Goal: Task Accomplishment & Management: Complete application form

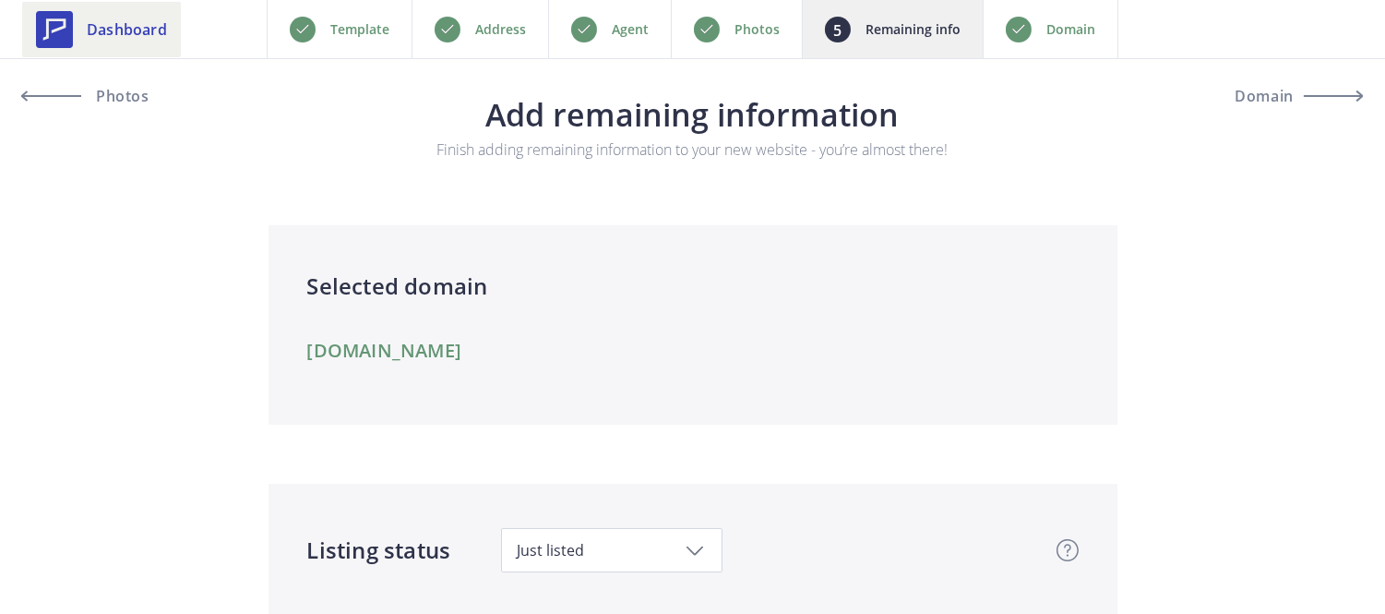
click at [78, 29] on link "Dashboard" at bounding box center [101, 29] width 159 height 55
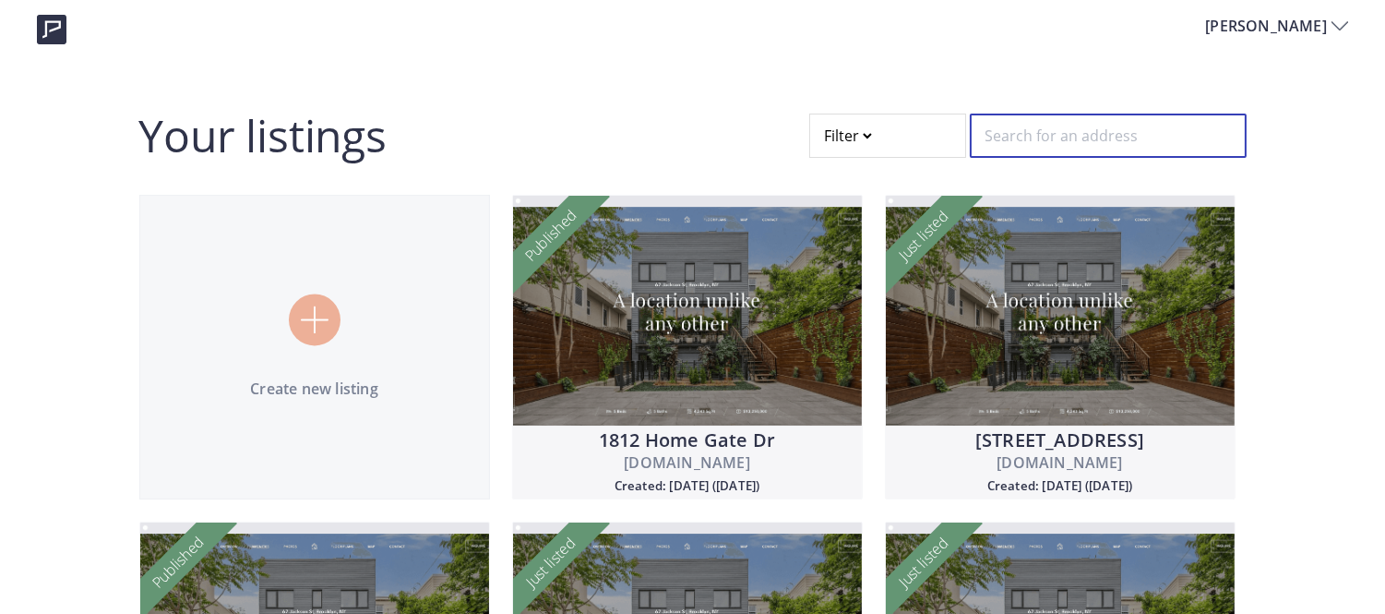
click at [971, 132] on input "text" at bounding box center [1108, 135] width 277 height 44
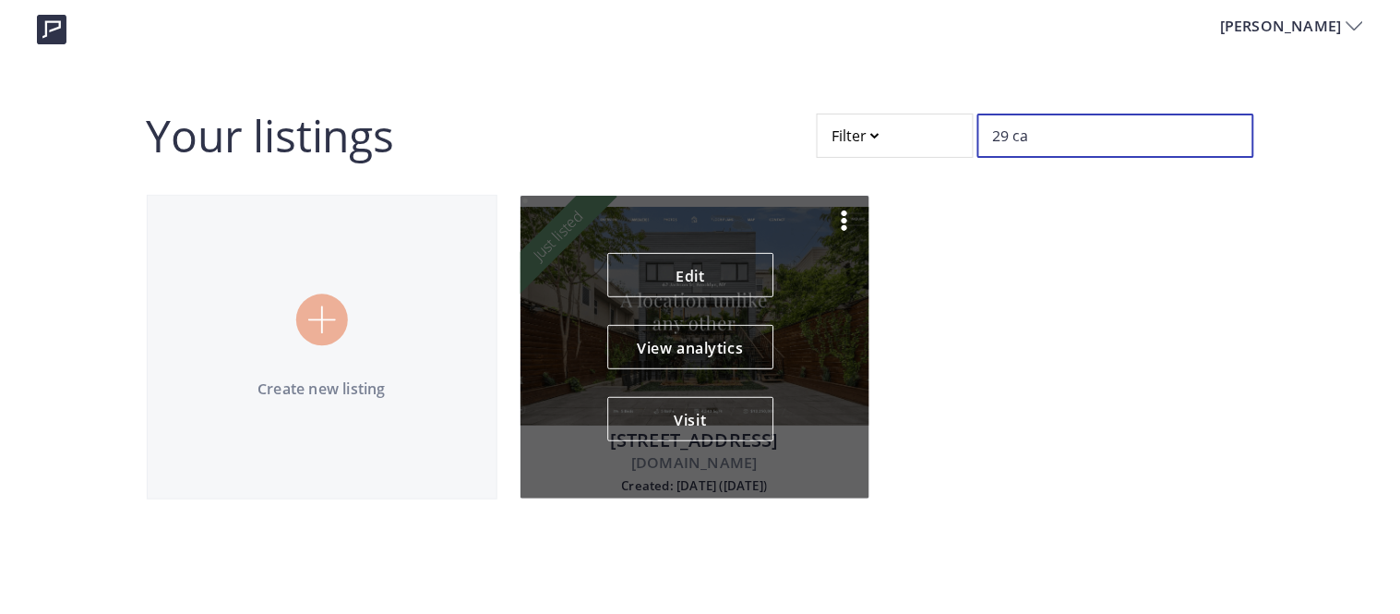
type input "29 ca"
click at [837, 213] on img at bounding box center [844, 220] width 22 height 22
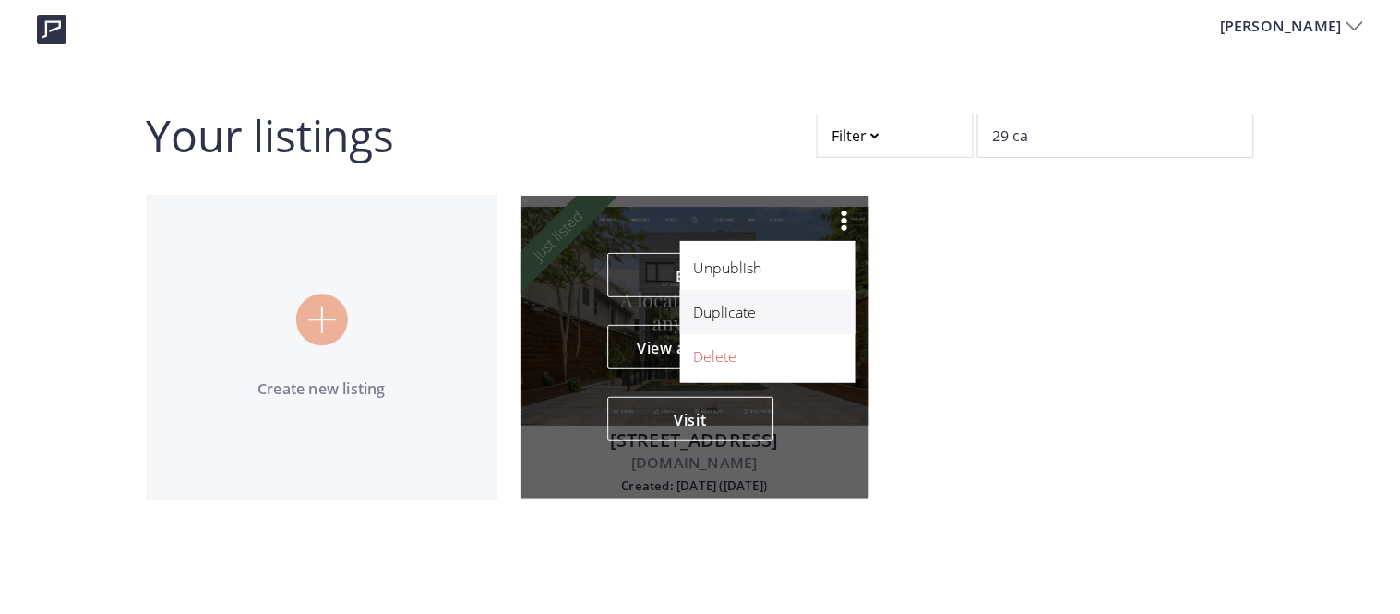
click at [731, 321] on p "Duplicate" at bounding box center [757, 312] width 127 height 22
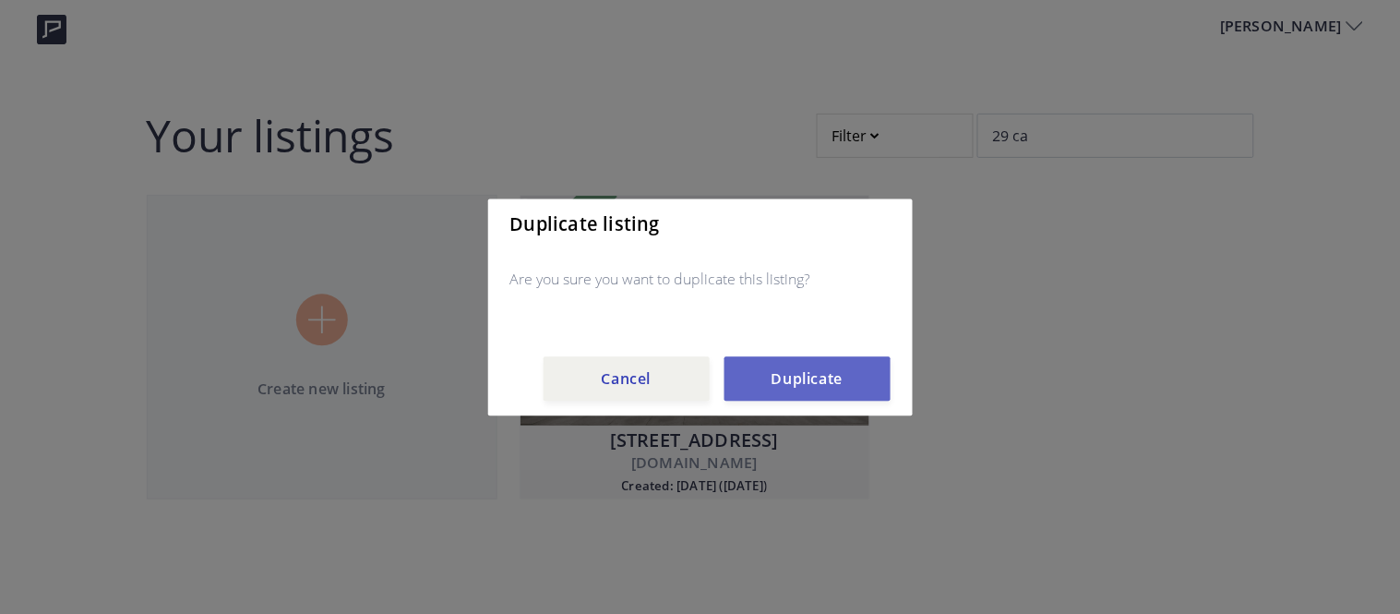
click at [834, 376] on button "Duplicate" at bounding box center [807, 378] width 166 height 44
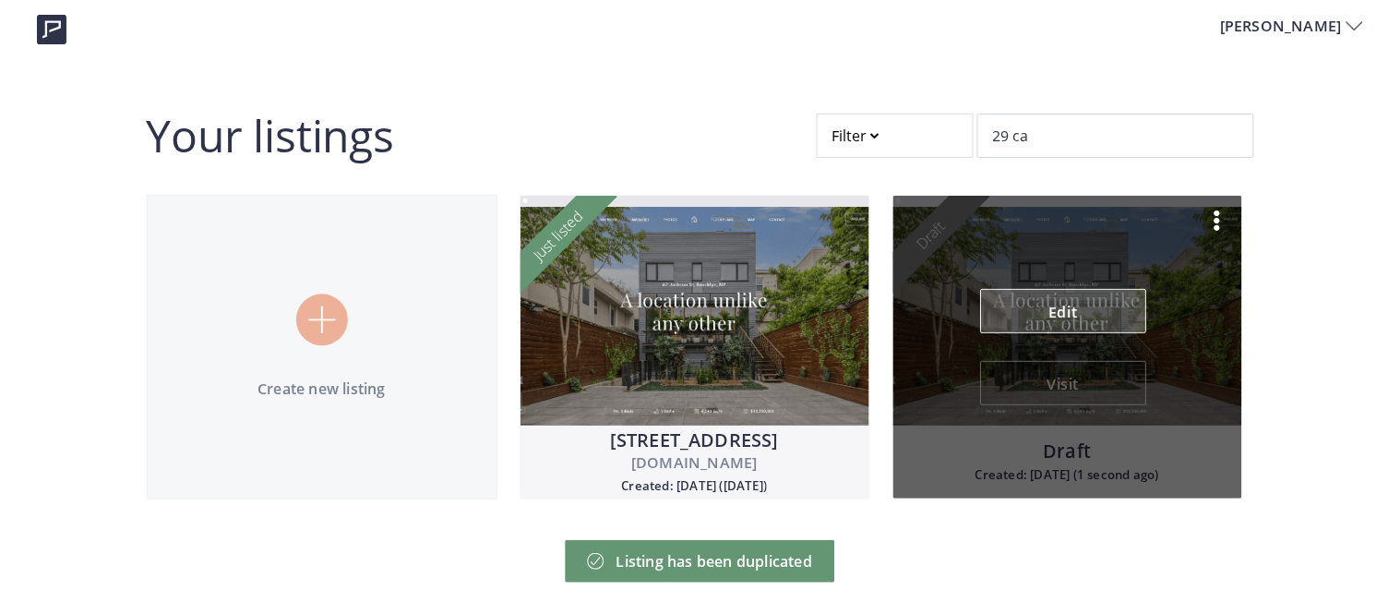
click at [1046, 317] on link "Edit" at bounding box center [1063, 311] width 166 height 44
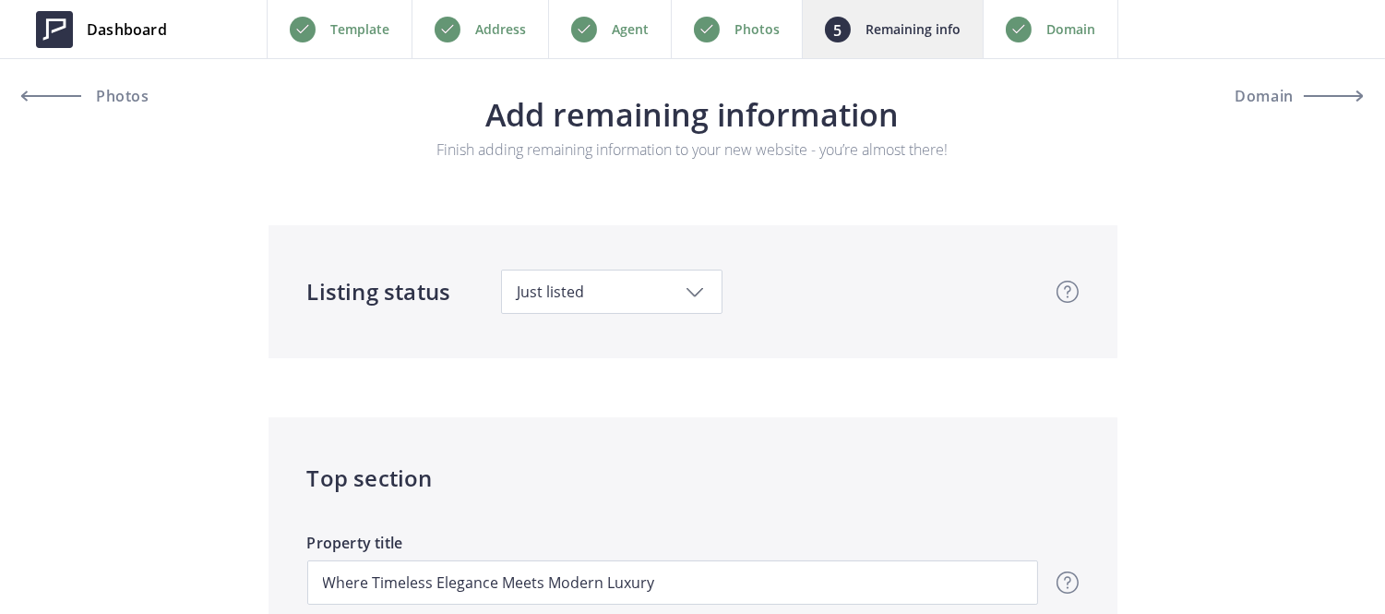
click at [506, 34] on p "Address" at bounding box center [500, 29] width 51 height 22
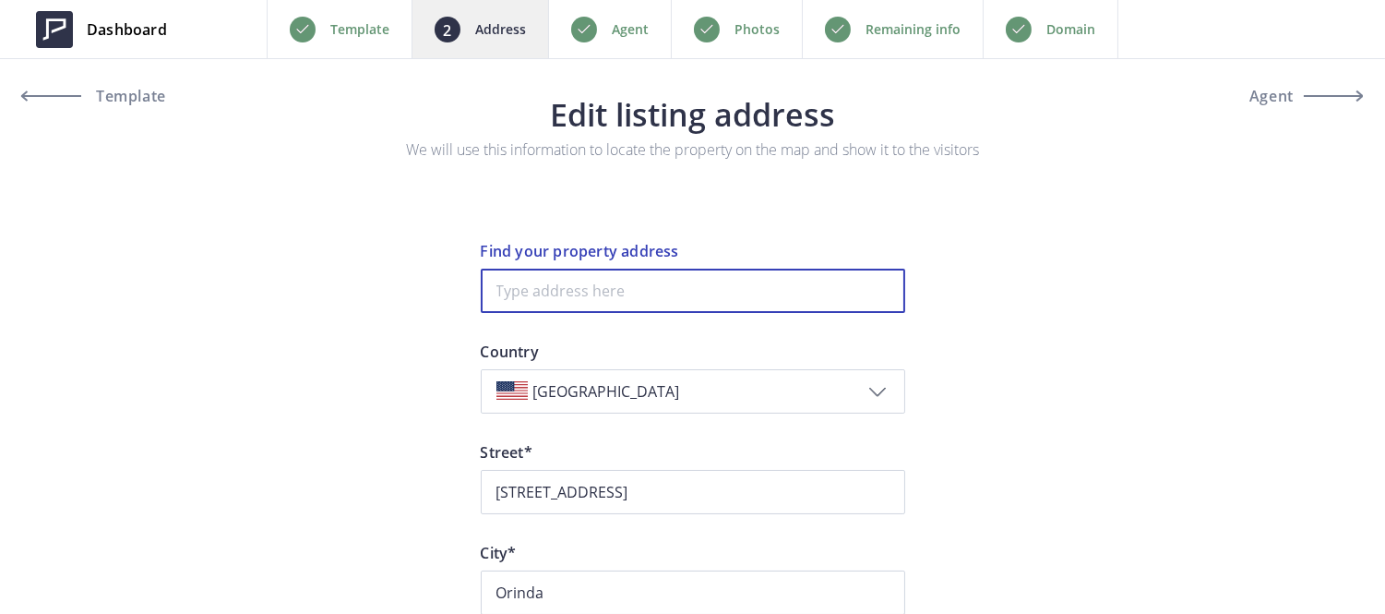
click at [621, 295] on input at bounding box center [693, 290] width 424 height 44
paste input "1384 Rutherford Lane, Oakley CA 94561"
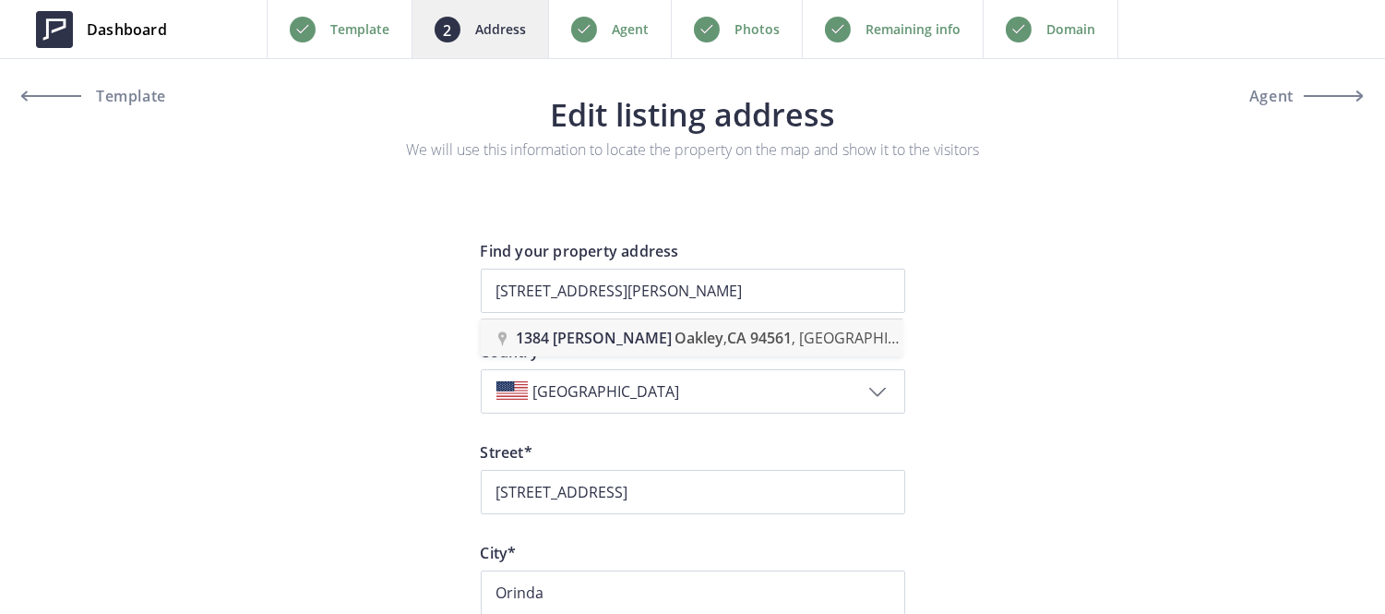
type input "1384 Rutherford Lane, Oakley, CA 94561, USA"
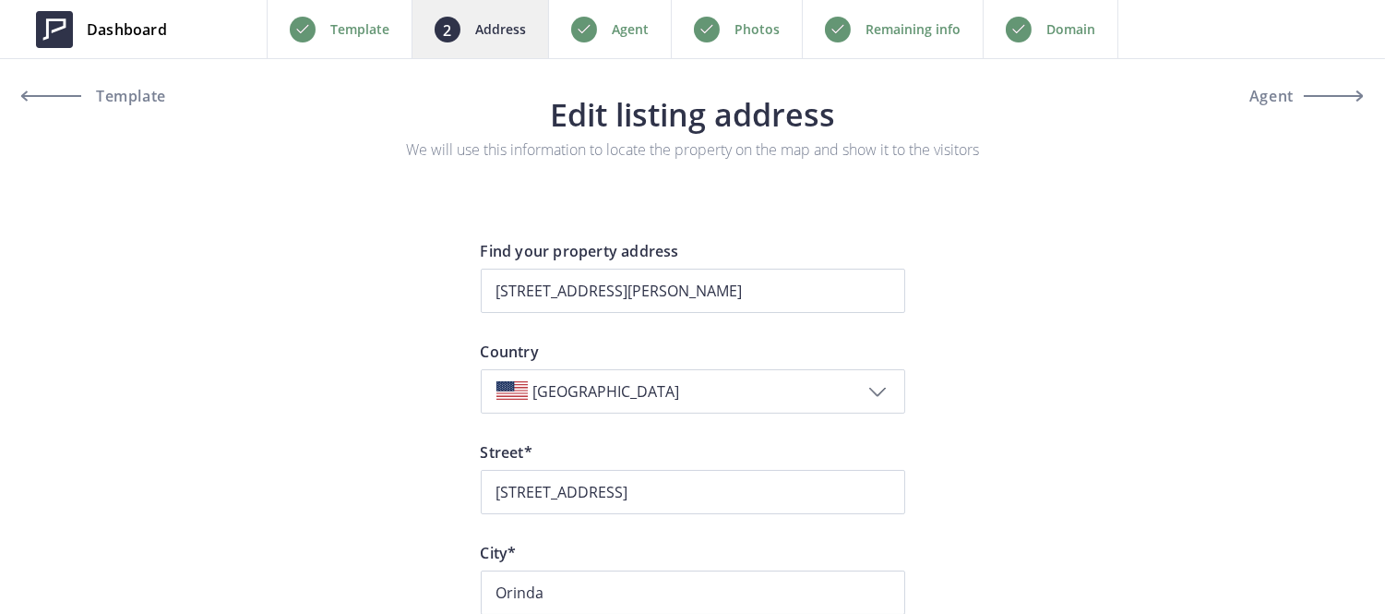
type input "Rutherford Lane 1384"
type input "Oakley"
type input "94561"
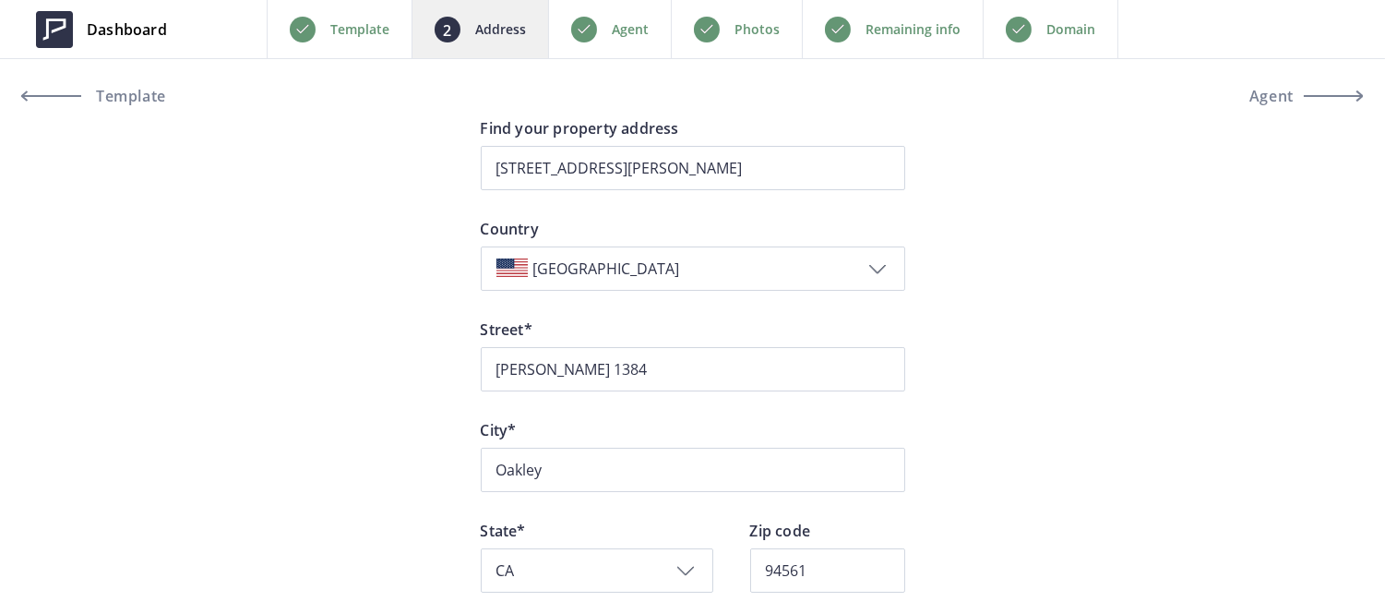
scroll to position [122, 0]
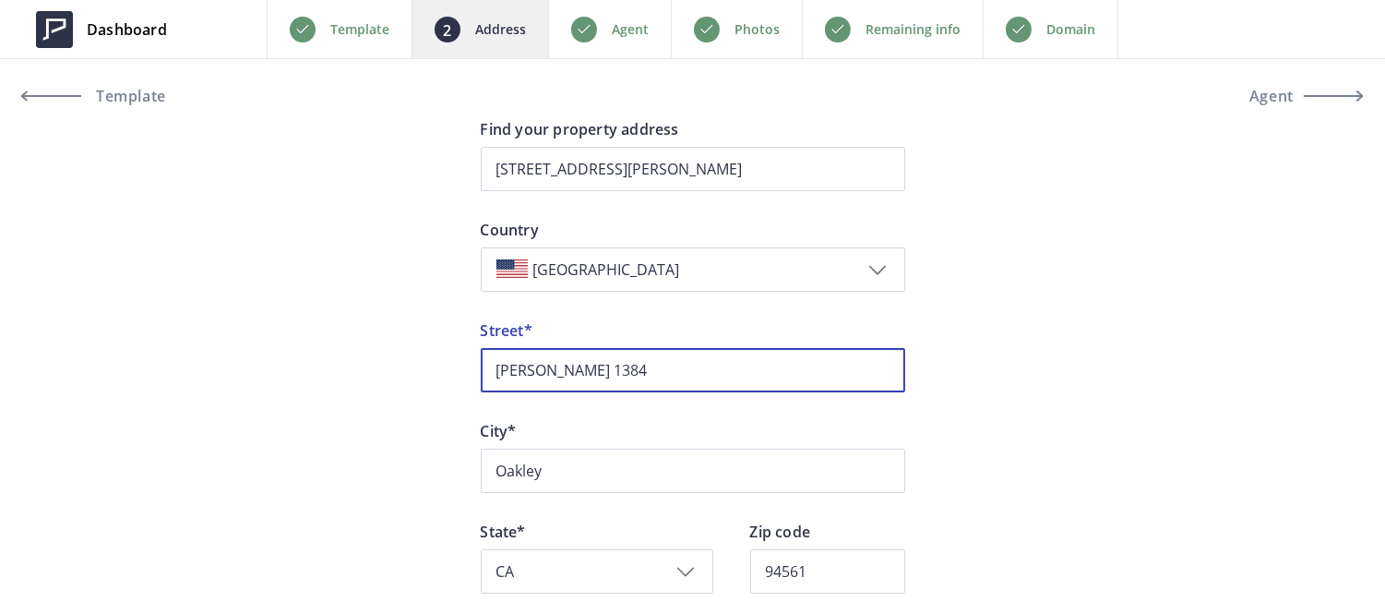
click at [633, 361] on input "Rutherford Lane 1384" at bounding box center [693, 370] width 424 height 44
click at [489, 381] on input "Rutherford Lane" at bounding box center [693, 370] width 424 height 44
paste input "1384"
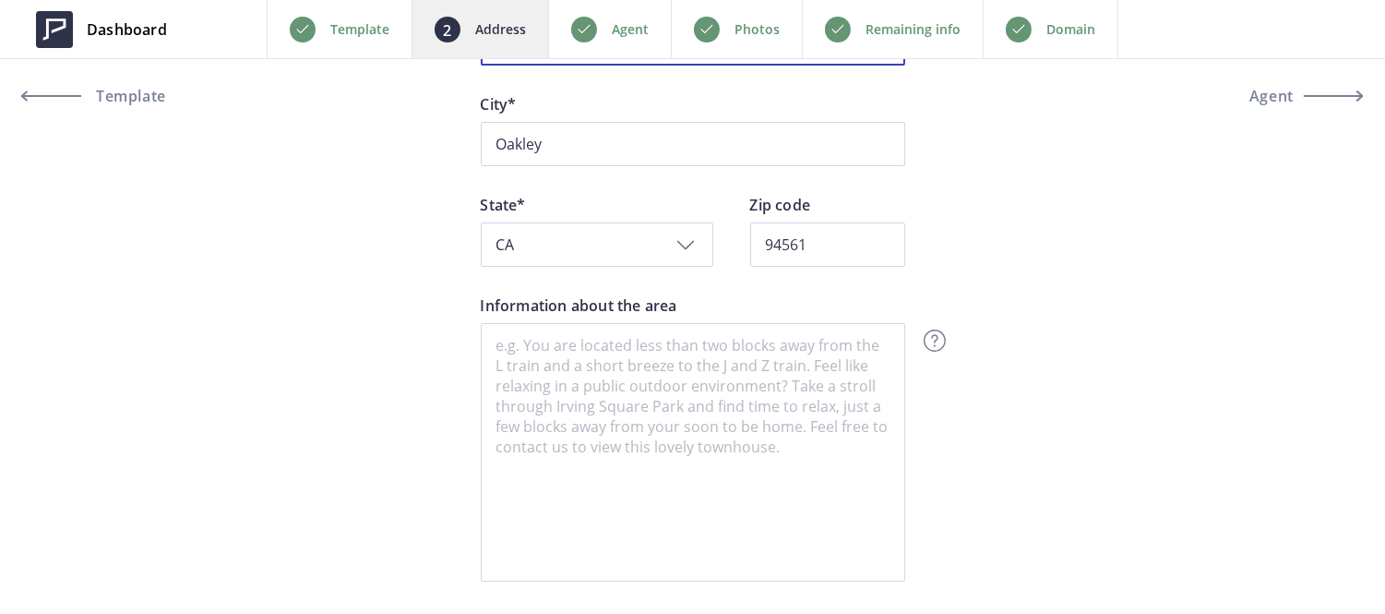
scroll to position [568, 0]
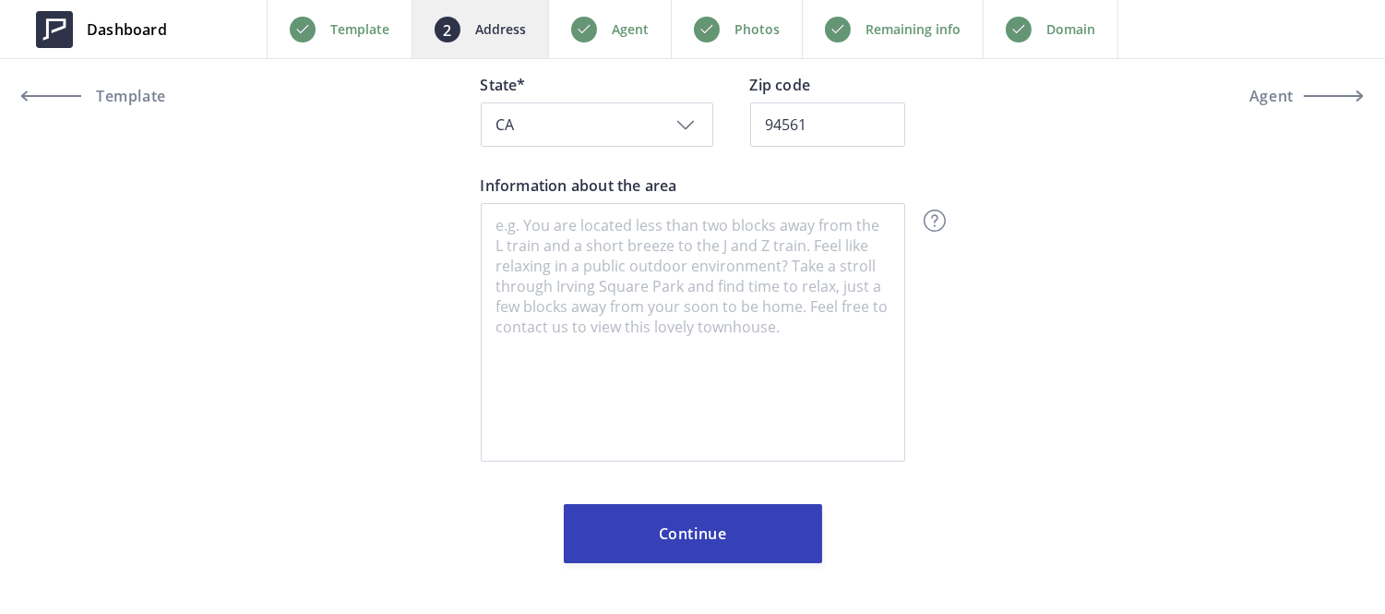
type input "1384 Rutherford Lane"
click at [734, 34] on p "Photos" at bounding box center [756, 29] width 45 height 22
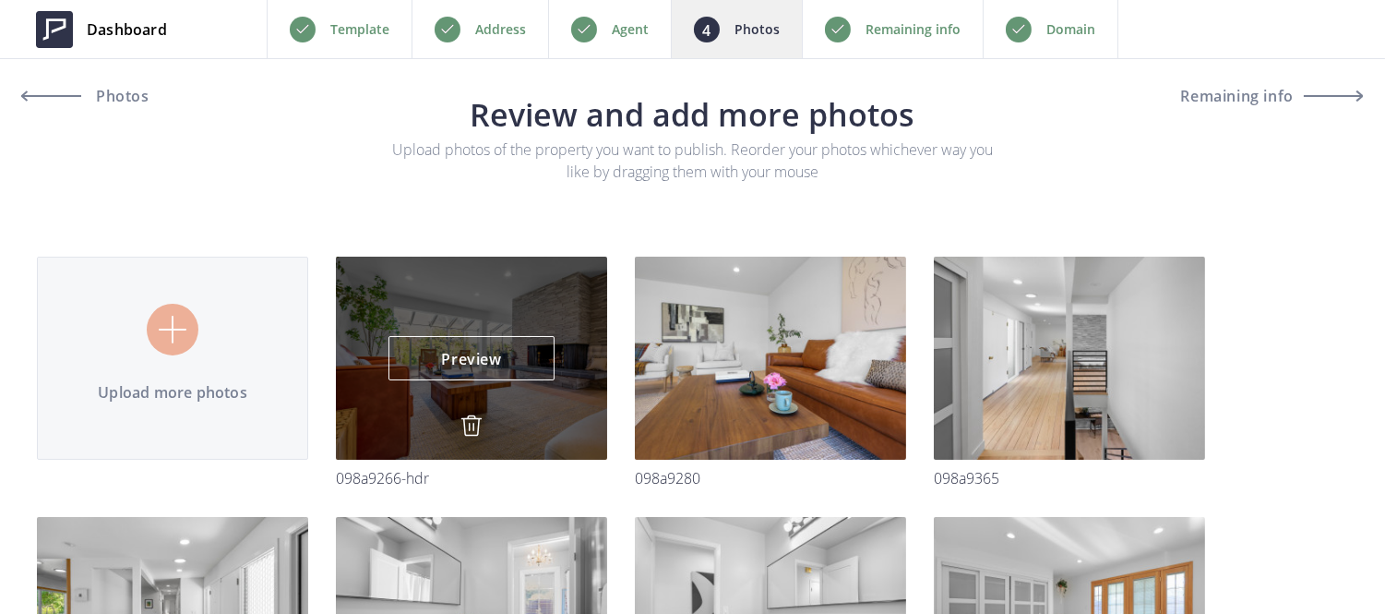
click at [469, 420] on img at bounding box center [471, 425] width 22 height 22
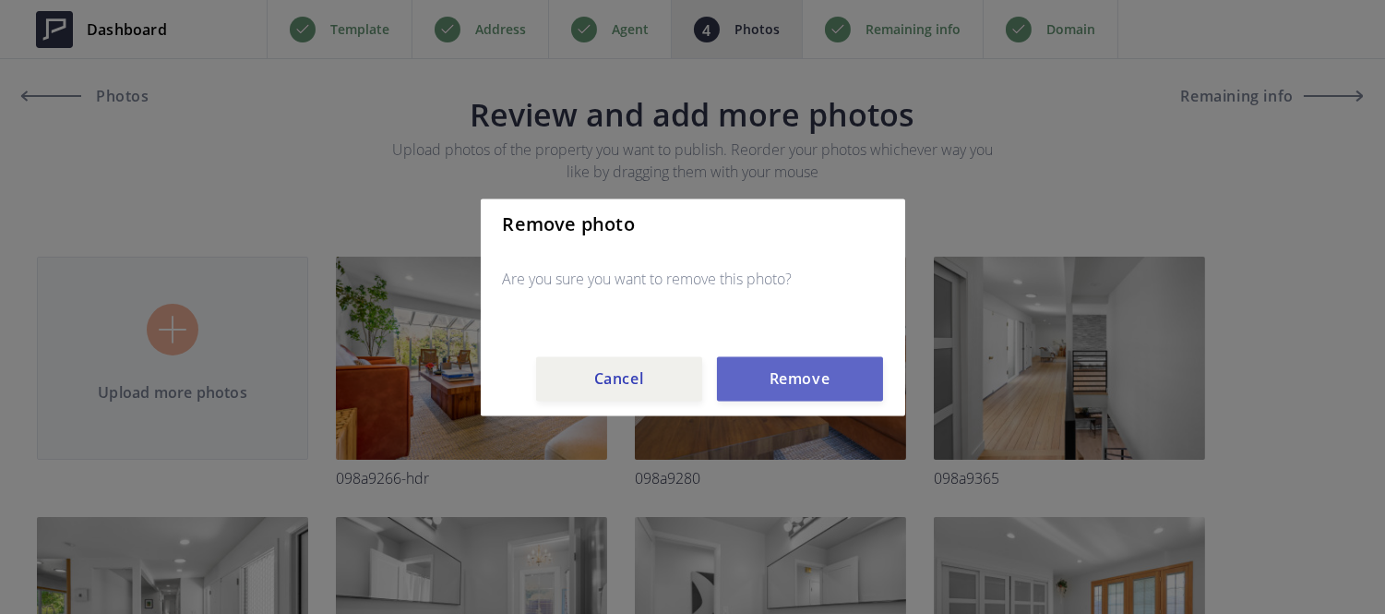
click at [760, 376] on button "Remove" at bounding box center [800, 378] width 166 height 44
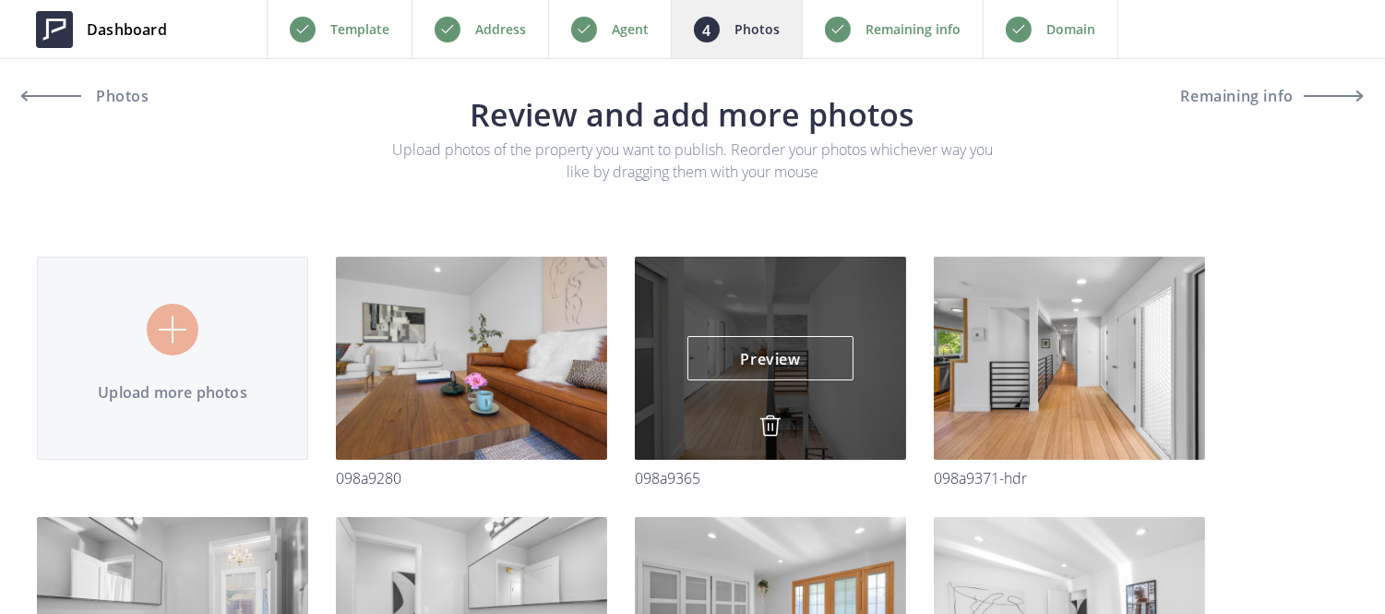
click at [766, 431] on img at bounding box center [770, 425] width 22 height 22
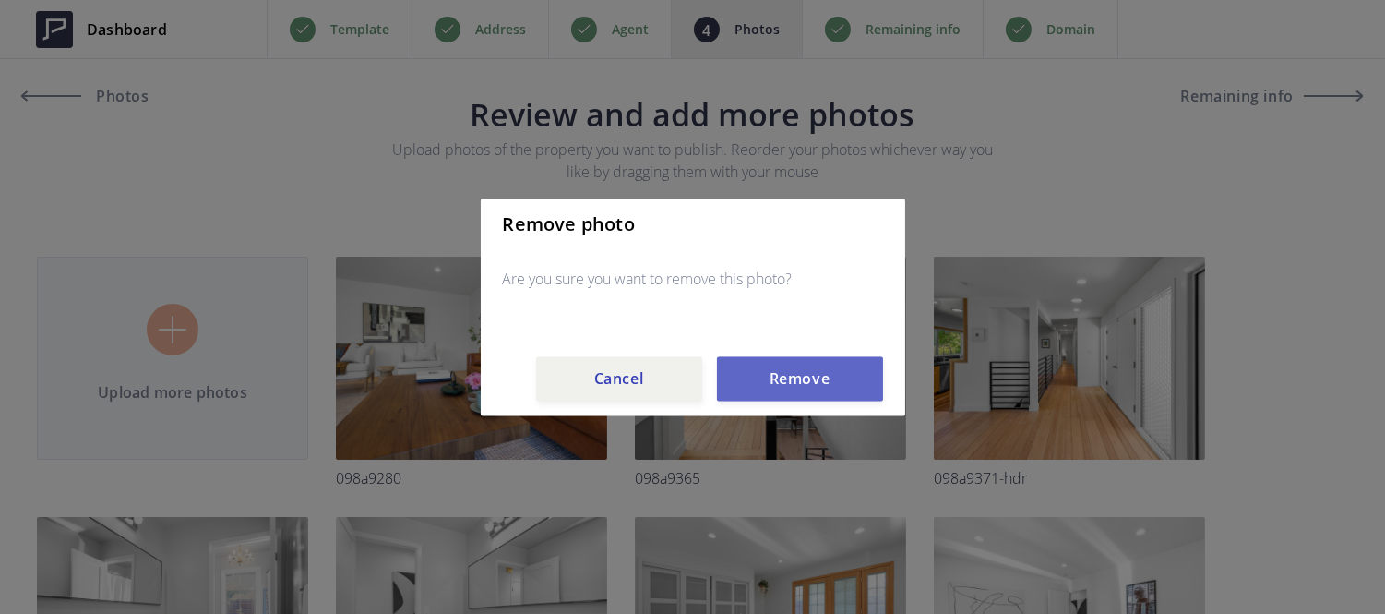
click at [766, 386] on button "Remove" at bounding box center [800, 378] width 166 height 44
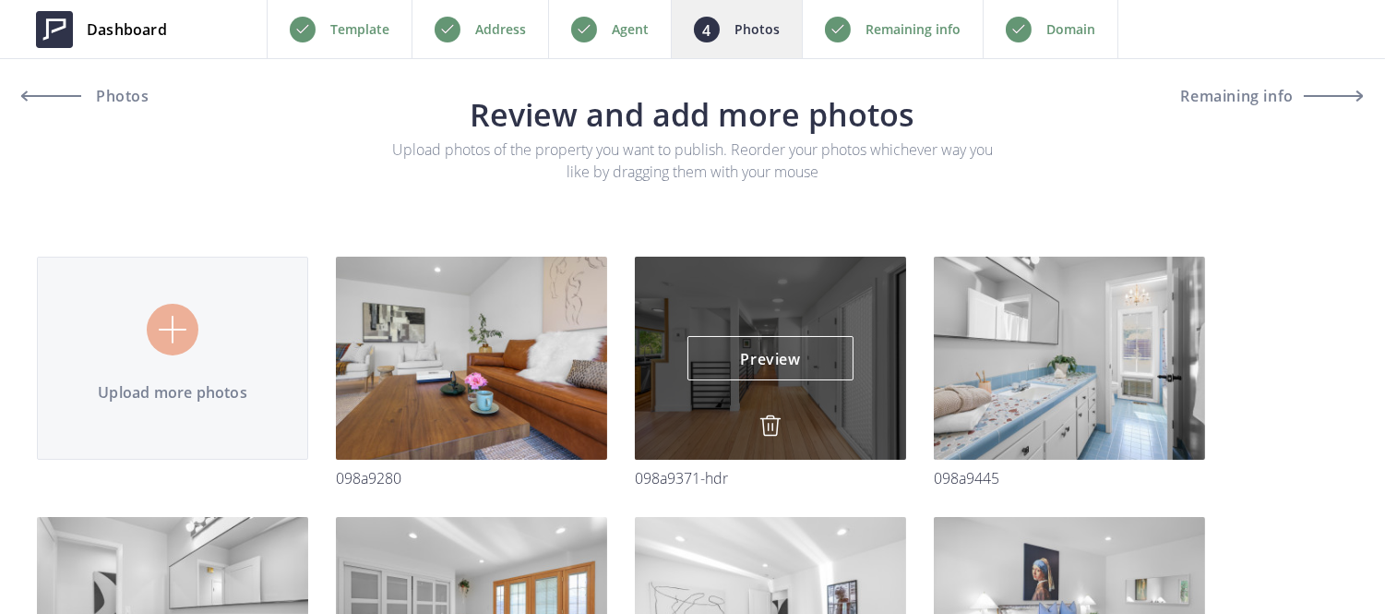
click at [769, 422] on img at bounding box center [770, 425] width 22 height 22
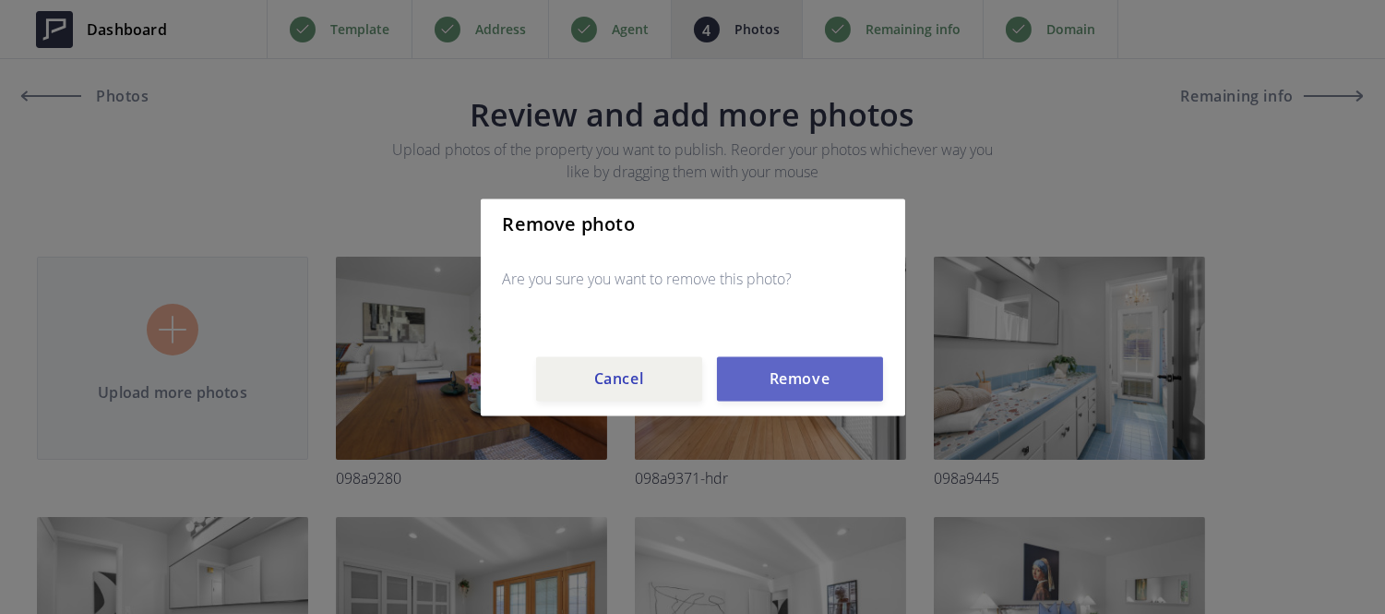
click at [773, 380] on button "Remove" at bounding box center [800, 378] width 166 height 44
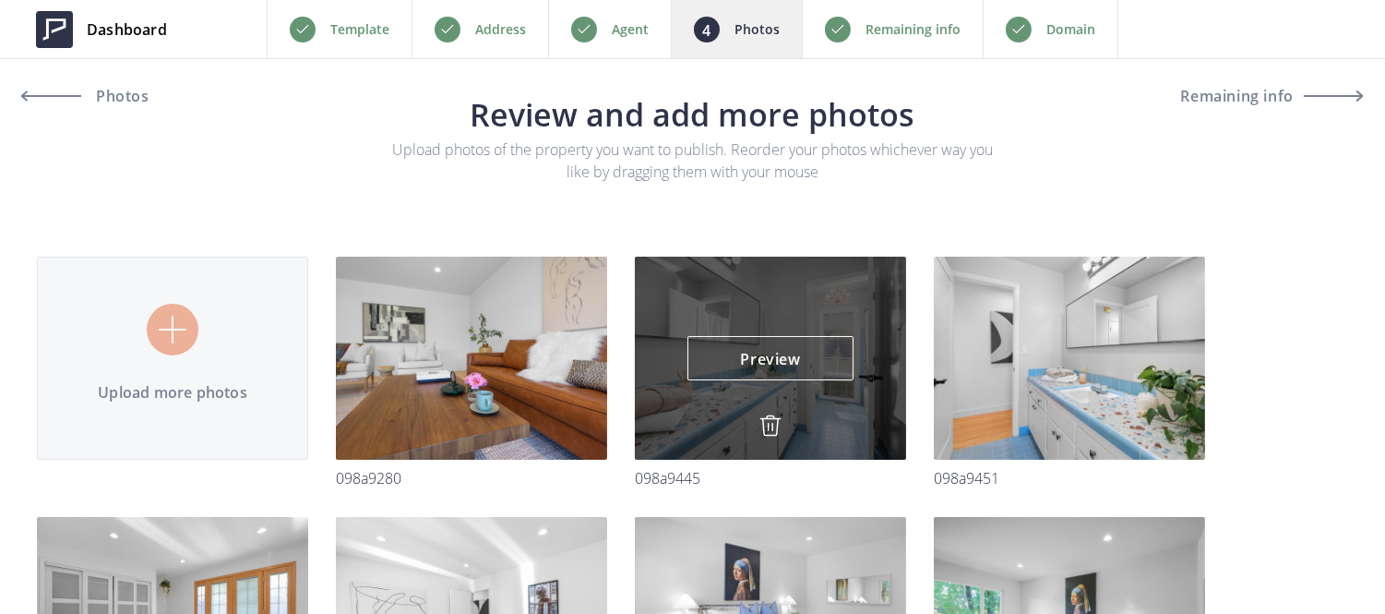
click at [766, 423] on img at bounding box center [770, 425] width 22 height 22
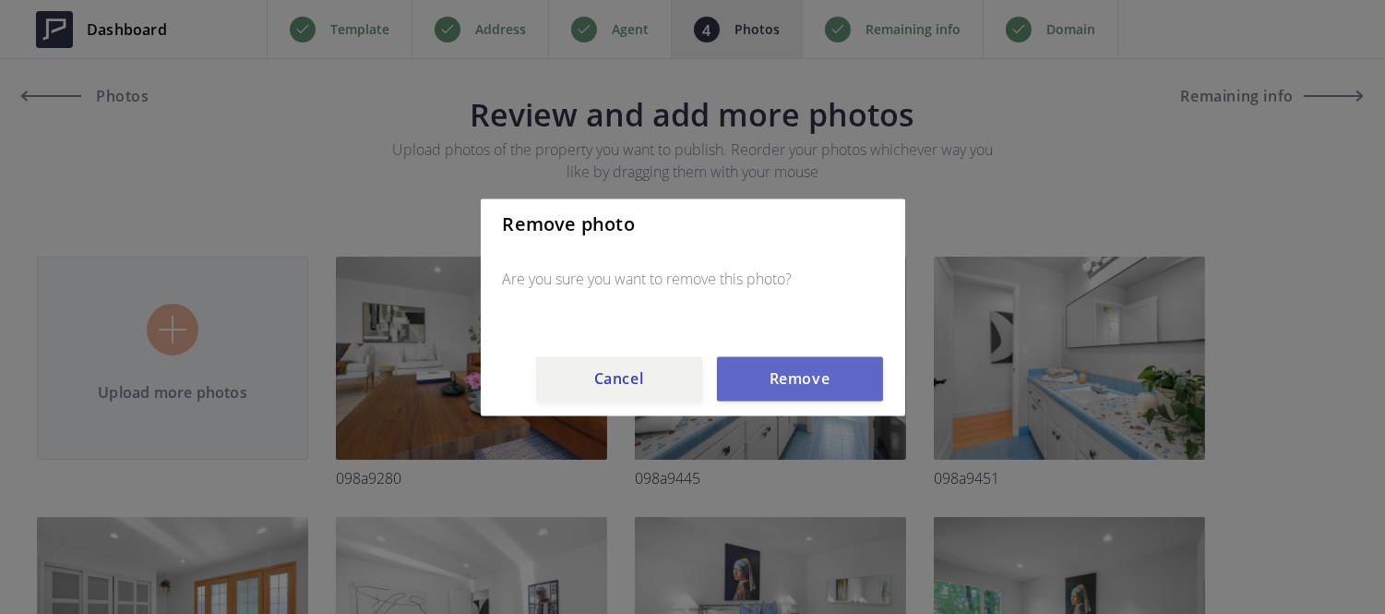
click at [767, 397] on button "Remove" at bounding box center [800, 378] width 166 height 44
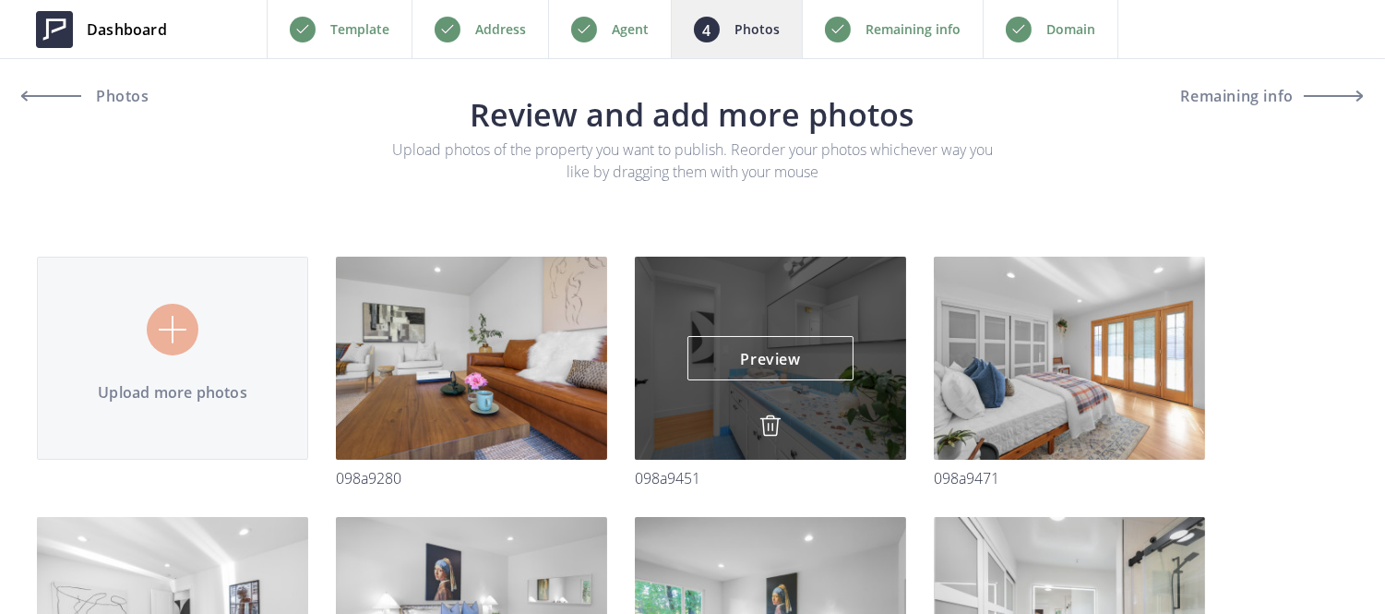
click at [768, 418] on img at bounding box center [770, 425] width 22 height 22
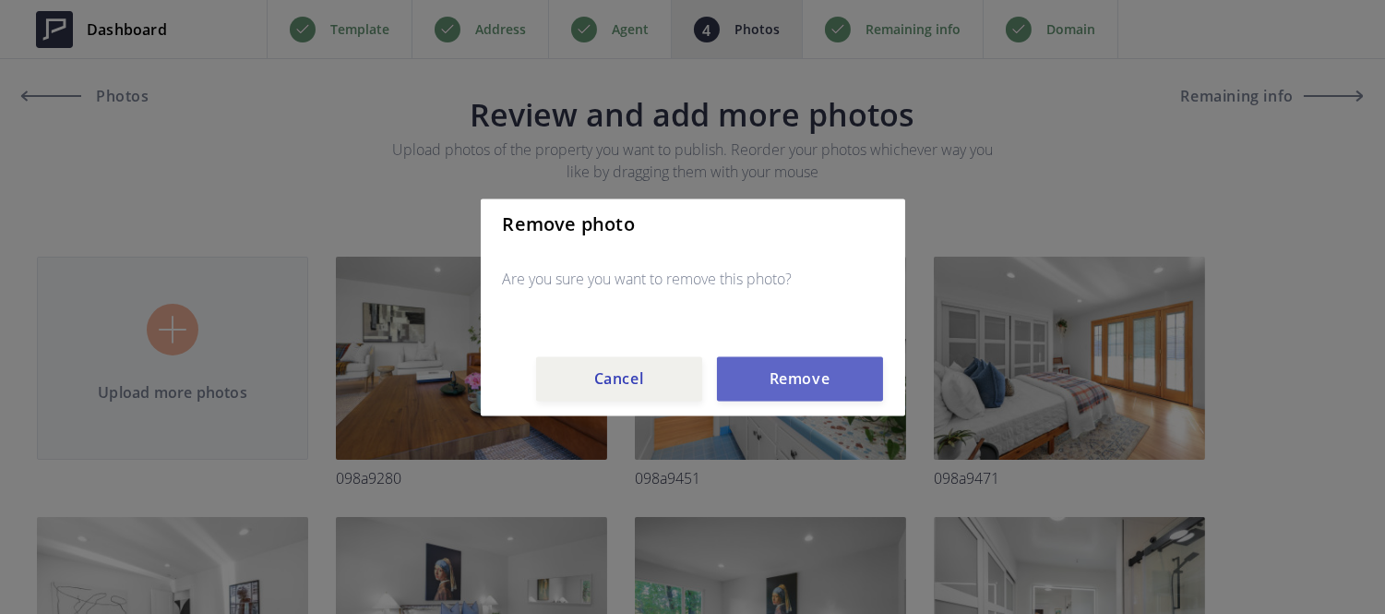
click at [779, 364] on button "Remove" at bounding box center [800, 378] width 166 height 44
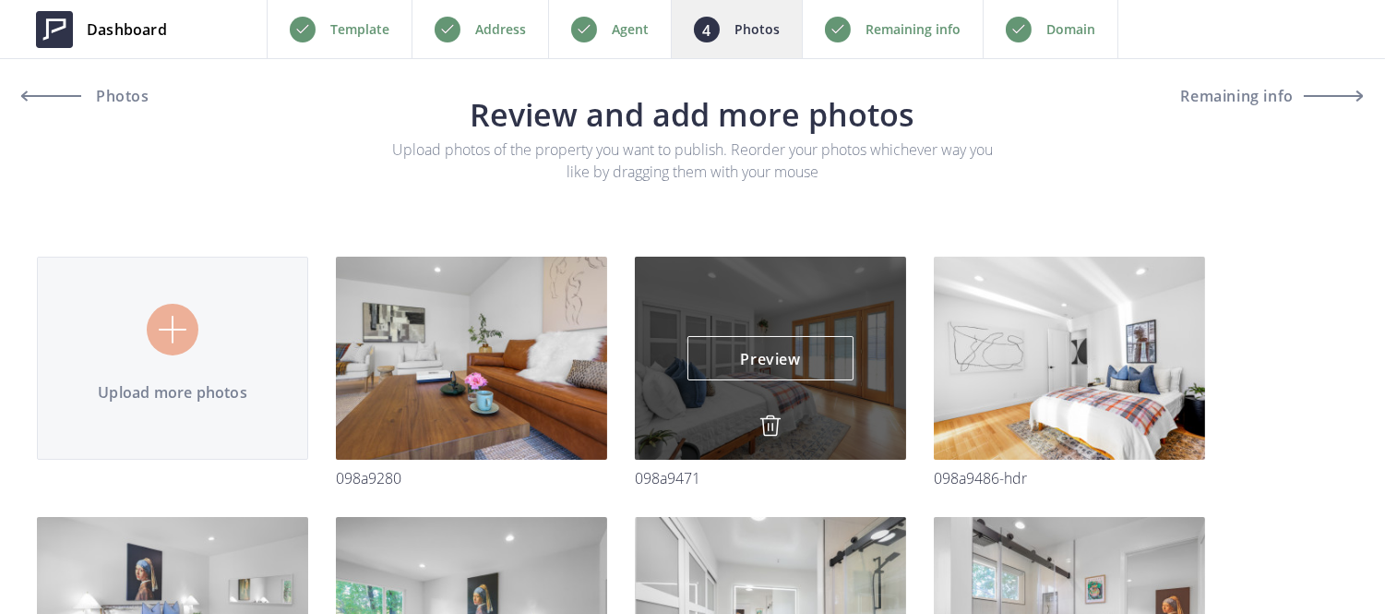
click at [770, 425] on img at bounding box center [770, 425] width 22 height 22
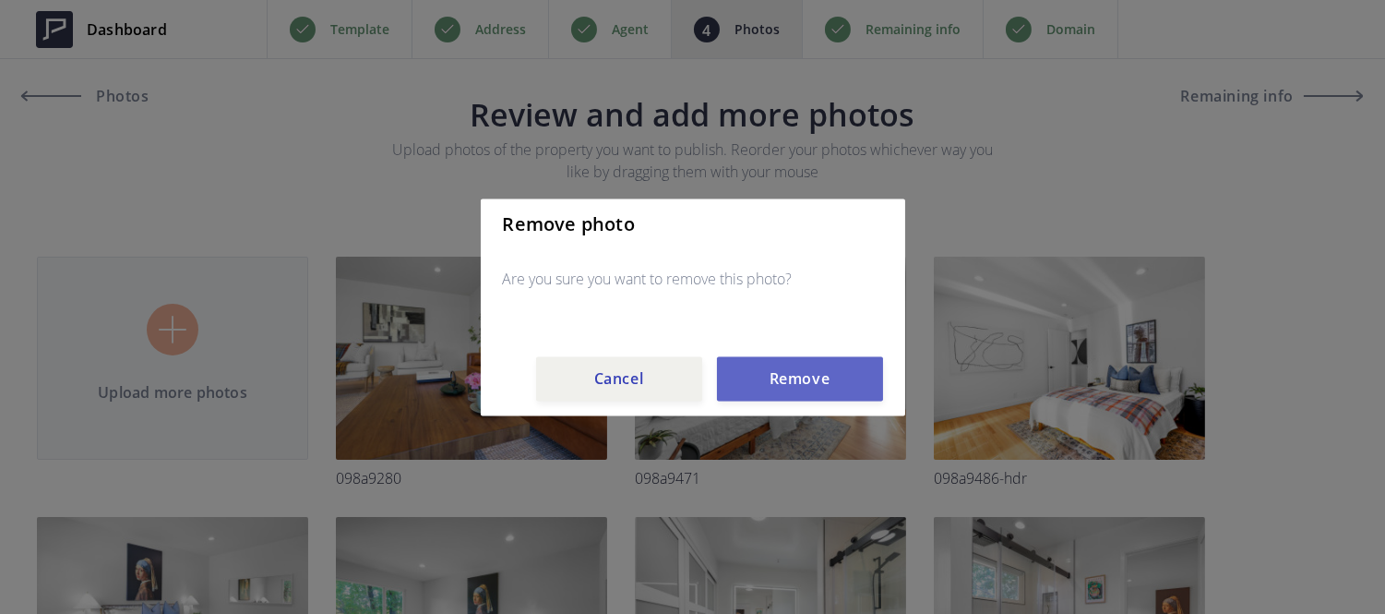
click at [767, 374] on button "Remove" at bounding box center [800, 378] width 166 height 44
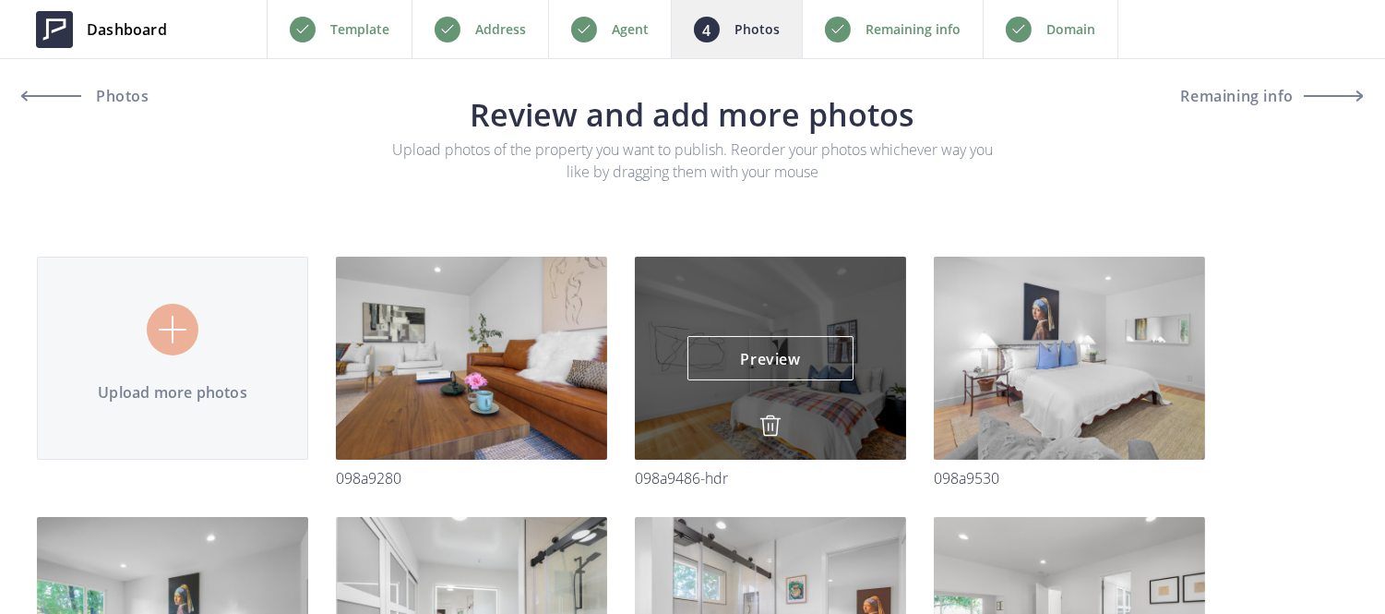
click at [772, 418] on img at bounding box center [770, 425] width 22 height 22
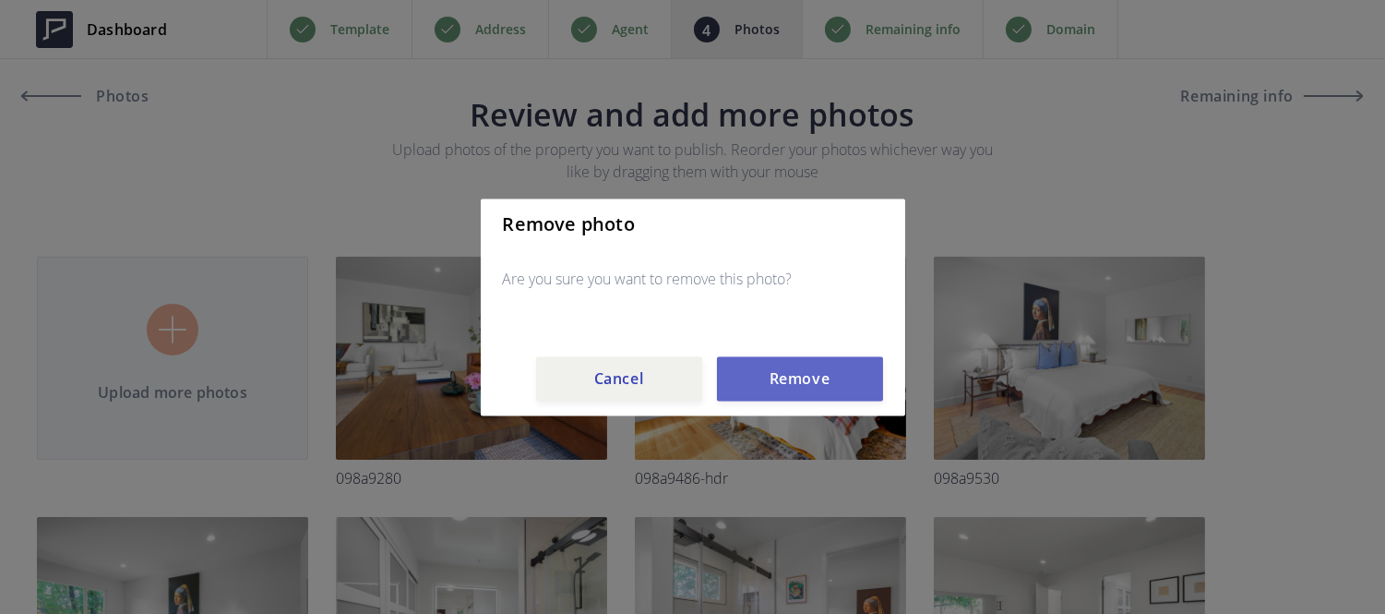
click at [773, 376] on button "Remove" at bounding box center [800, 378] width 166 height 44
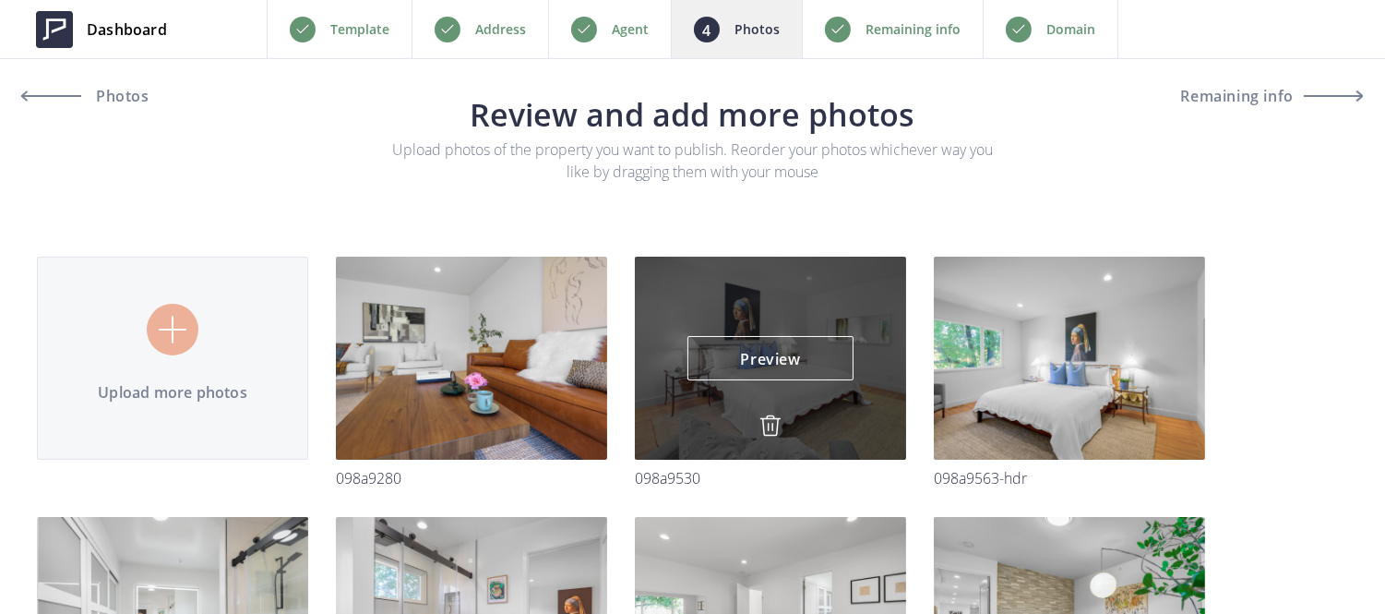
click at [764, 420] on img at bounding box center [770, 425] width 22 height 22
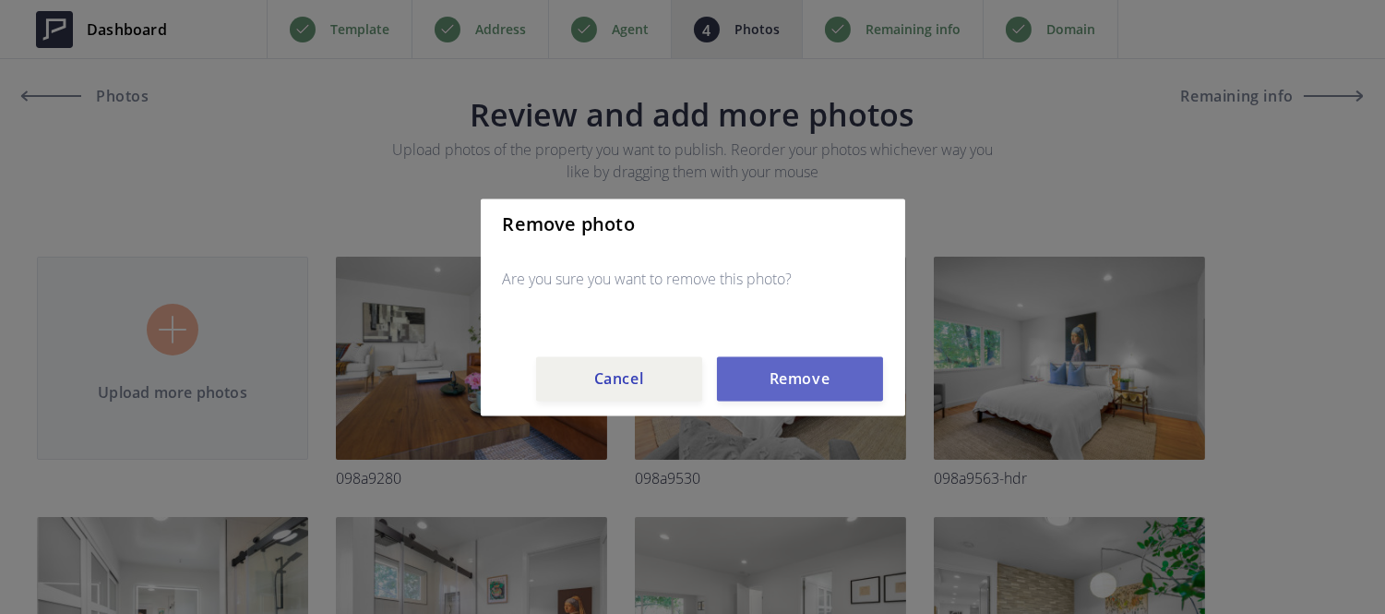
click at [767, 369] on button "Remove" at bounding box center [800, 378] width 166 height 44
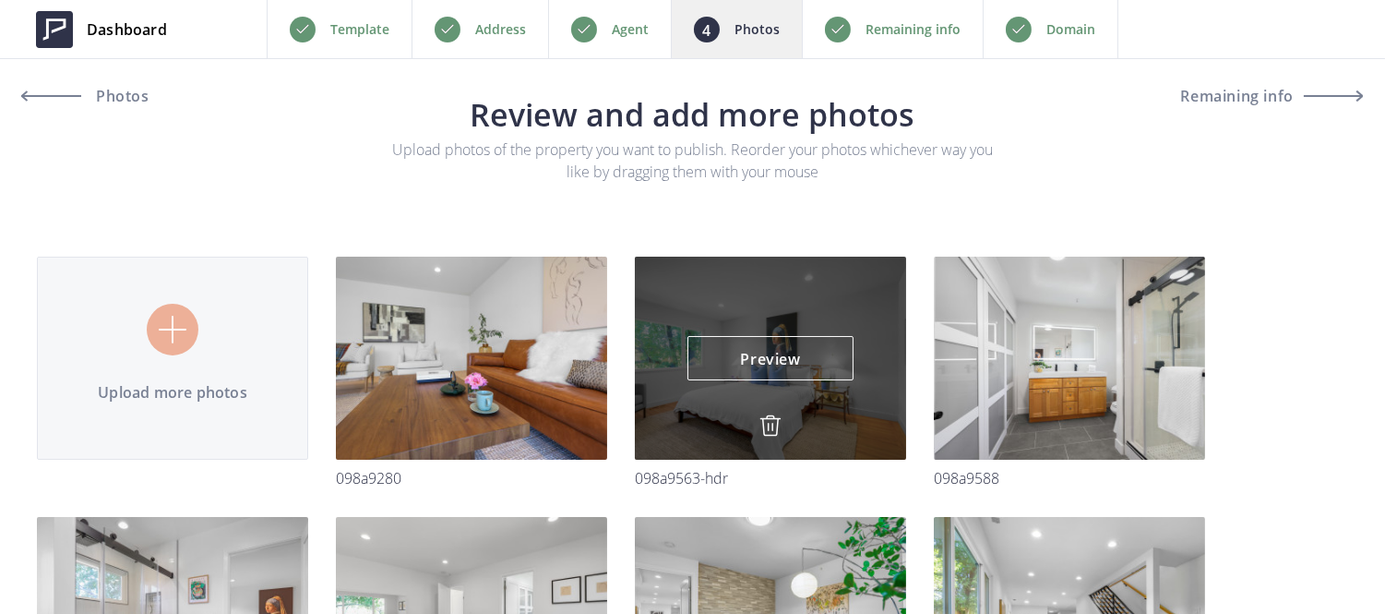
click at [767, 420] on img at bounding box center [770, 425] width 22 height 22
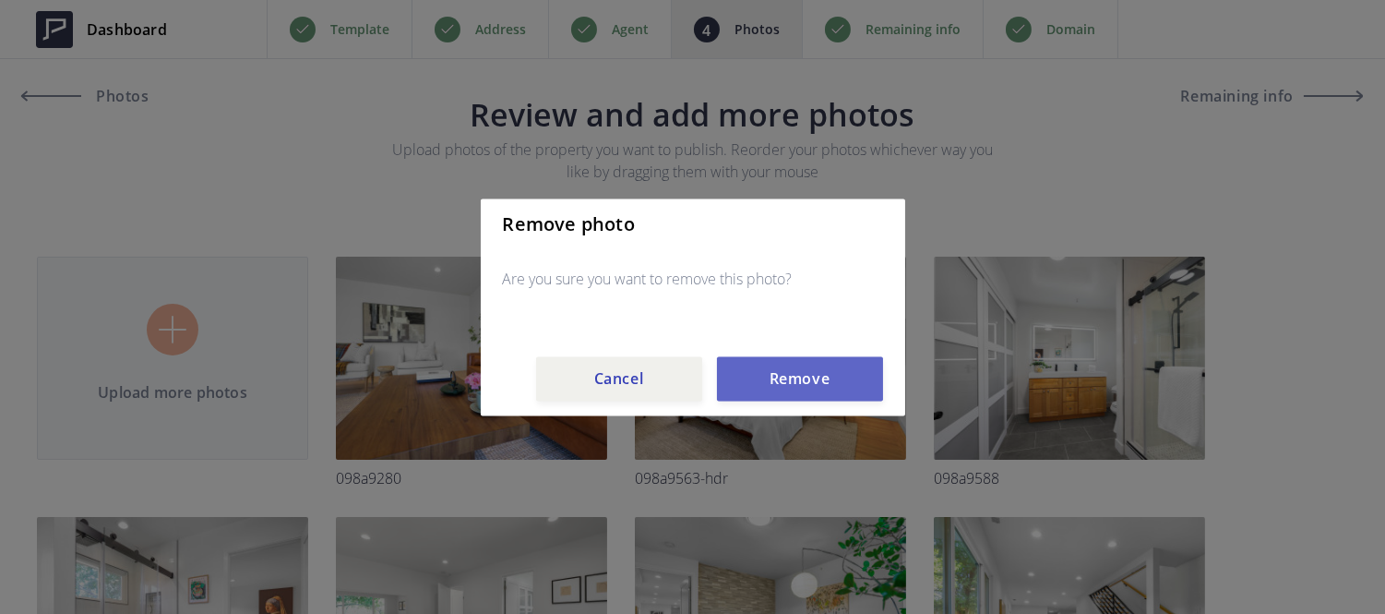
click at [767, 380] on button "Remove" at bounding box center [800, 378] width 166 height 44
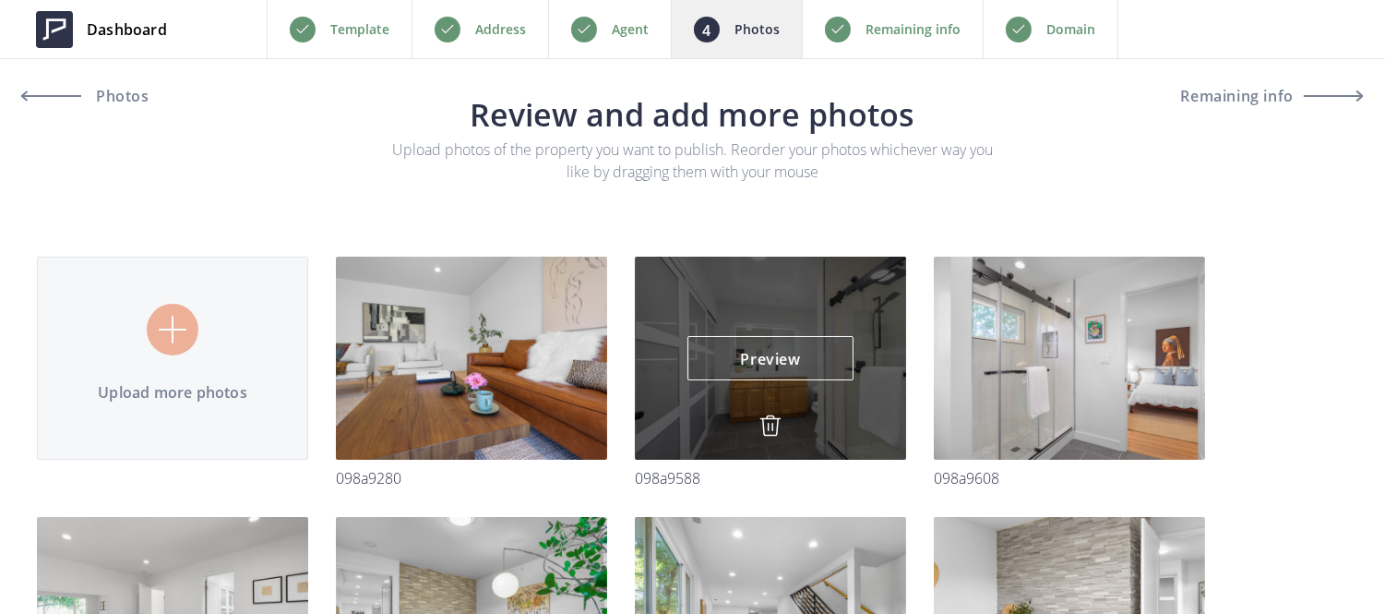
click at [779, 427] on img at bounding box center [770, 425] width 22 height 22
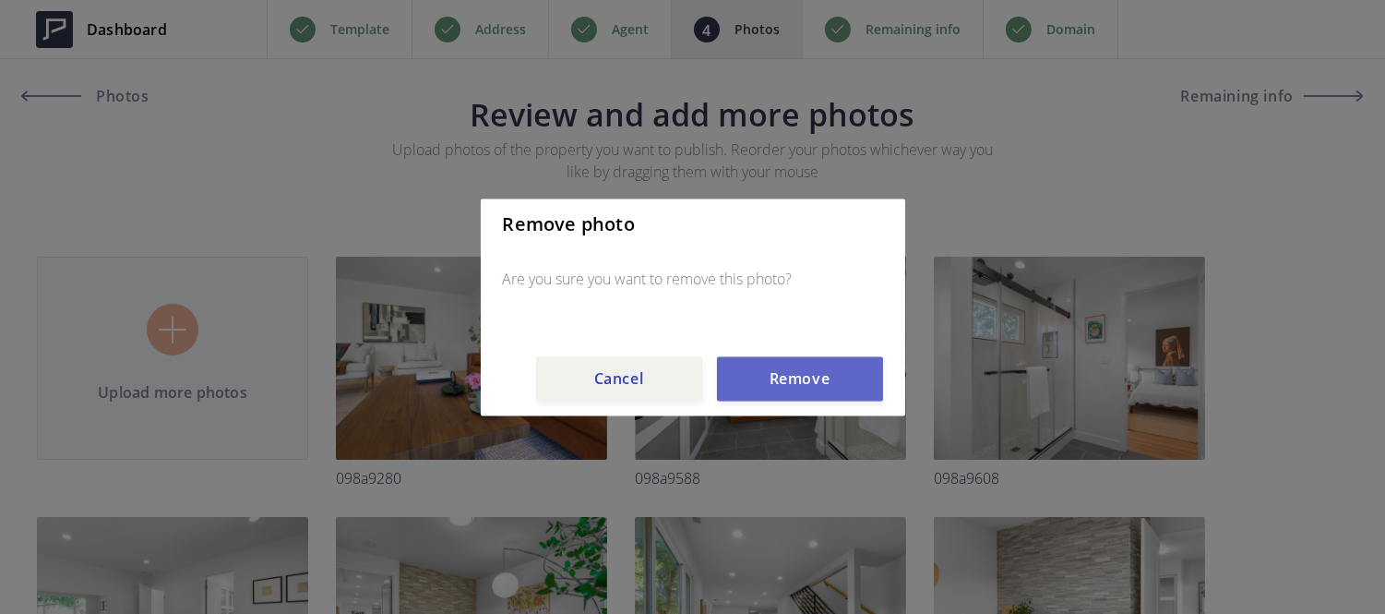
click at [782, 374] on button "Remove" at bounding box center [800, 378] width 166 height 44
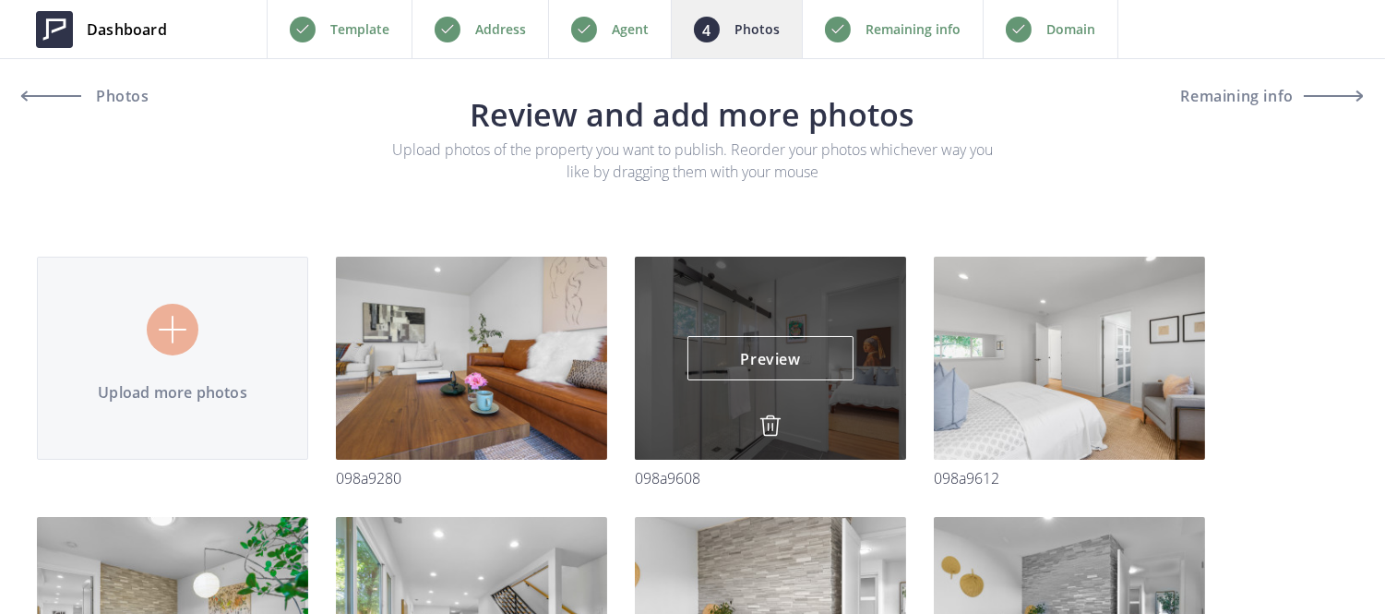
click at [762, 424] on img at bounding box center [770, 425] width 22 height 22
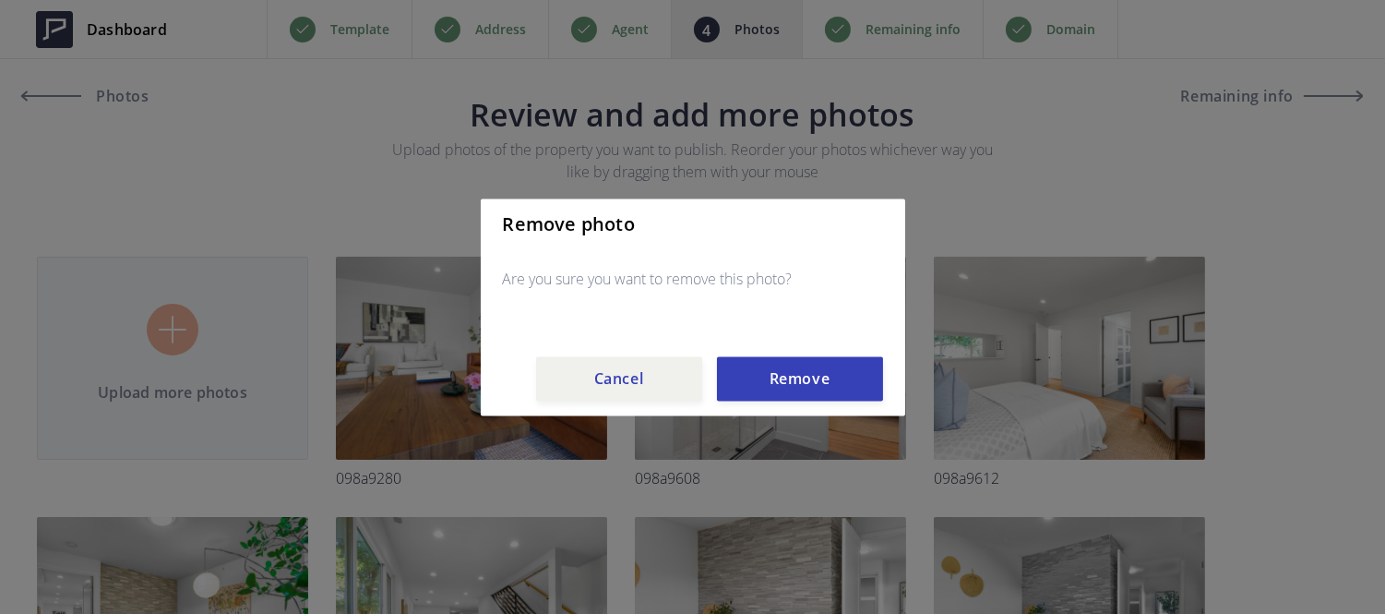
click at [768, 408] on div "Remove photo Are you sure you want to remove this photo? Cancel Remove" at bounding box center [693, 306] width 424 height 217
click at [761, 376] on button "Remove" at bounding box center [800, 378] width 166 height 44
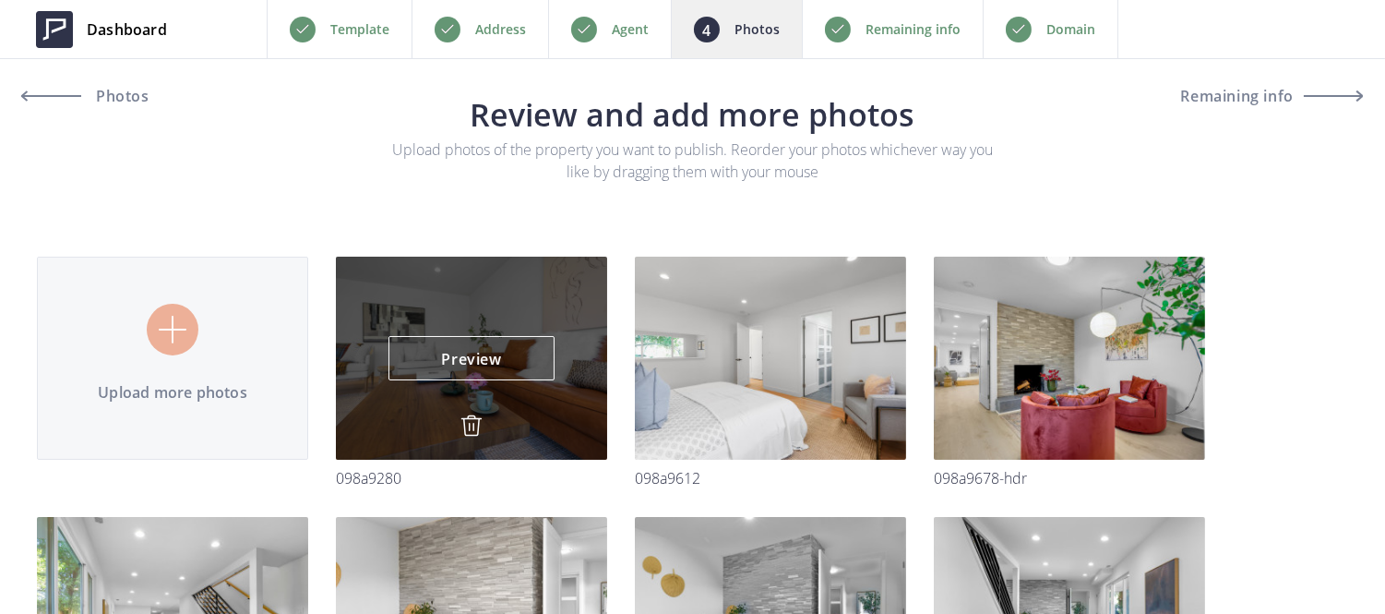
click at [469, 415] on img at bounding box center [471, 425] width 22 height 22
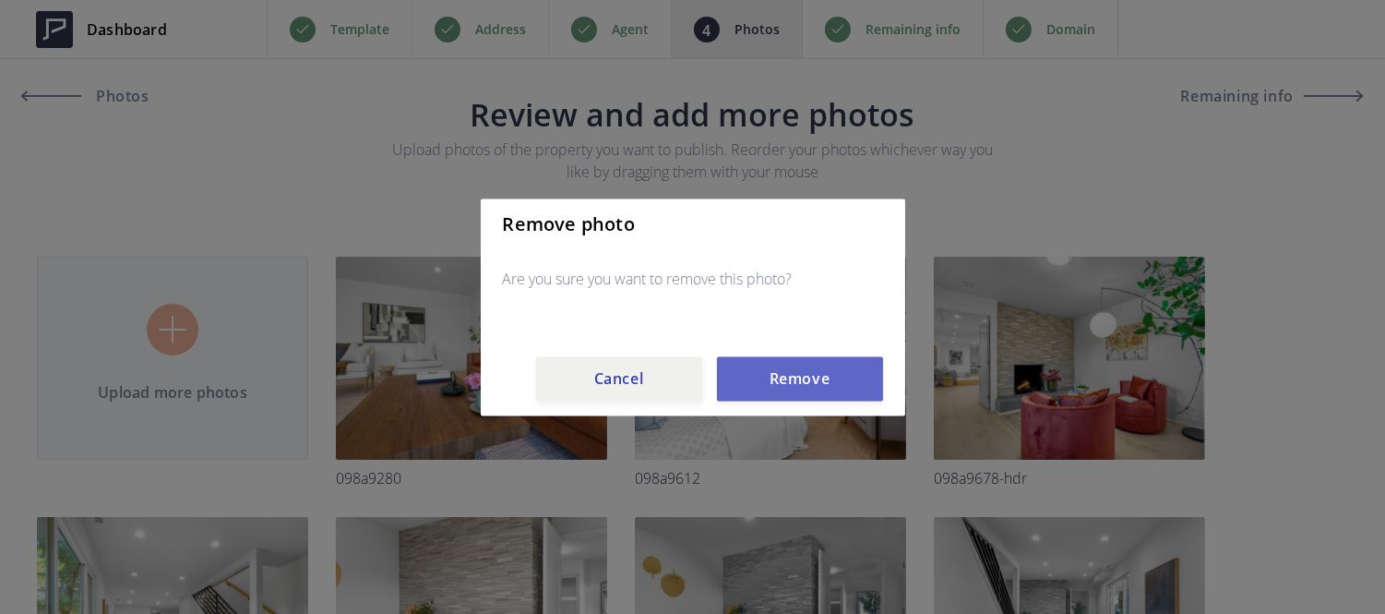
click at [795, 388] on button "Remove" at bounding box center [800, 378] width 166 height 44
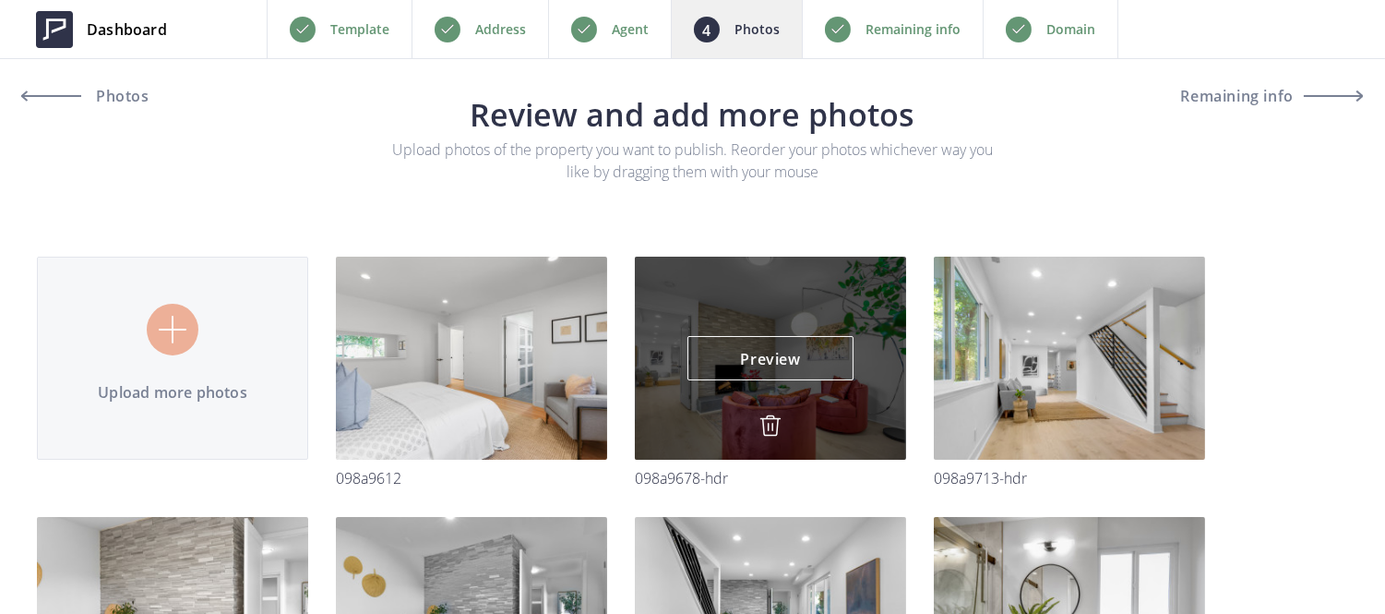
click at [769, 422] on img at bounding box center [770, 425] width 22 height 22
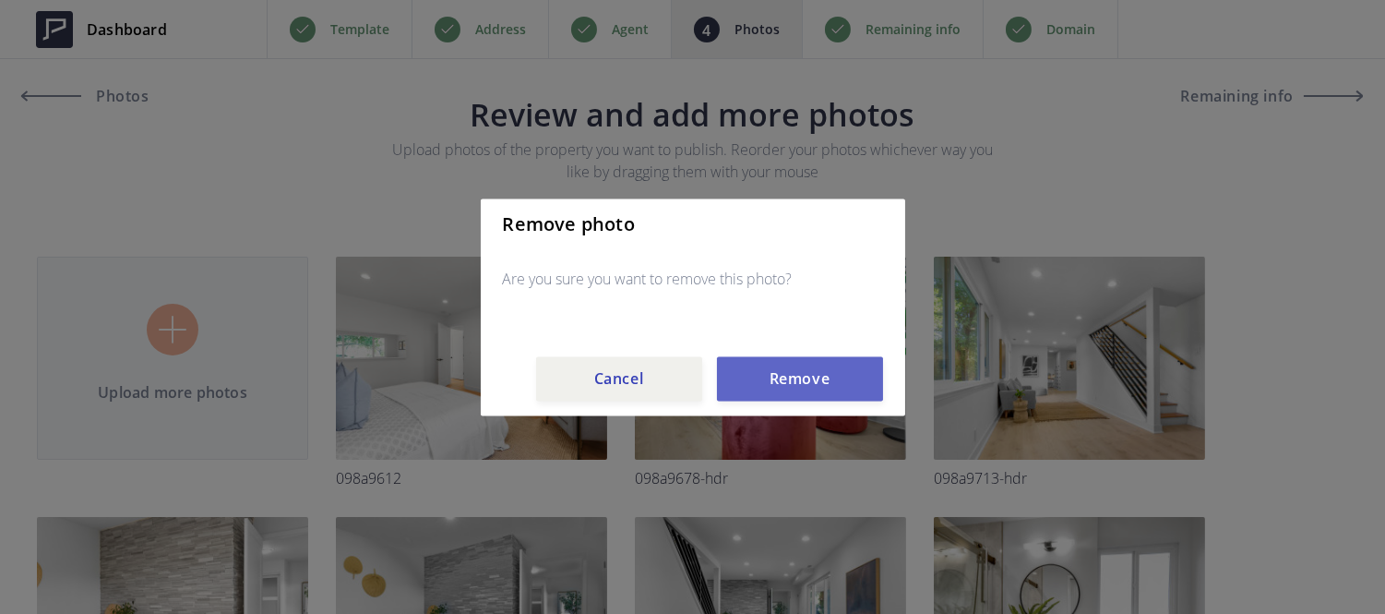
click at [768, 382] on button "Remove" at bounding box center [800, 378] width 166 height 44
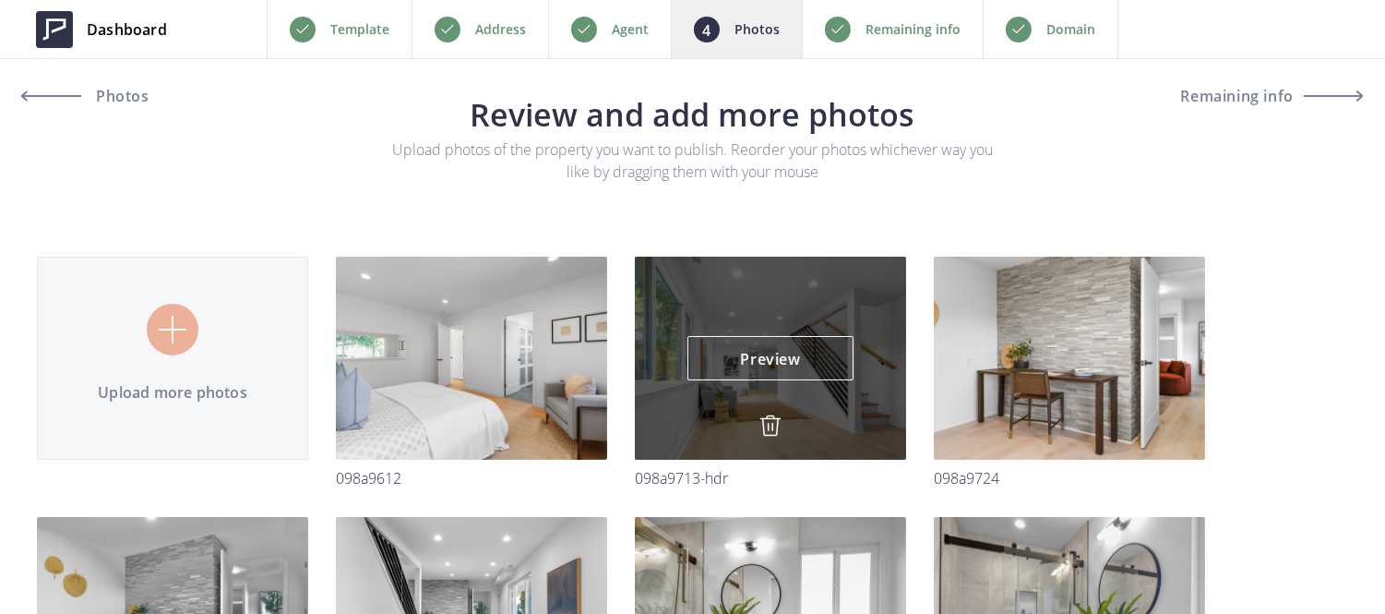
click at [767, 418] on img at bounding box center [770, 425] width 22 height 22
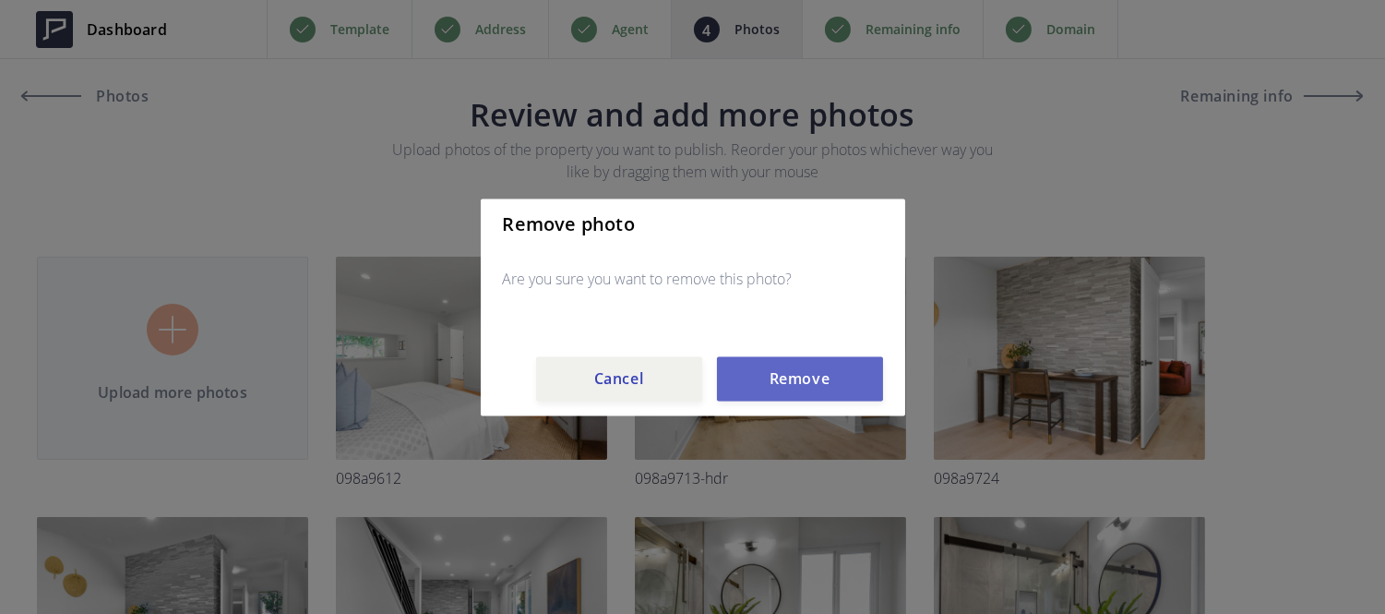
click at [767, 374] on button "Remove" at bounding box center [800, 378] width 166 height 44
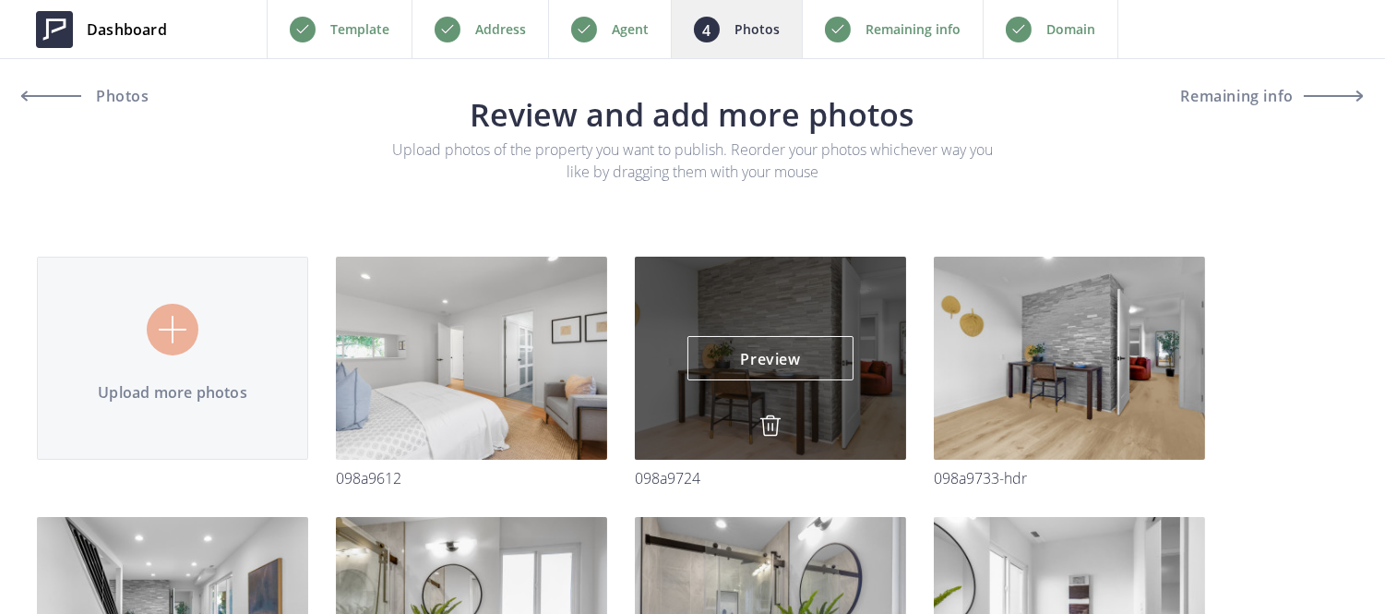
click at [769, 420] on img at bounding box center [770, 425] width 22 height 22
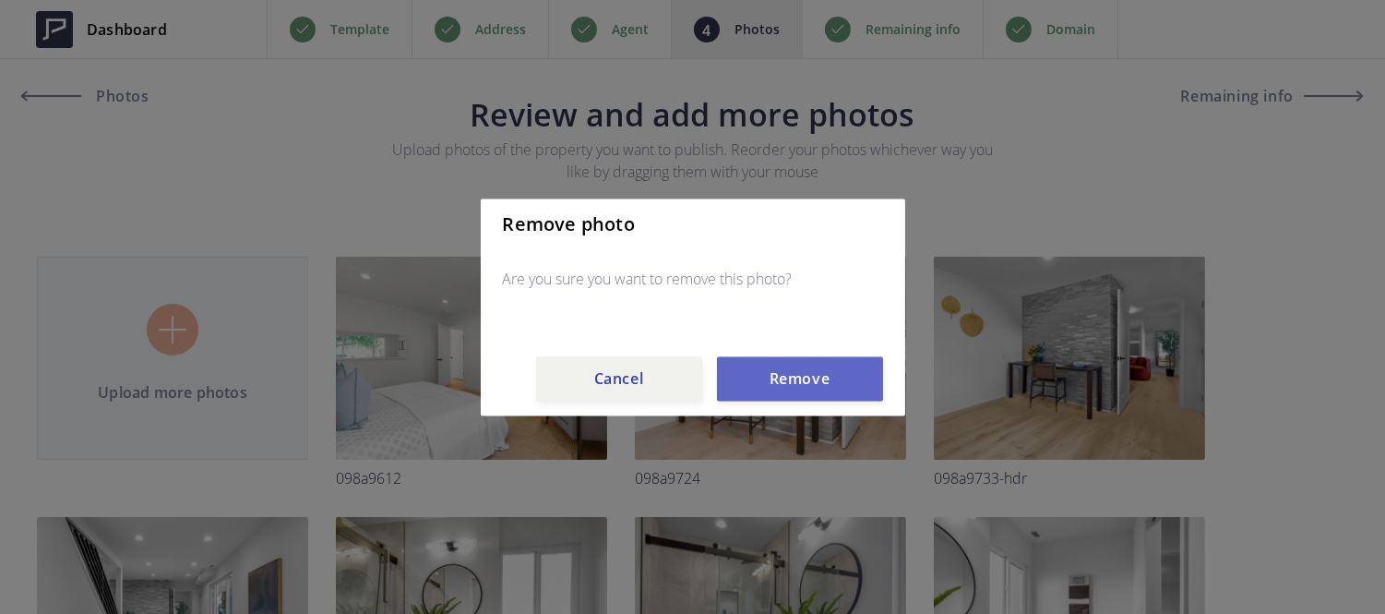
click at [769, 390] on button "Remove" at bounding box center [800, 378] width 166 height 44
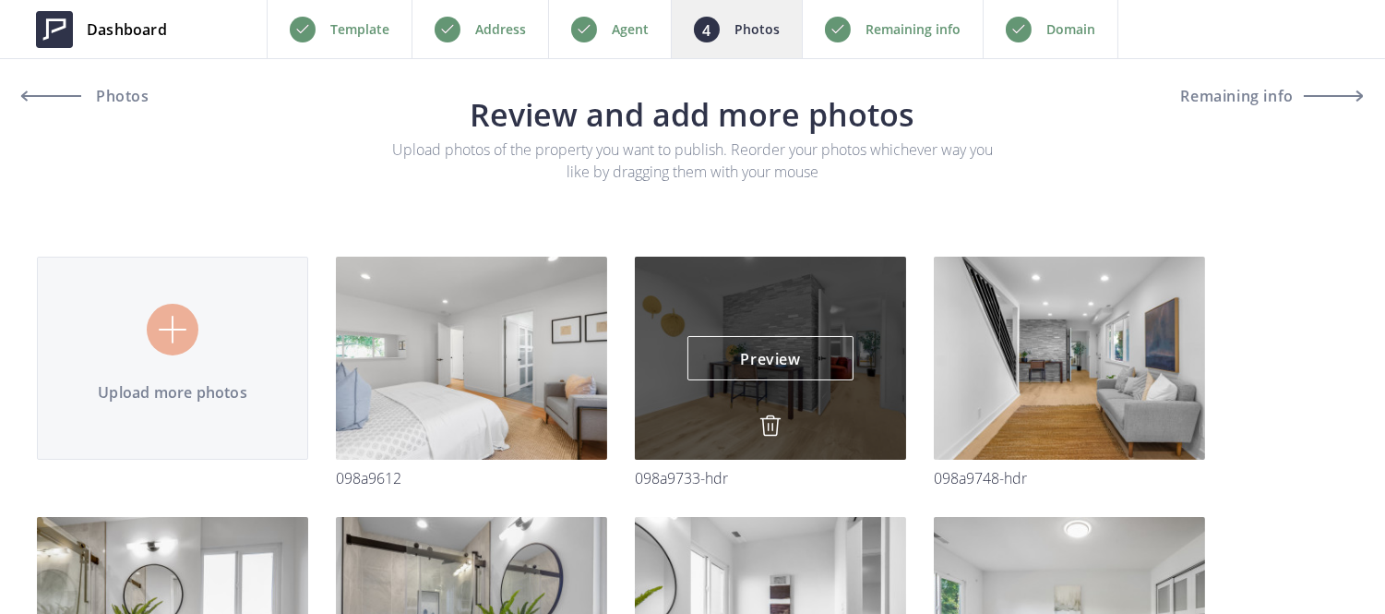
click at [769, 417] on img at bounding box center [770, 425] width 22 height 22
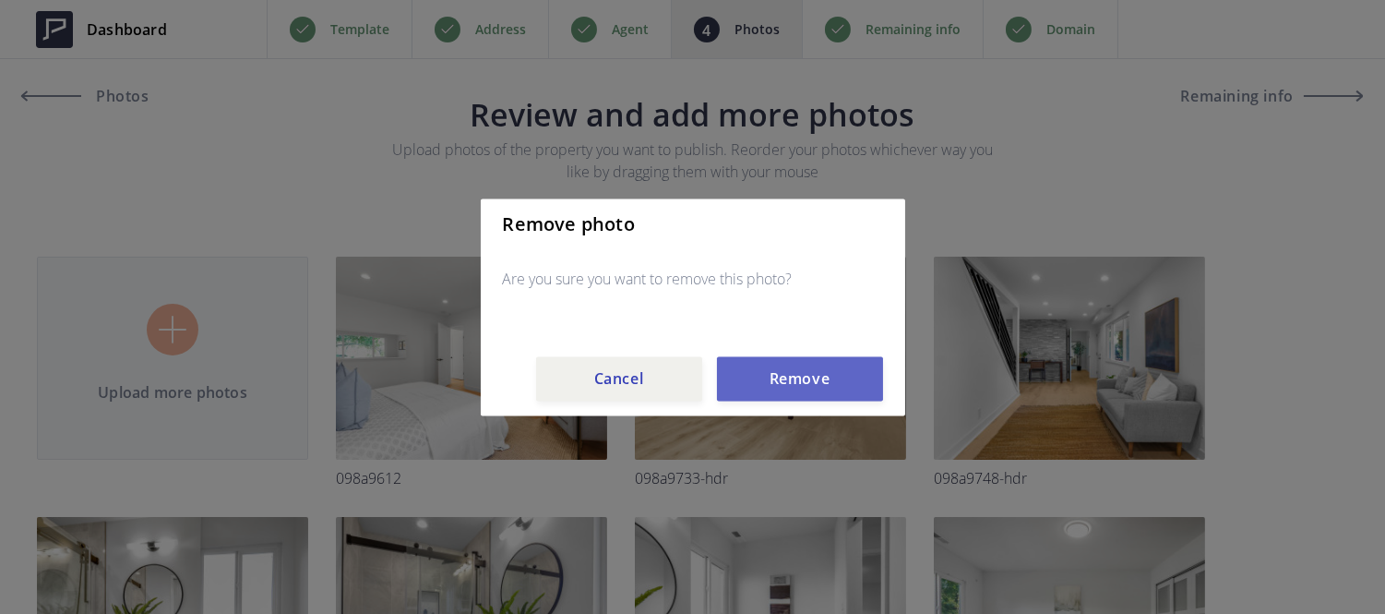
click at [769, 376] on button "Remove" at bounding box center [800, 378] width 166 height 44
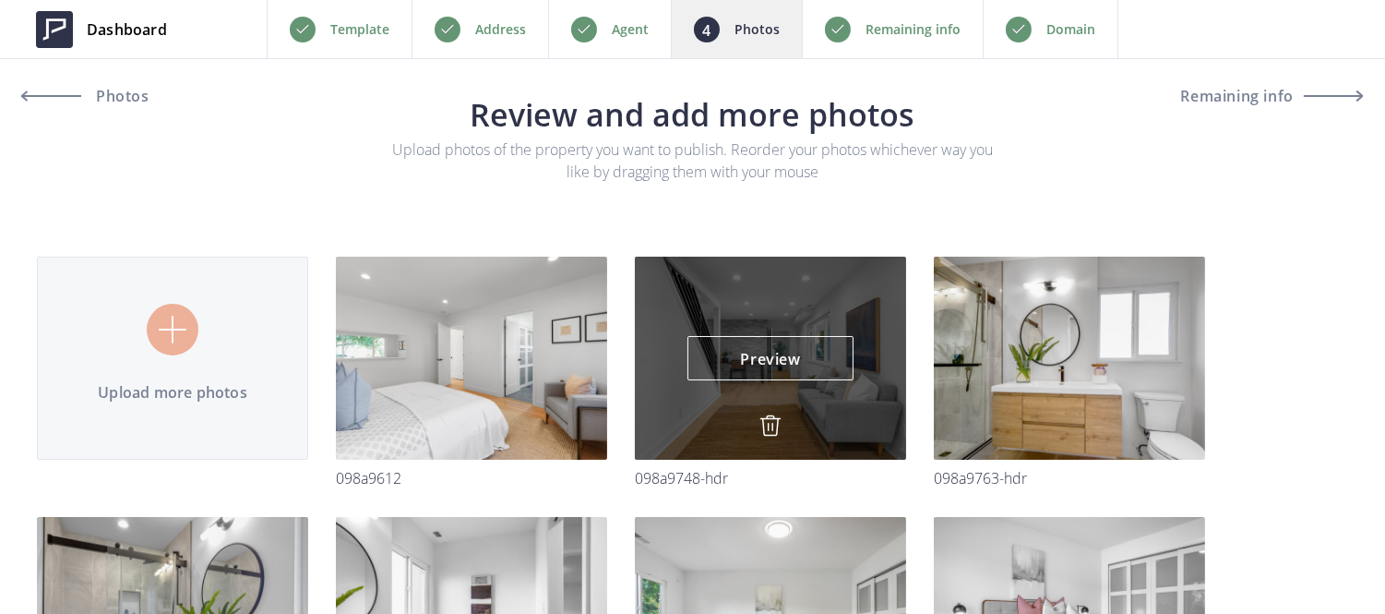
click at [768, 432] on img at bounding box center [770, 425] width 22 height 22
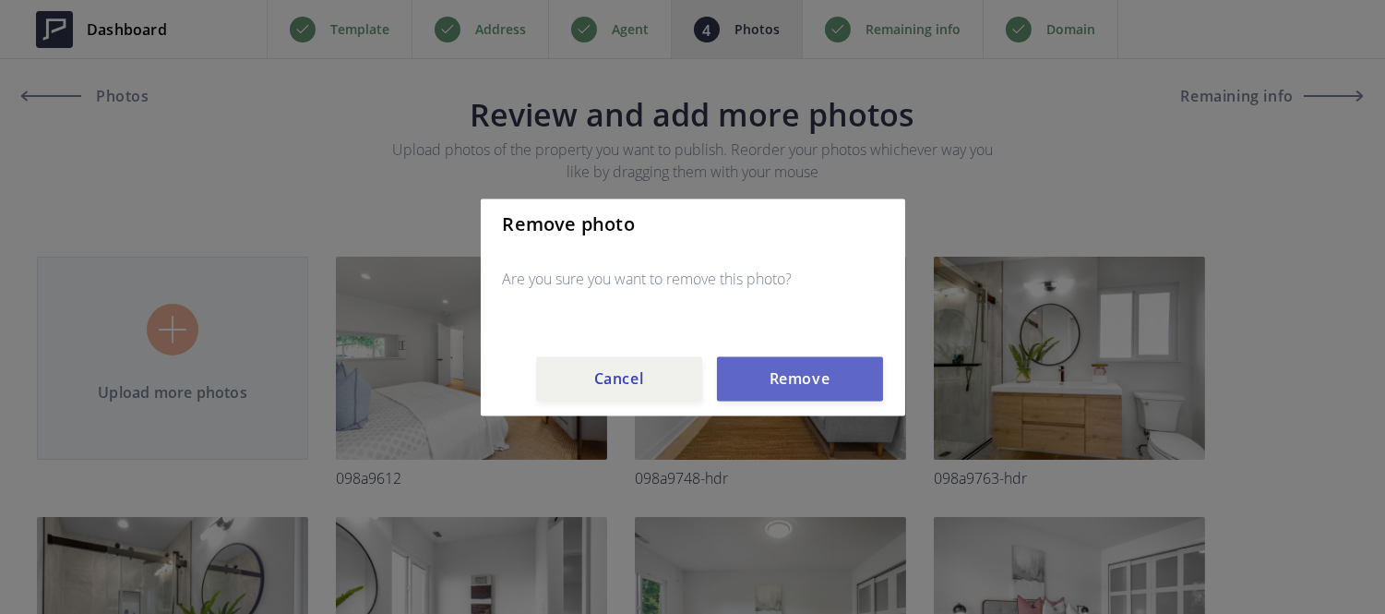
click at [768, 382] on button "Remove" at bounding box center [800, 378] width 166 height 44
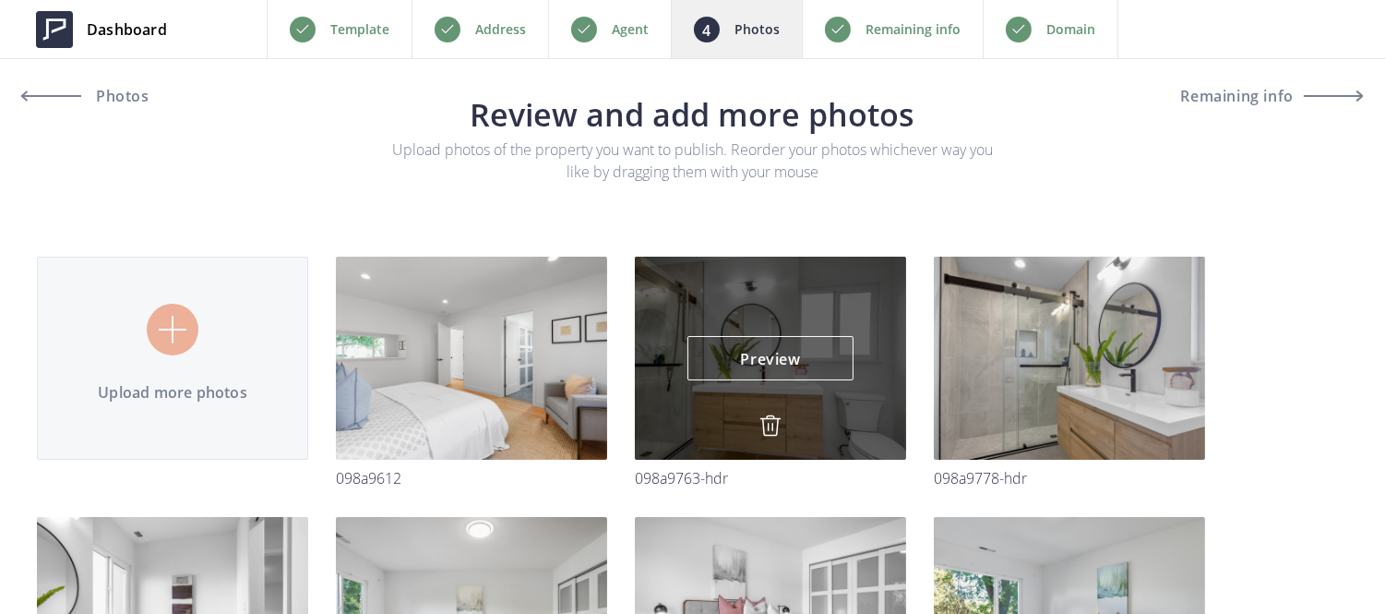
click at [769, 422] on img at bounding box center [770, 425] width 22 height 22
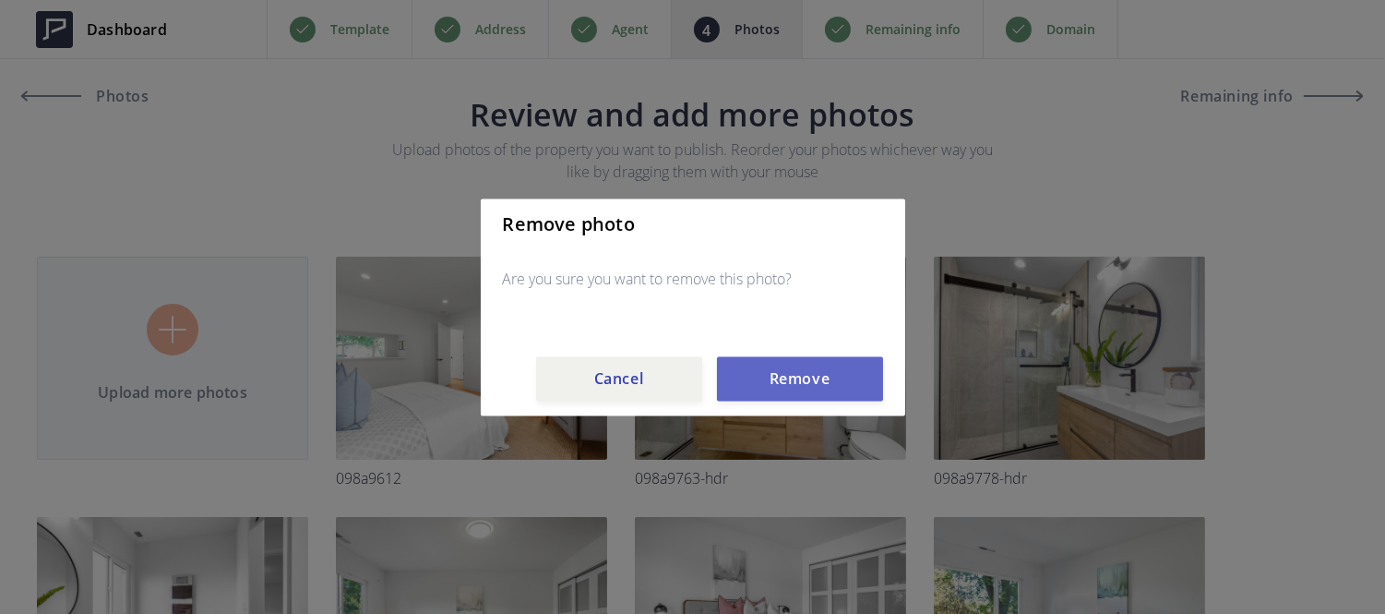
click at [761, 389] on button "Remove" at bounding box center [800, 378] width 166 height 44
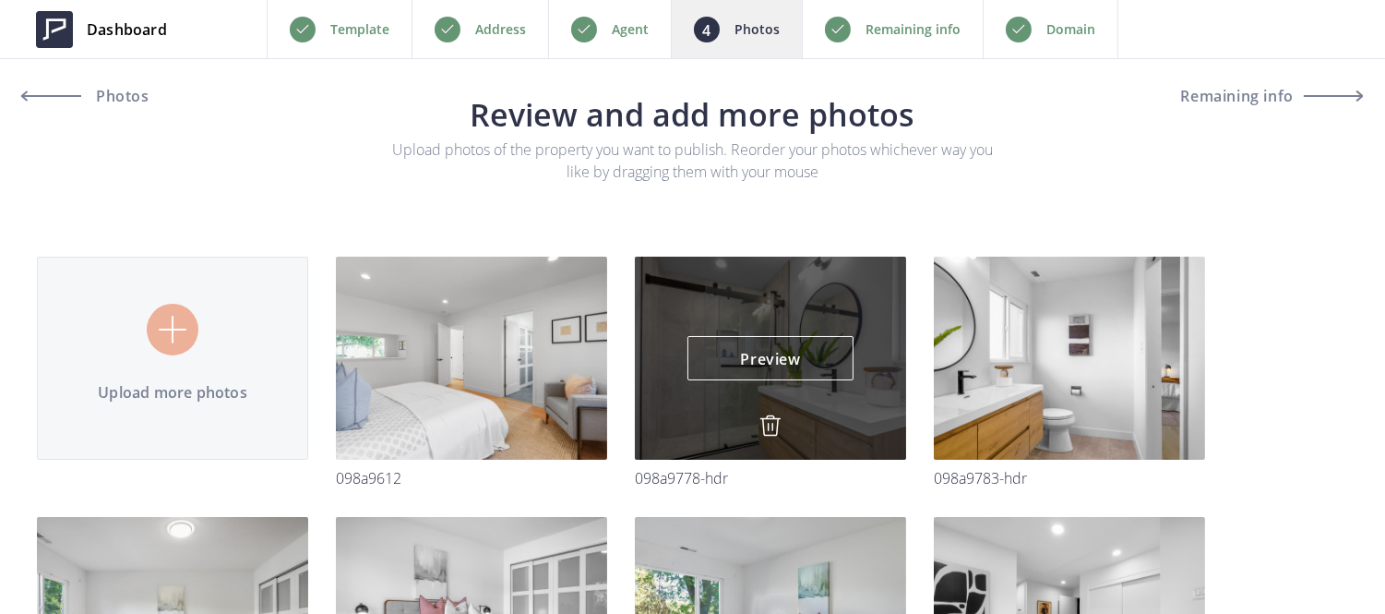
click at [769, 414] on img at bounding box center [770, 425] width 22 height 22
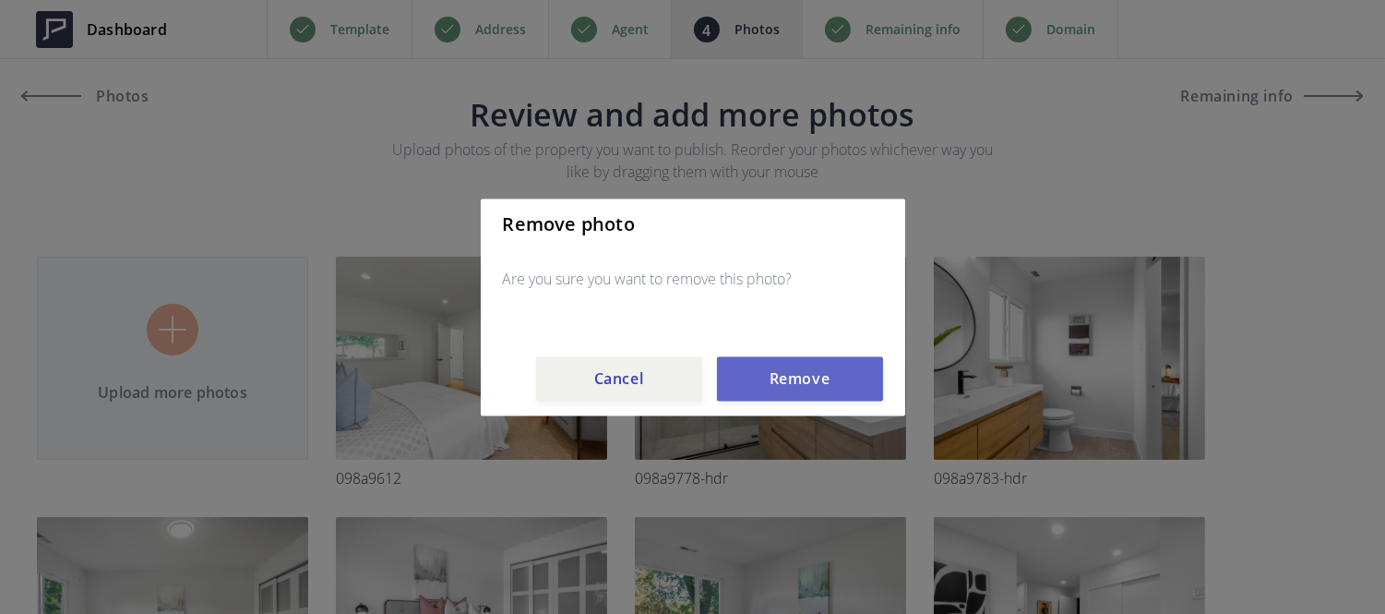
click at [771, 364] on button "Remove" at bounding box center [800, 378] width 166 height 44
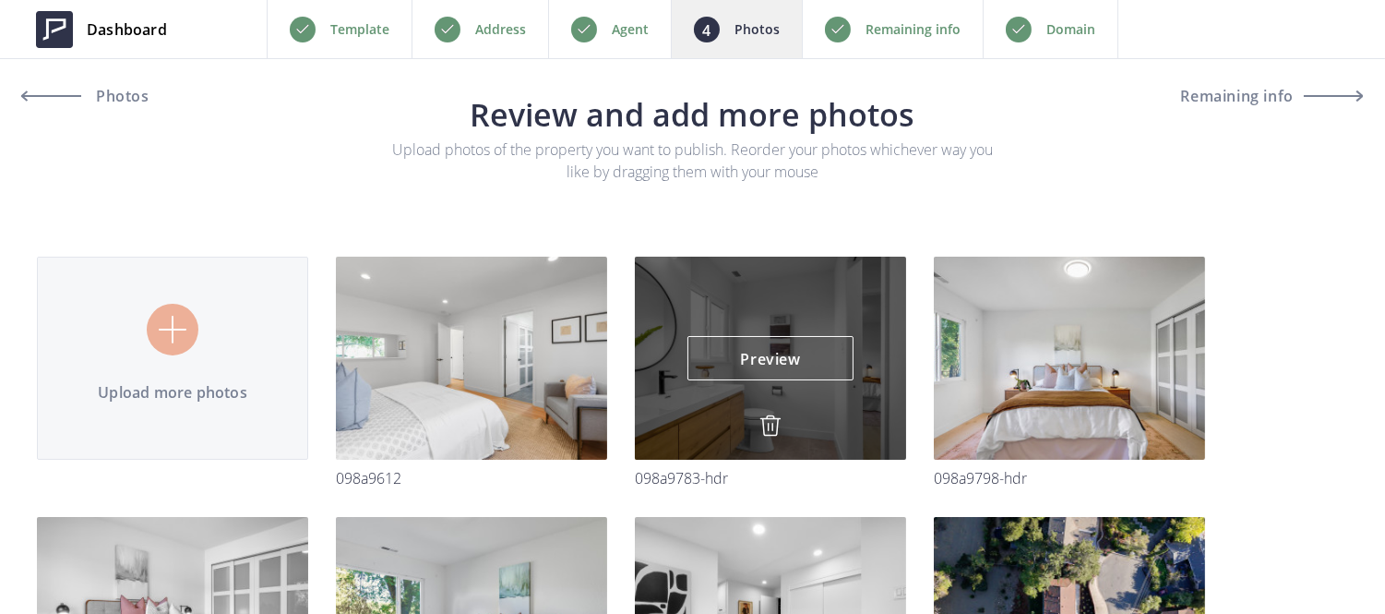
click at [771, 411] on div "Preview Preview" at bounding box center [770, 357] width 271 height 203
click at [766, 415] on img at bounding box center [770, 425] width 22 height 22
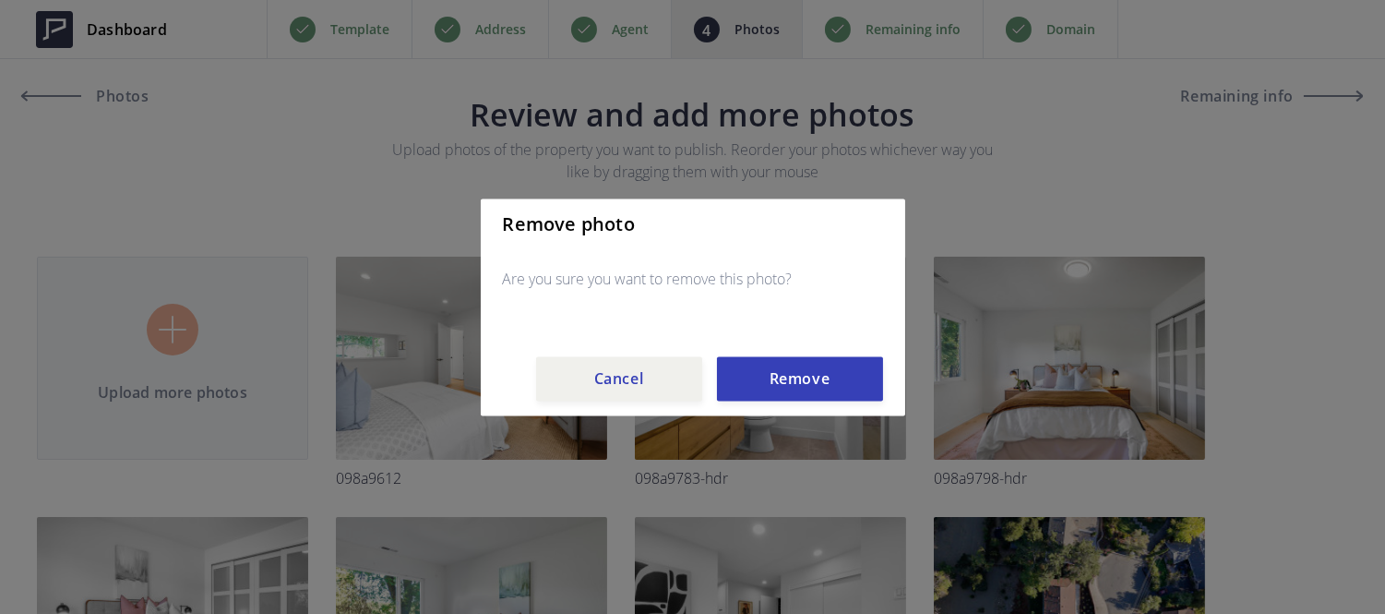
click at [769, 403] on div "Remove photo Are you sure you want to remove this photo? Cancel Remove" at bounding box center [693, 306] width 424 height 217
click at [764, 388] on button "Remove" at bounding box center [800, 378] width 166 height 44
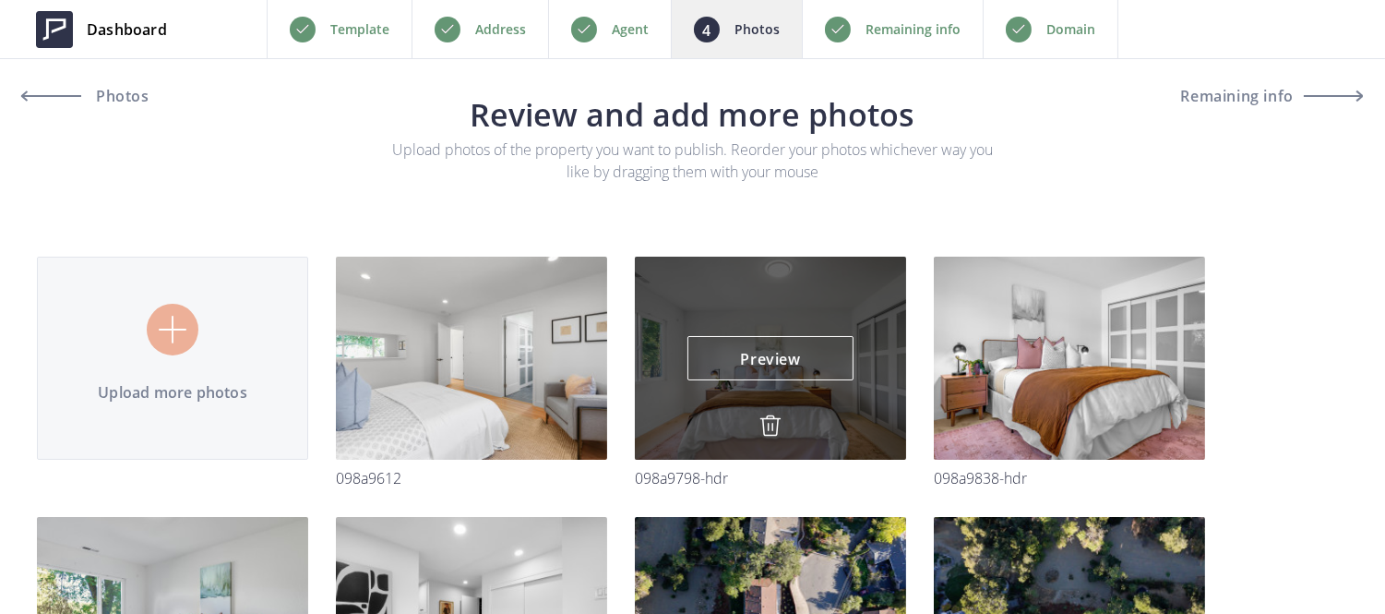
click at [772, 414] on img at bounding box center [770, 425] width 22 height 22
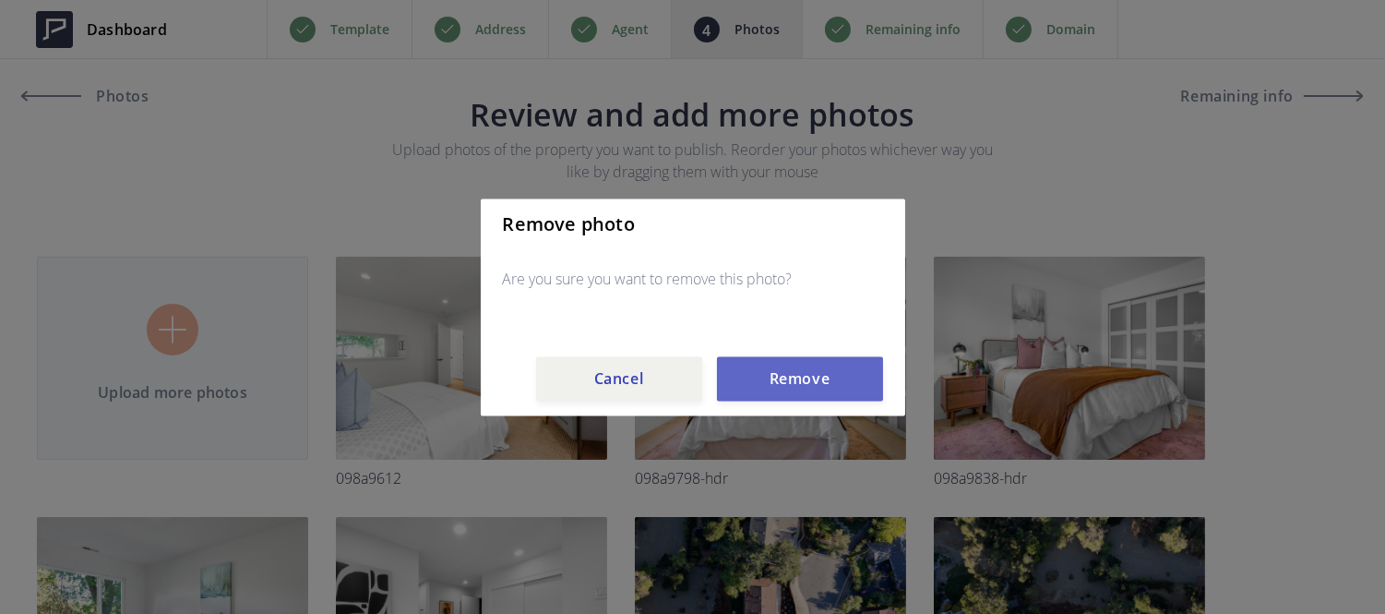
click at [792, 374] on button "Remove" at bounding box center [800, 378] width 166 height 44
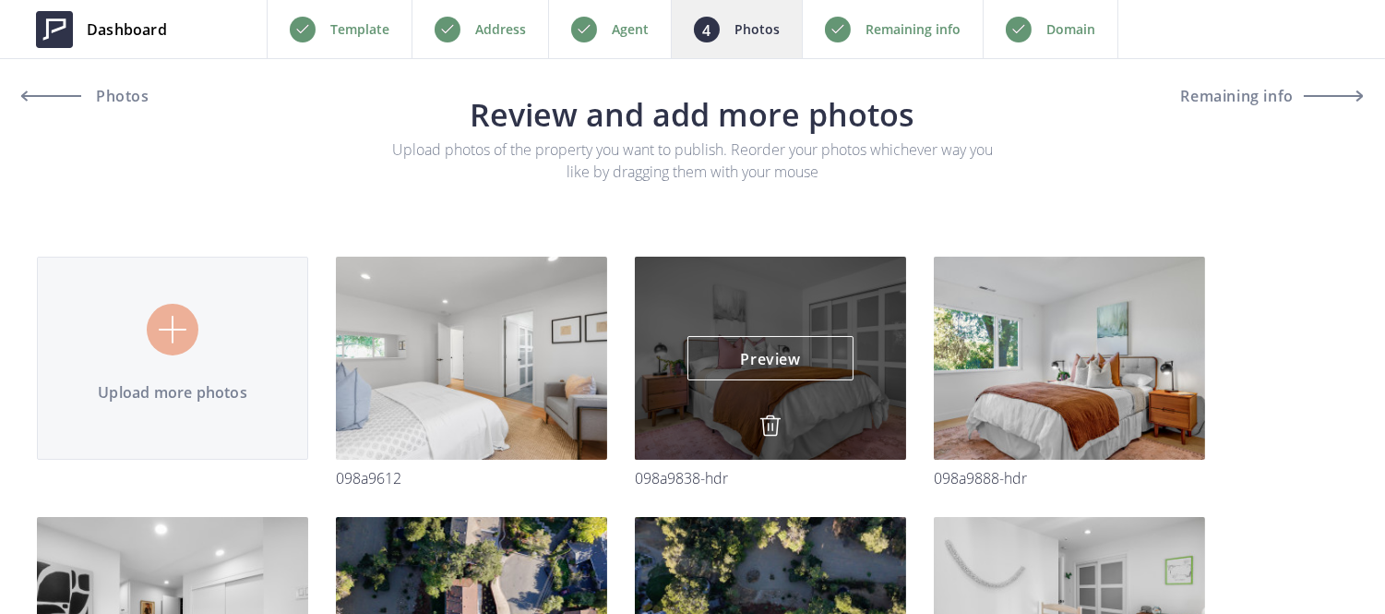
click at [768, 422] on img at bounding box center [770, 425] width 22 height 22
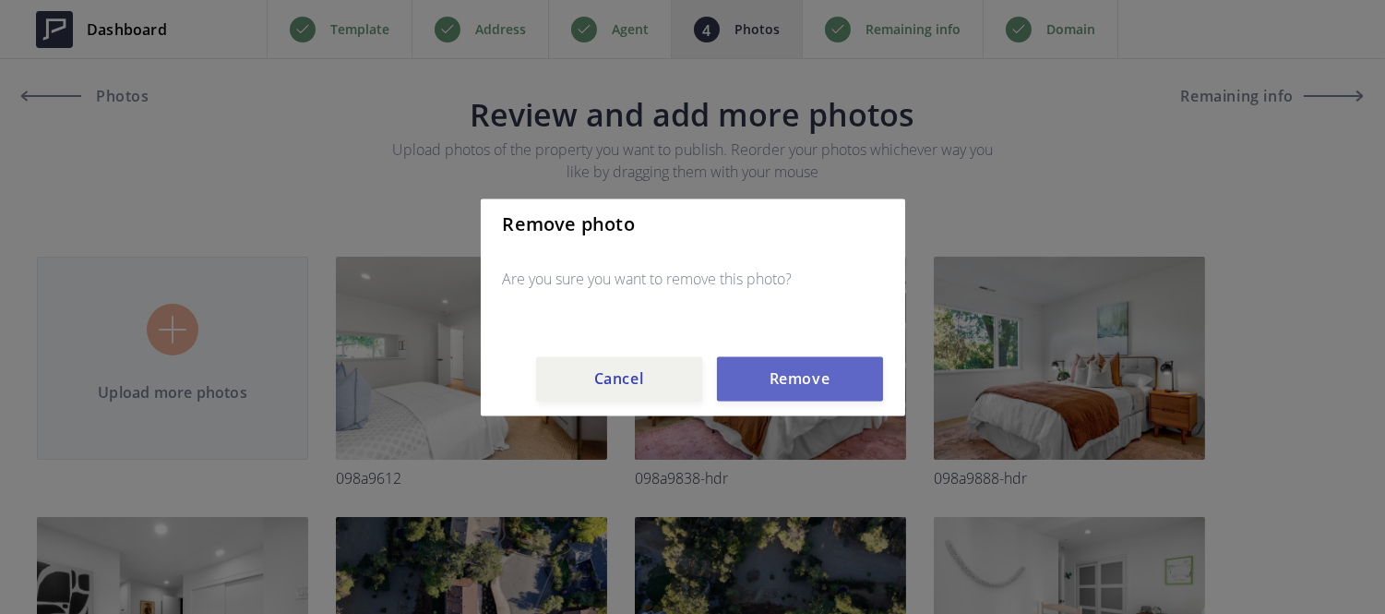
click at [784, 379] on button "Remove" at bounding box center [800, 378] width 166 height 44
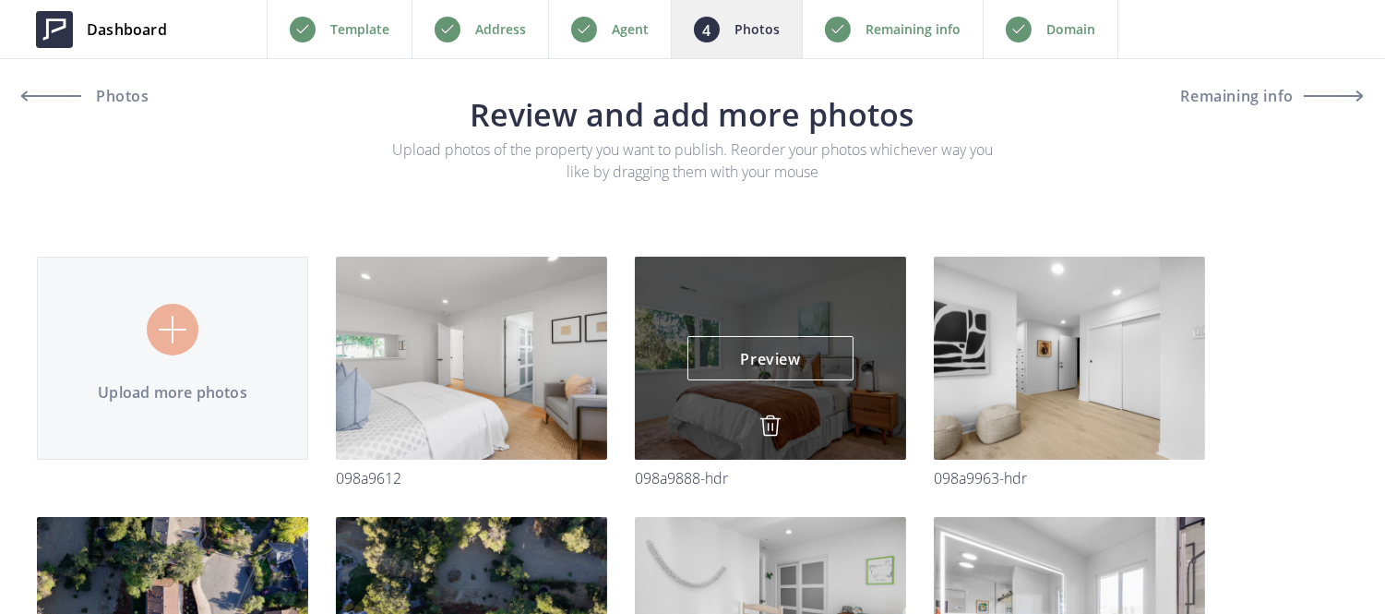
click at [766, 425] on img at bounding box center [770, 425] width 22 height 22
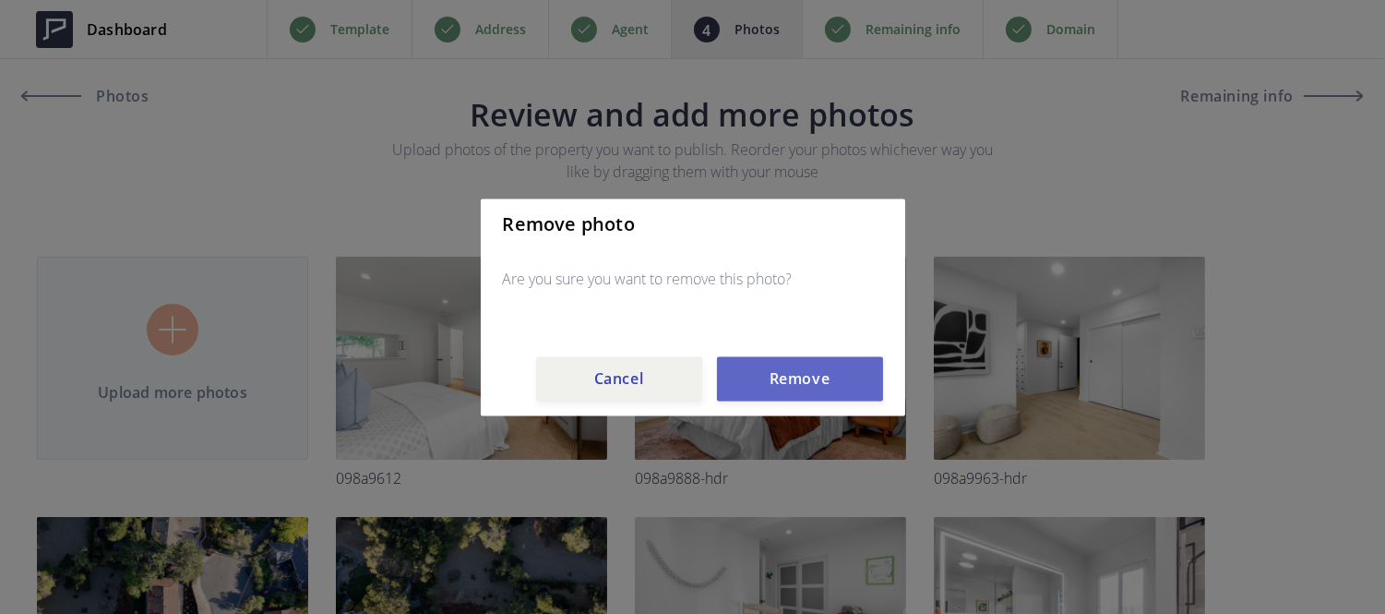
click at [805, 367] on button "Remove" at bounding box center [800, 378] width 166 height 44
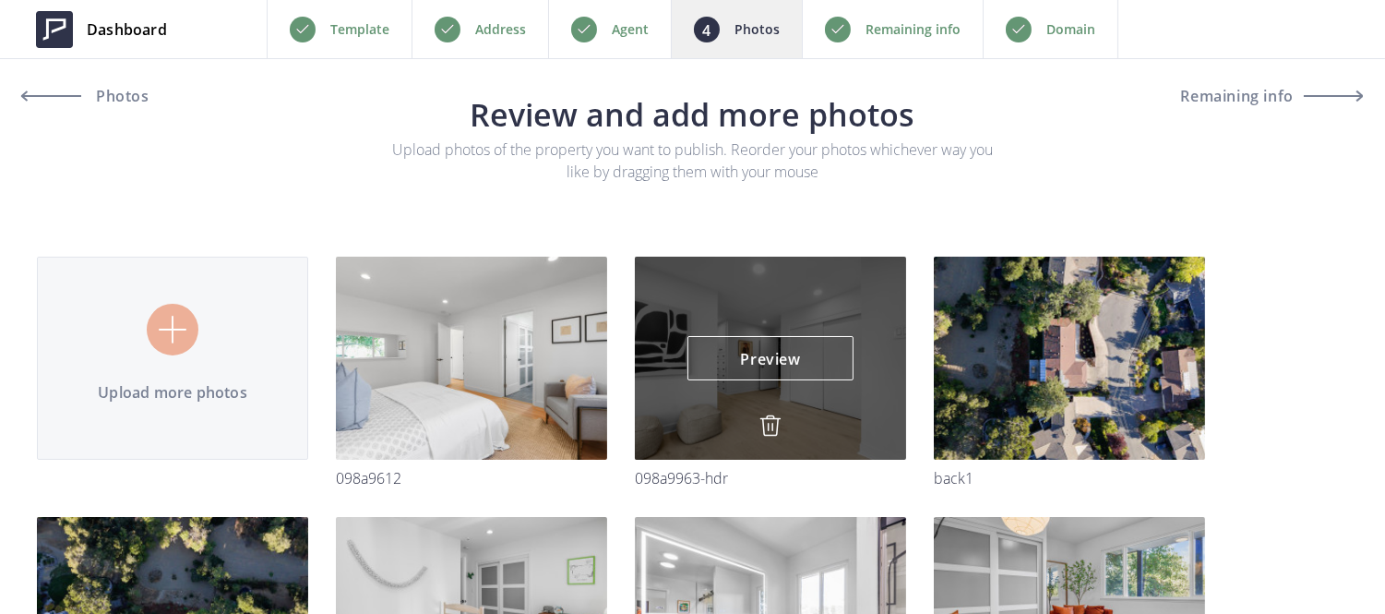
click at [768, 421] on img at bounding box center [770, 425] width 22 height 22
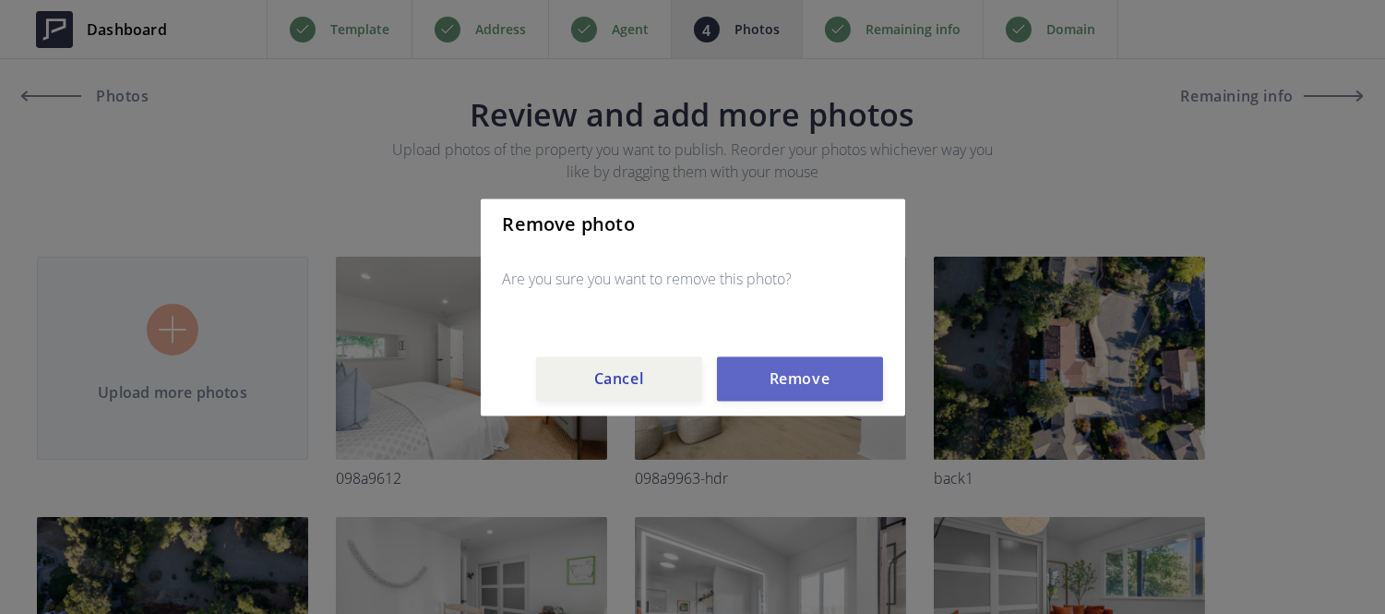
click at [780, 378] on button "Remove" at bounding box center [800, 378] width 166 height 44
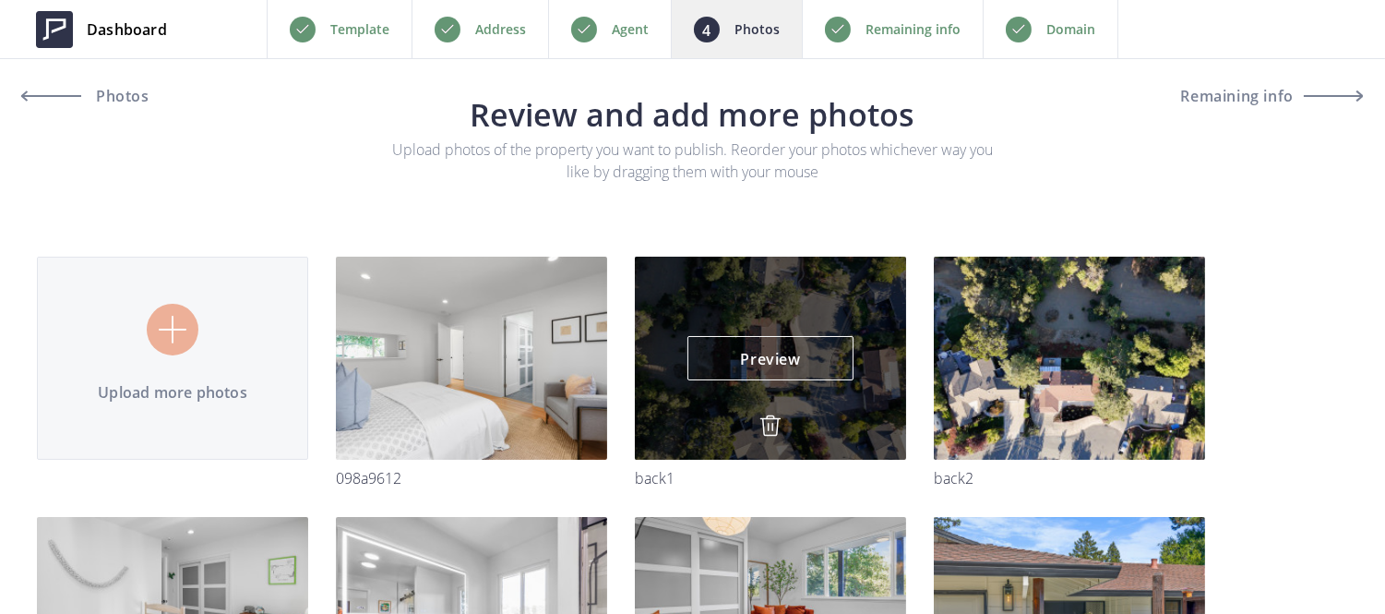
click at [771, 418] on img at bounding box center [770, 425] width 22 height 22
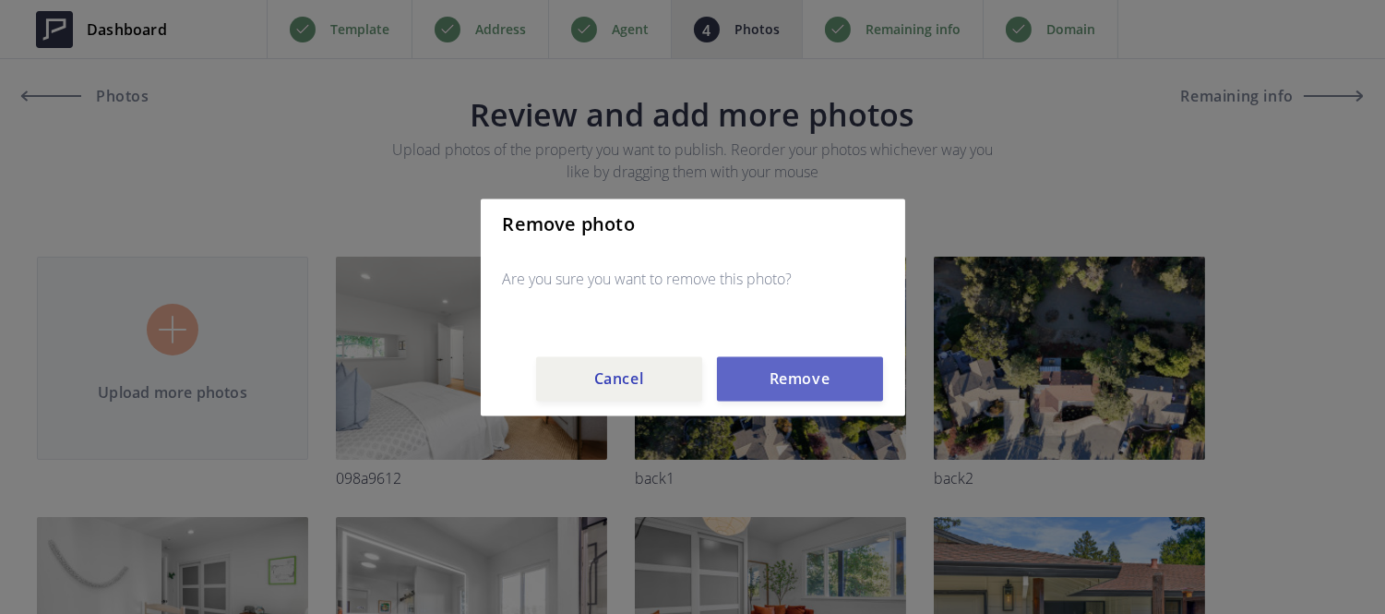
click at [770, 389] on button "Remove" at bounding box center [800, 378] width 166 height 44
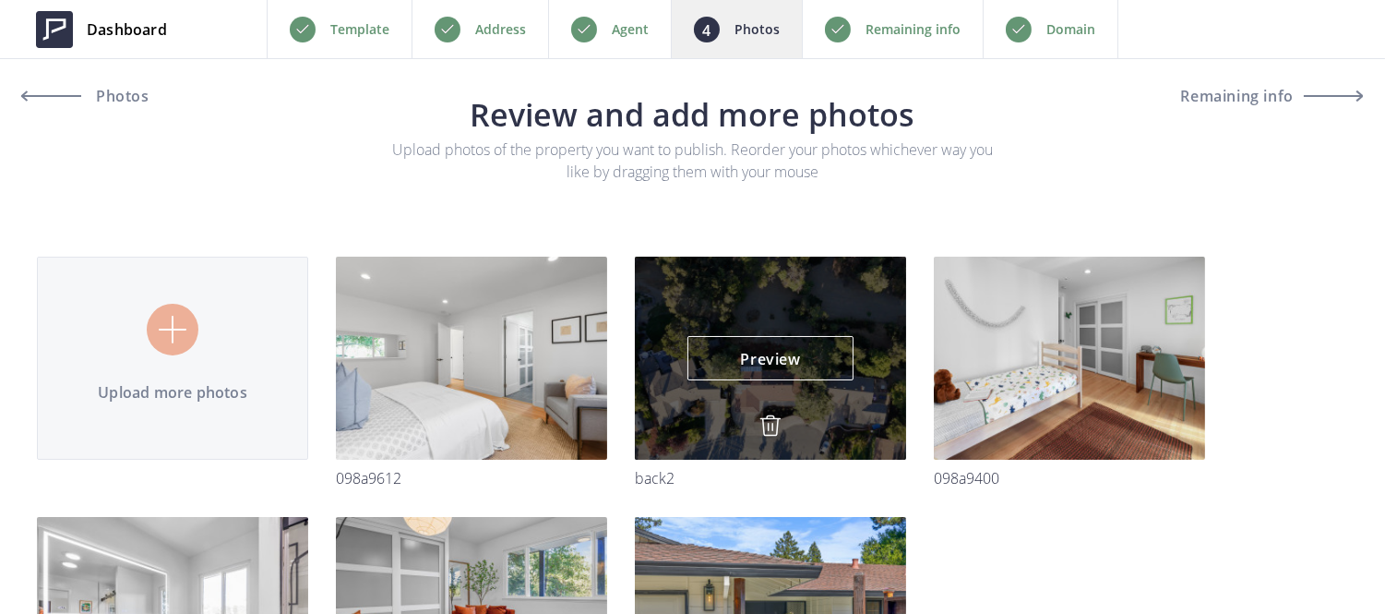
click at [767, 421] on img at bounding box center [770, 425] width 22 height 22
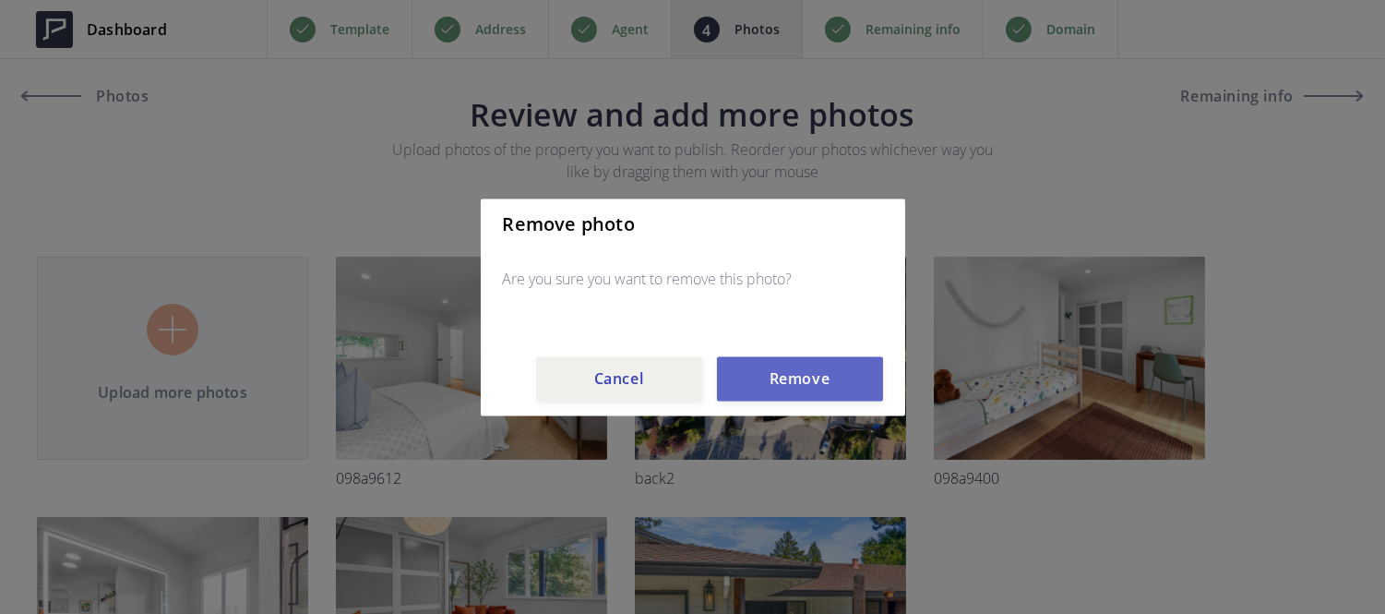
click at [770, 388] on button "Remove" at bounding box center [800, 378] width 166 height 44
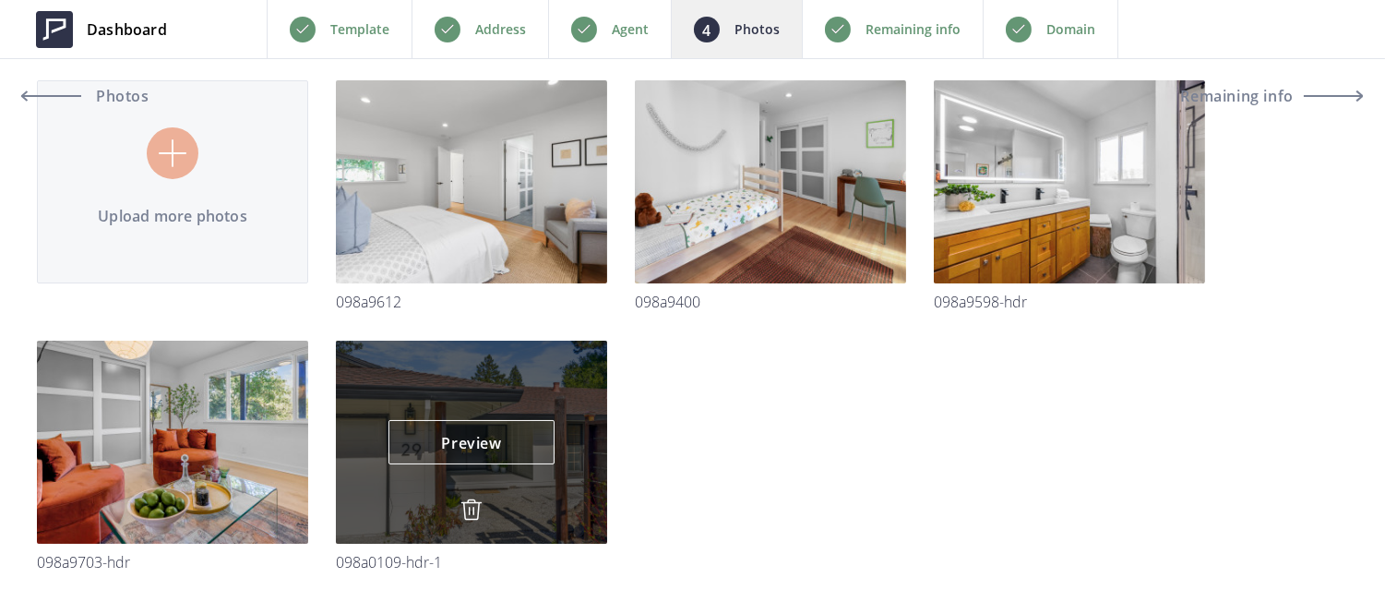
scroll to position [177, 0]
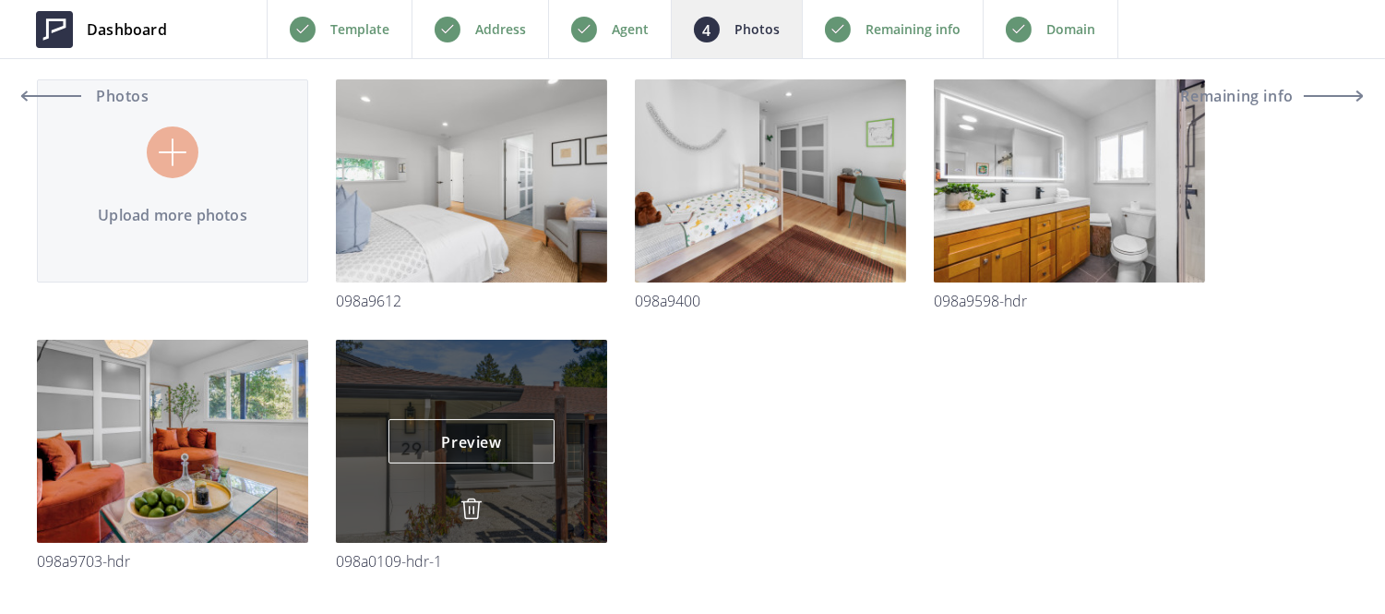
click at [462, 505] on img at bounding box center [471, 508] width 22 height 22
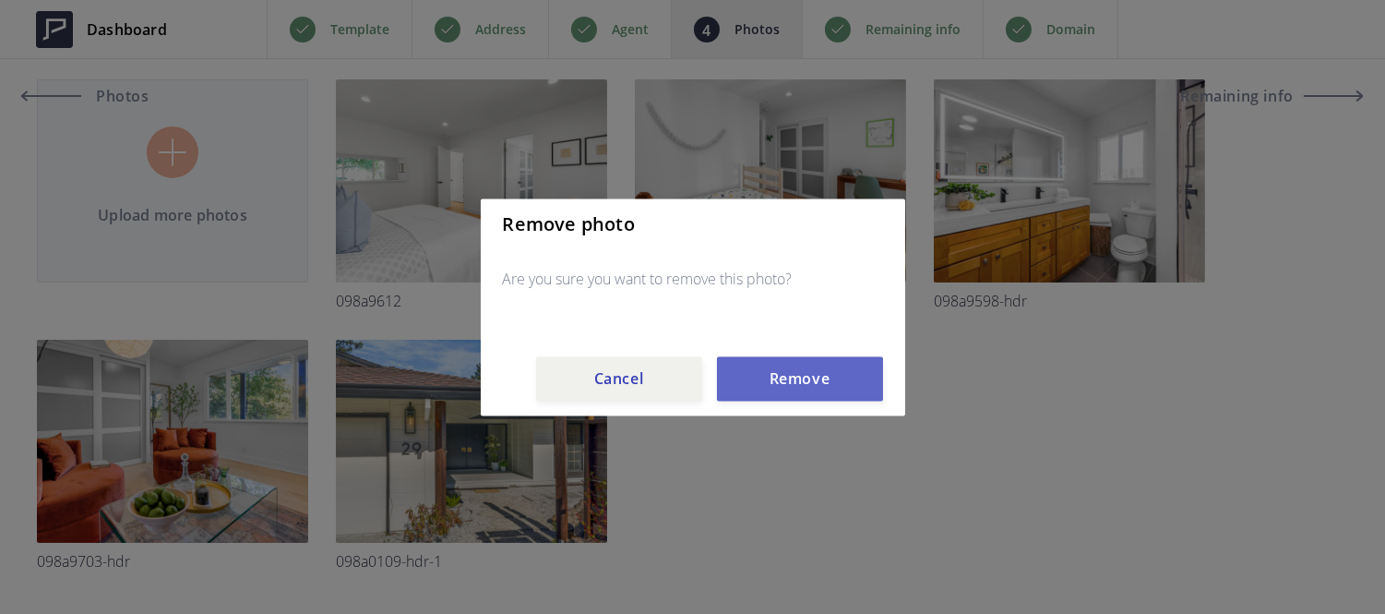
click at [780, 379] on button "Remove" at bounding box center [800, 378] width 166 height 44
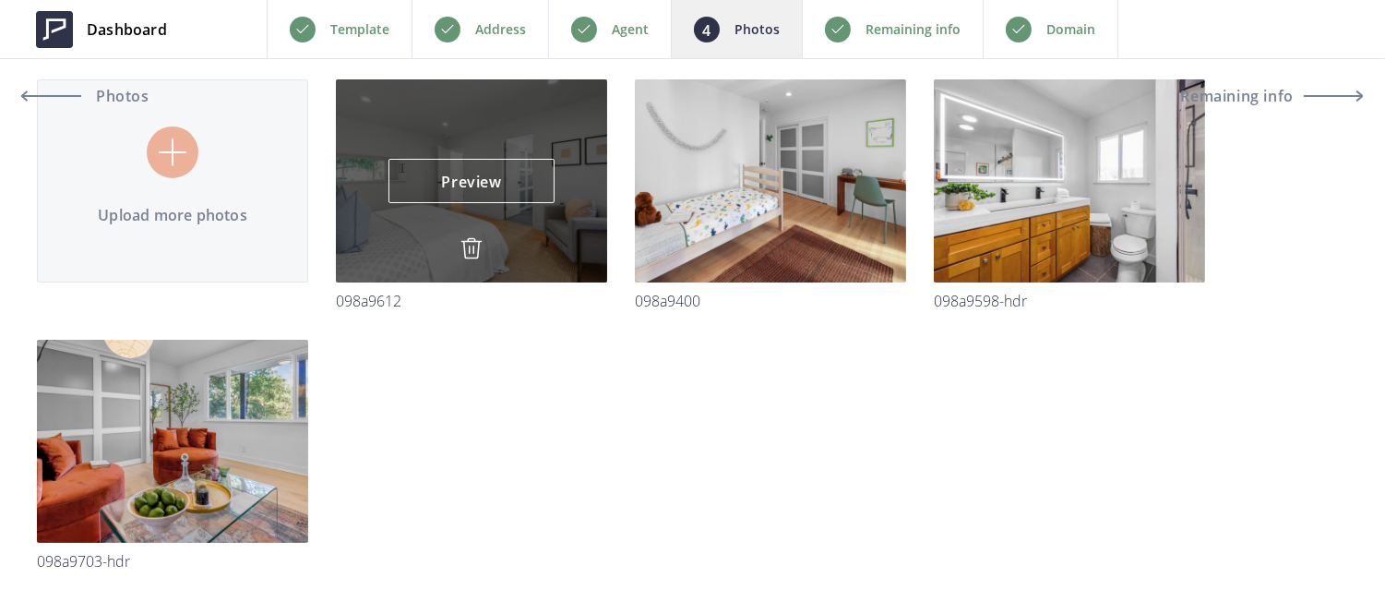
click at [467, 237] on img at bounding box center [471, 248] width 22 height 22
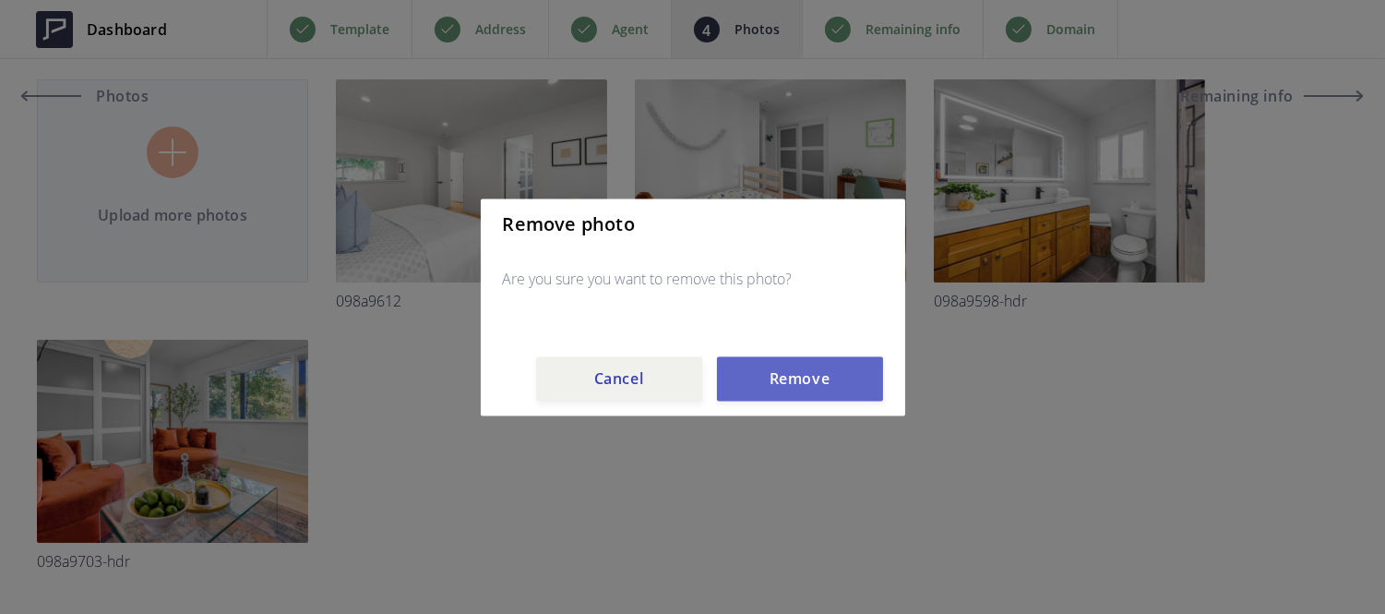
click at [785, 384] on button "Remove" at bounding box center [800, 378] width 166 height 44
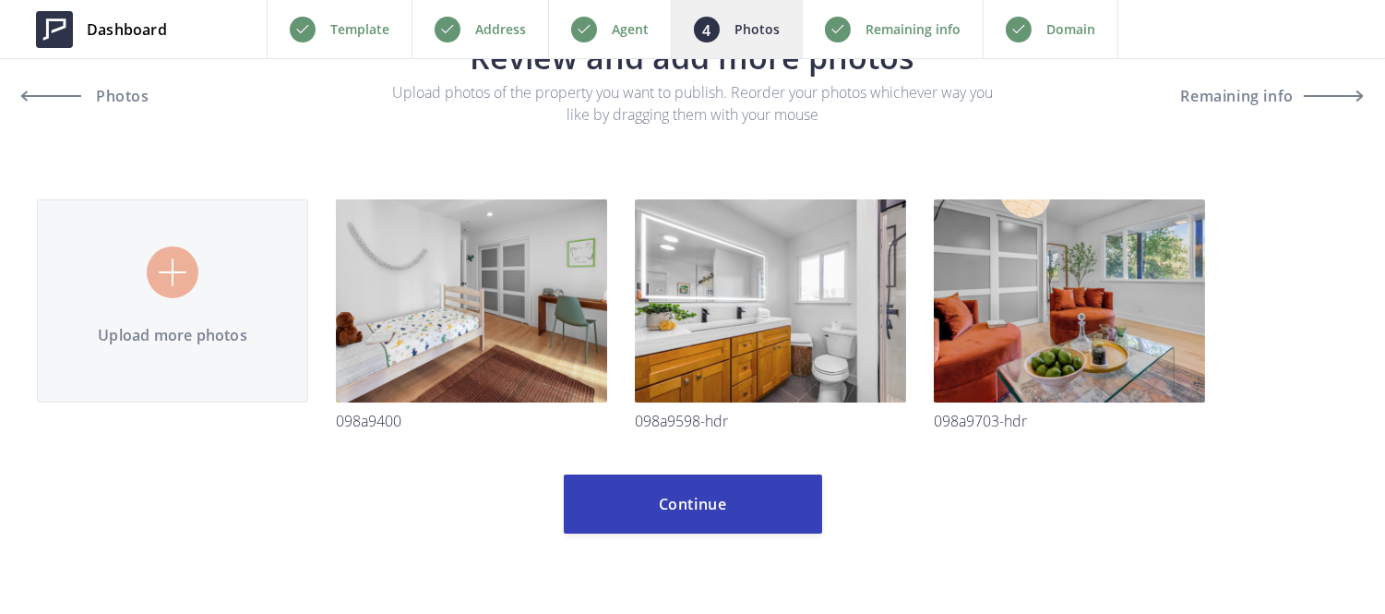
scroll to position [56, 0]
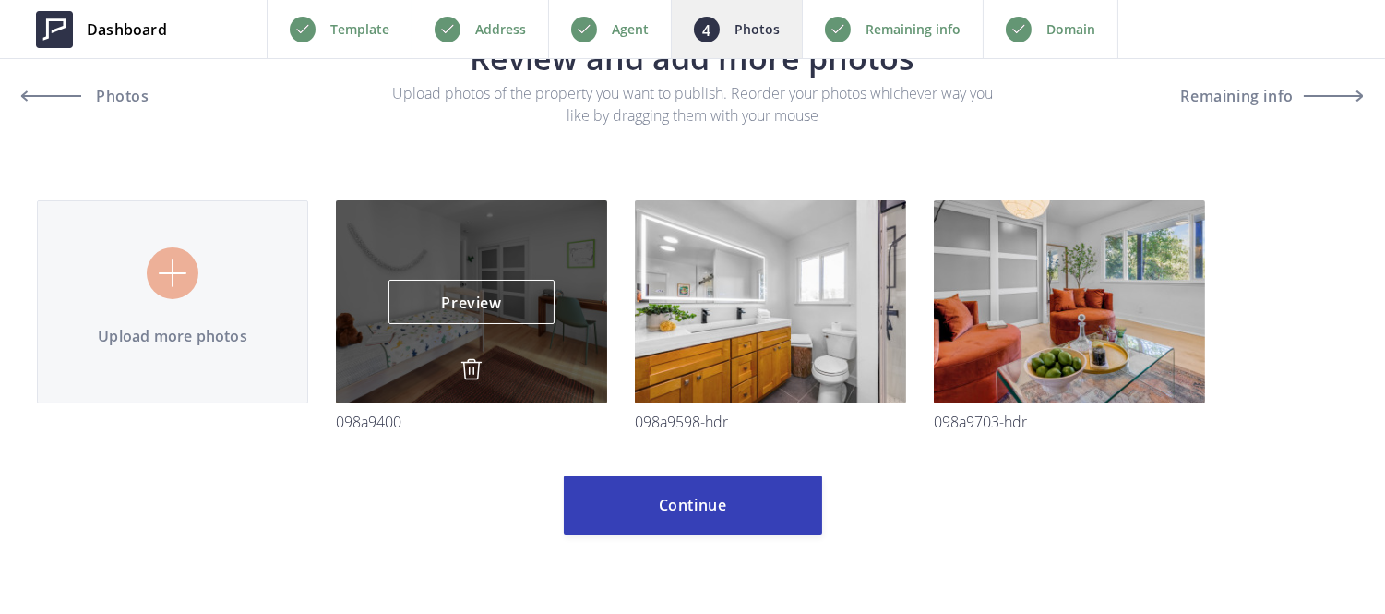
click at [477, 371] on img at bounding box center [471, 369] width 22 height 22
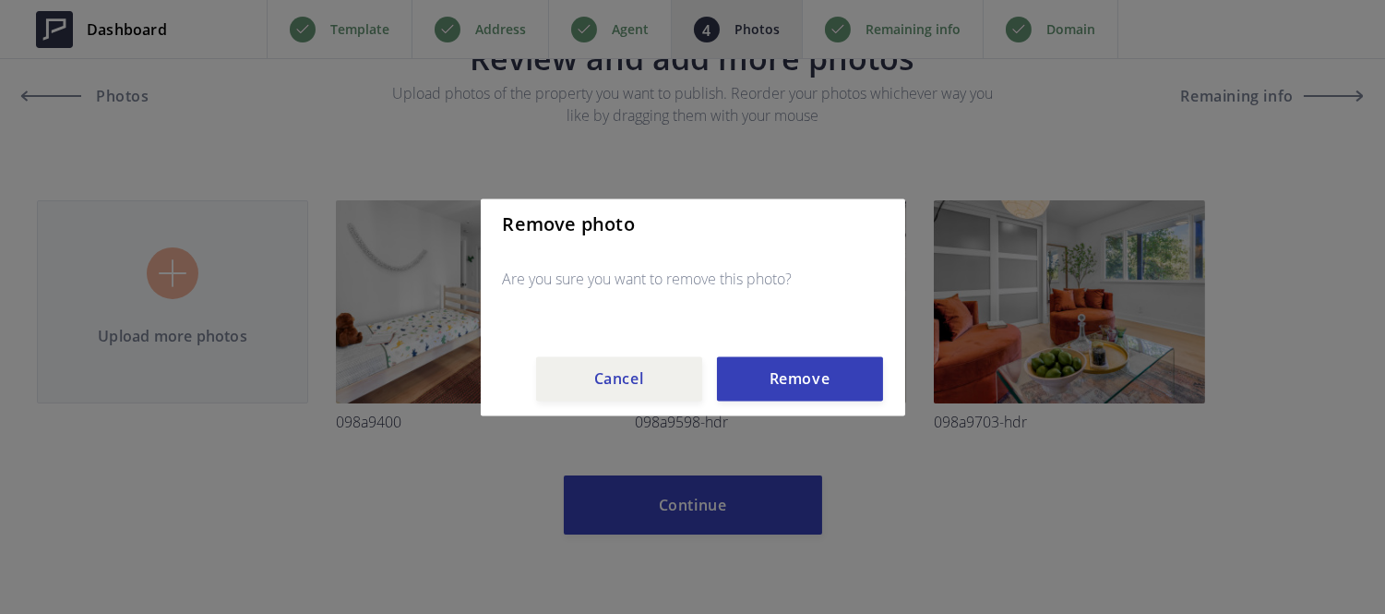
click at [784, 402] on div "Remove photo Are you sure you want to remove this photo? Cancel Remove" at bounding box center [693, 306] width 424 height 217
click at [792, 389] on button "Remove" at bounding box center [800, 378] width 166 height 44
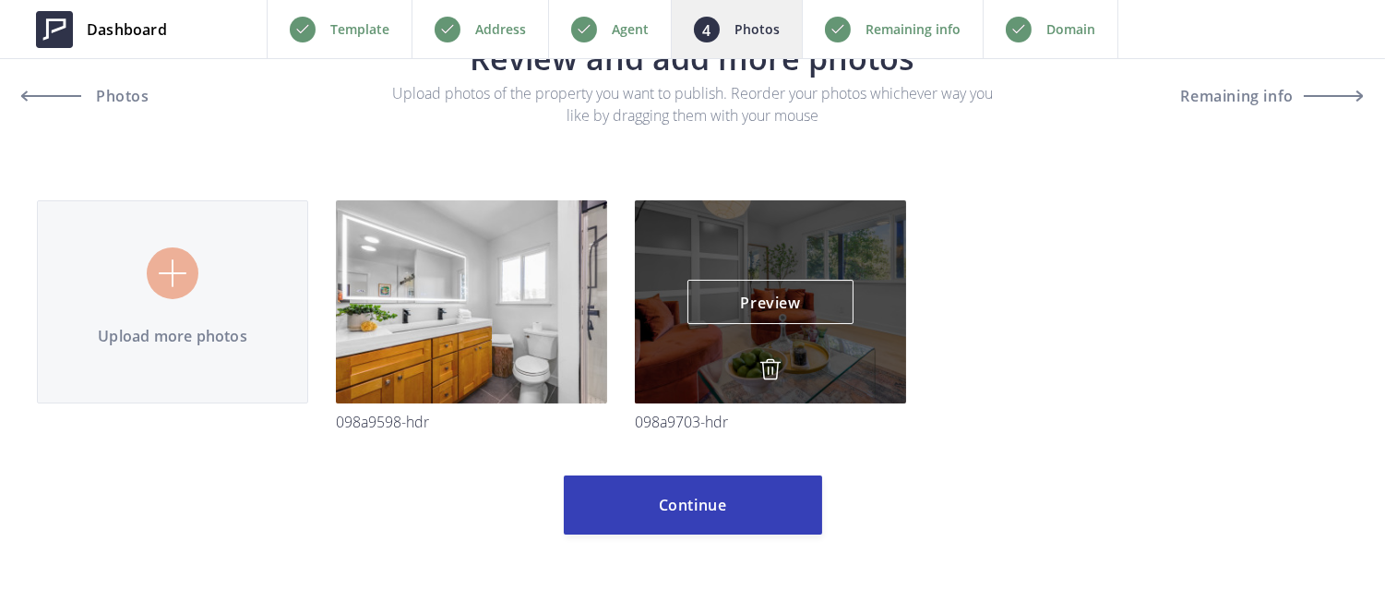
click at [769, 364] on img at bounding box center [770, 369] width 22 height 22
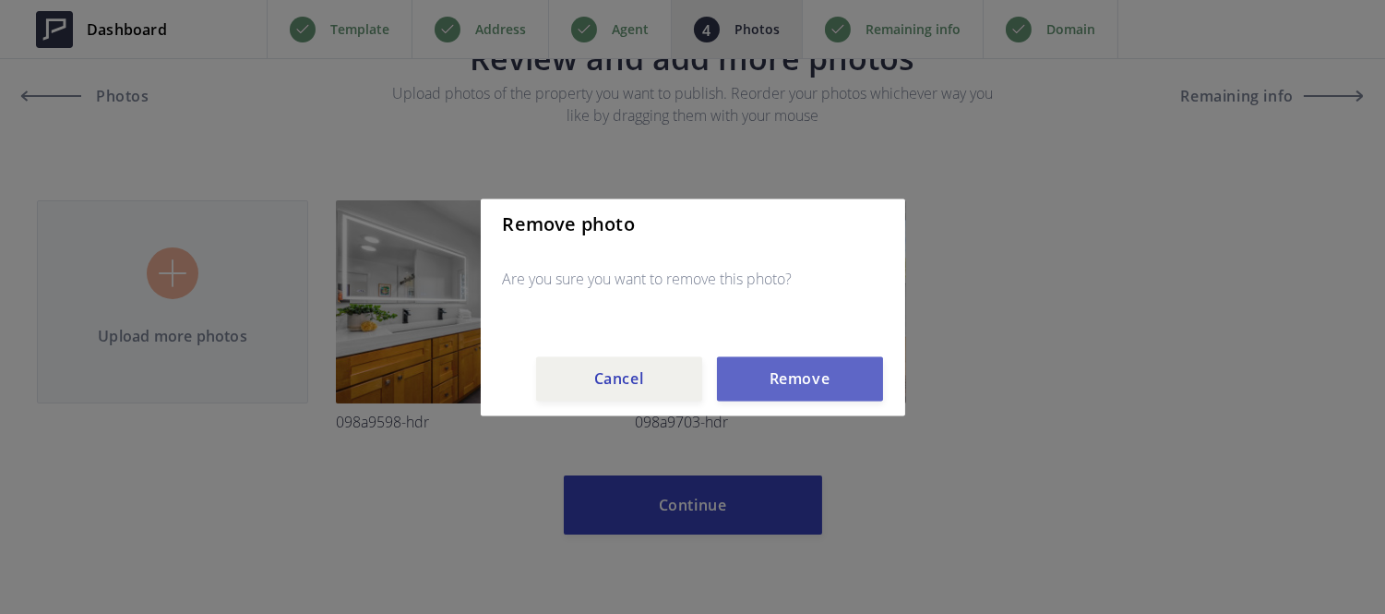
click at [815, 372] on button "Remove" at bounding box center [800, 378] width 166 height 44
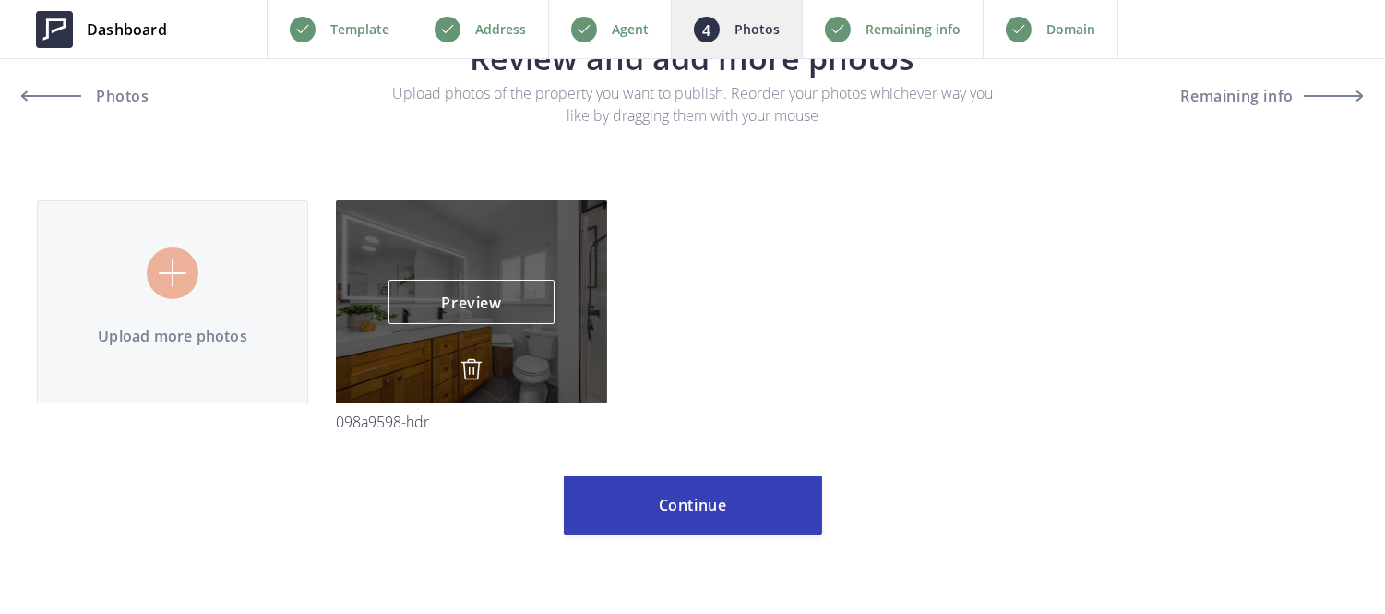
click at [473, 369] on img at bounding box center [471, 369] width 22 height 22
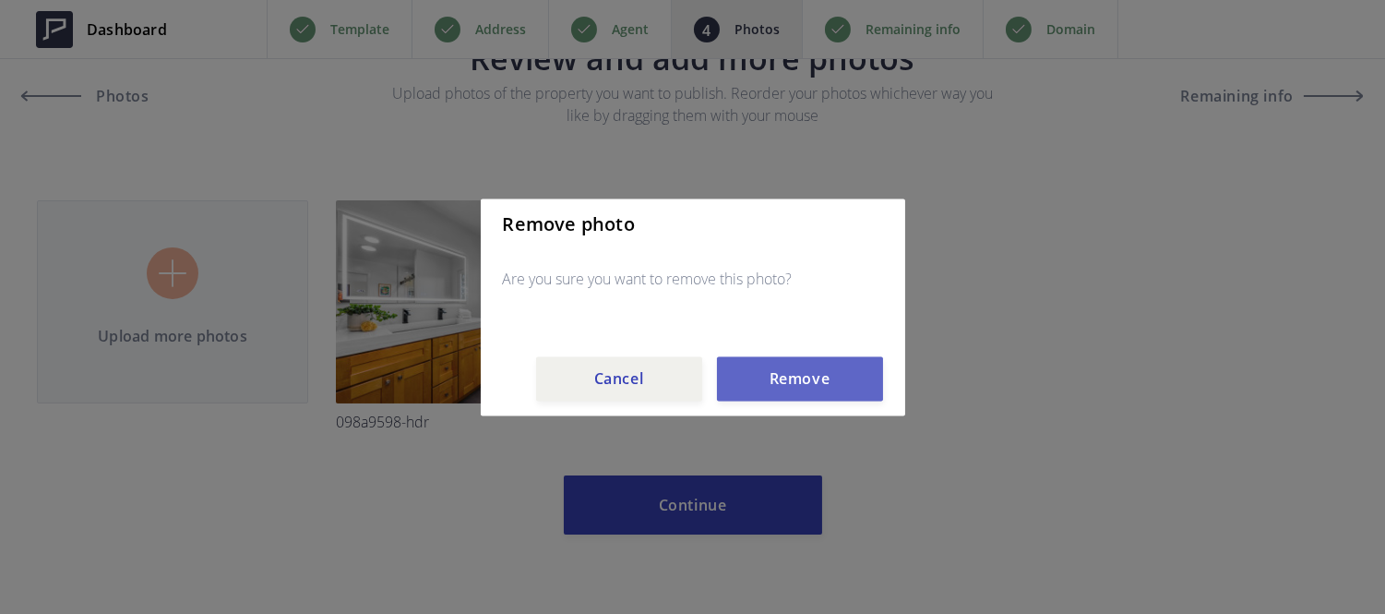
click at [766, 384] on button "Remove" at bounding box center [800, 378] width 166 height 44
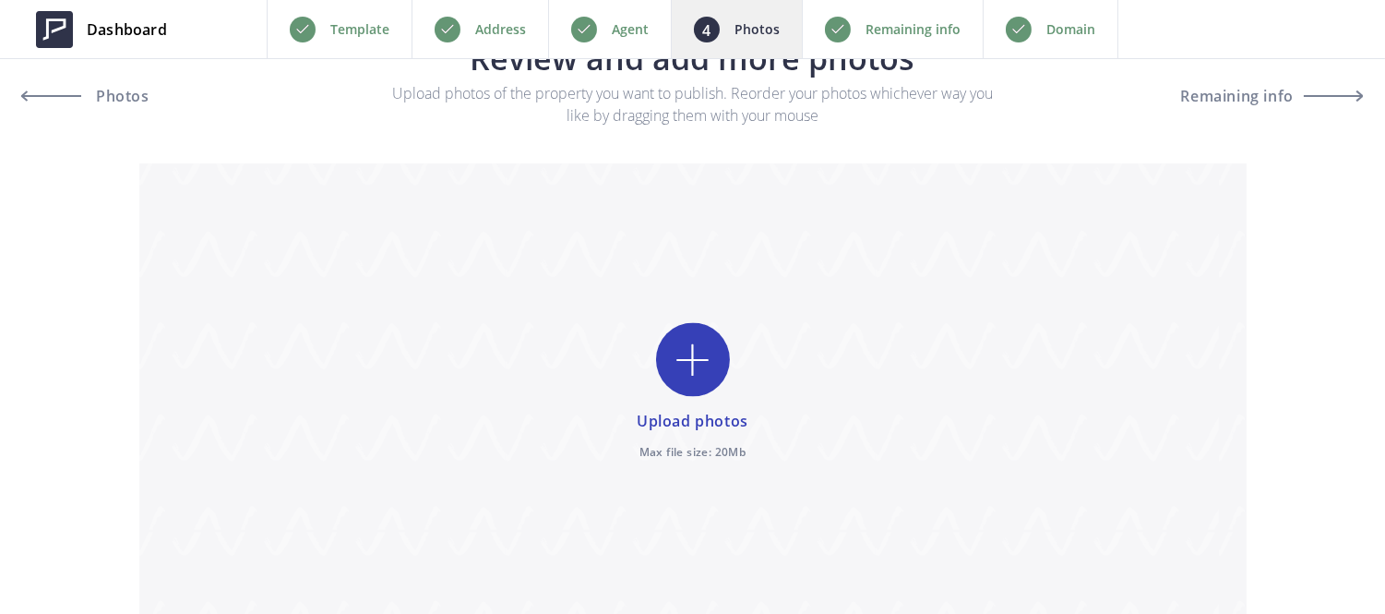
click at [694, 367] on input "file" at bounding box center [692, 393] width 1107 height 460
click at [858, 38] on div "Remaining info" at bounding box center [892, 29] width 181 height 58
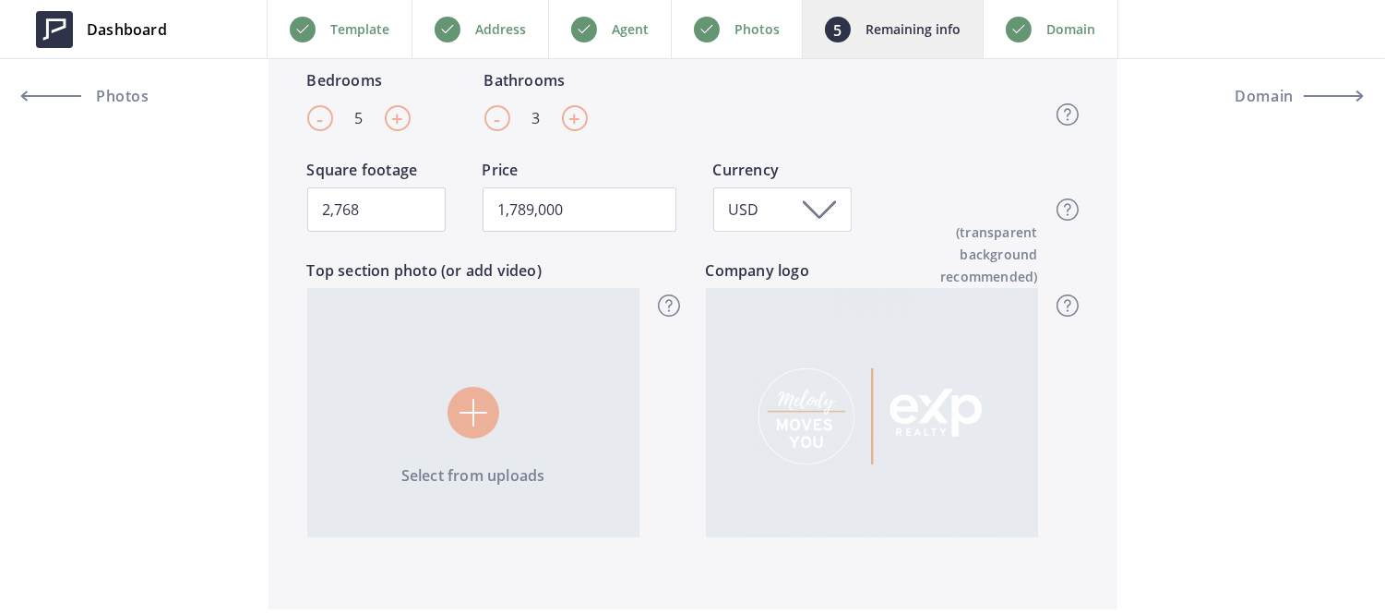
scroll to position [563, 0]
click at [615, 220] on input "1,789,000" at bounding box center [580, 209] width 194 height 44
click at [312, 121] on div "-" at bounding box center [320, 118] width 26 height 26
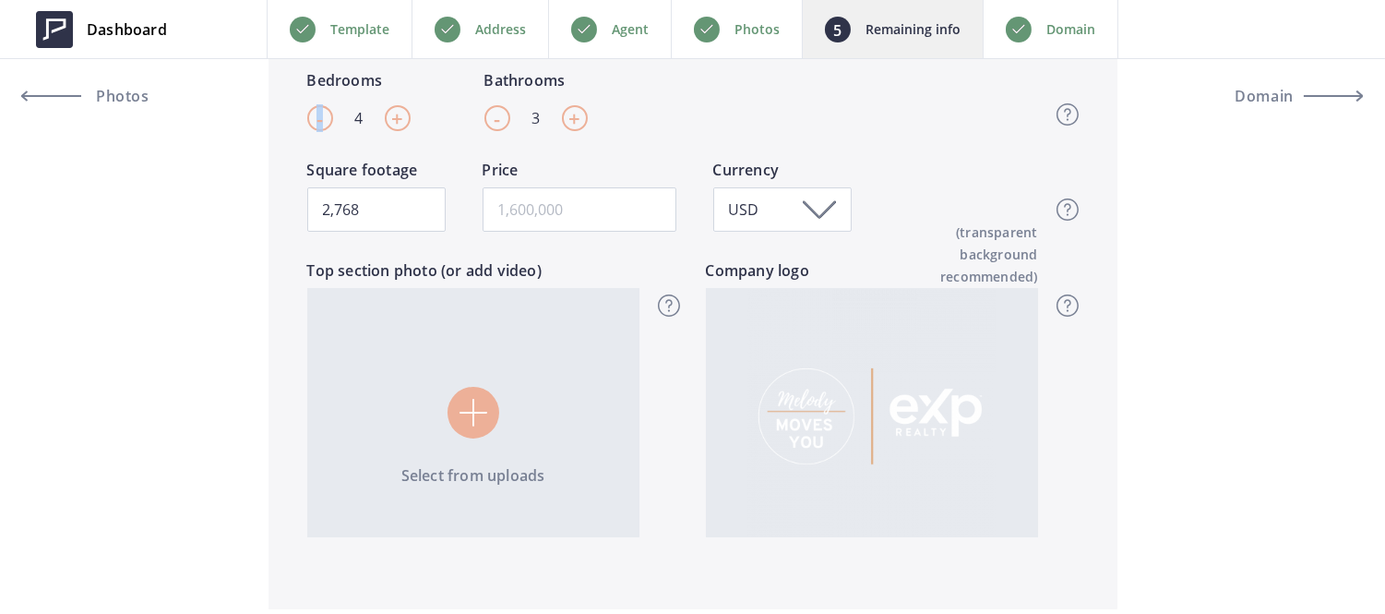
click at [314, 121] on div "-" at bounding box center [320, 118] width 26 height 26
type input "3"
click at [547, 112] on div "- 3 +" at bounding box center [535, 118] width 103 height 26
click at [544, 117] on input "3" at bounding box center [536, 118] width 22 height 26
type input "2.5"
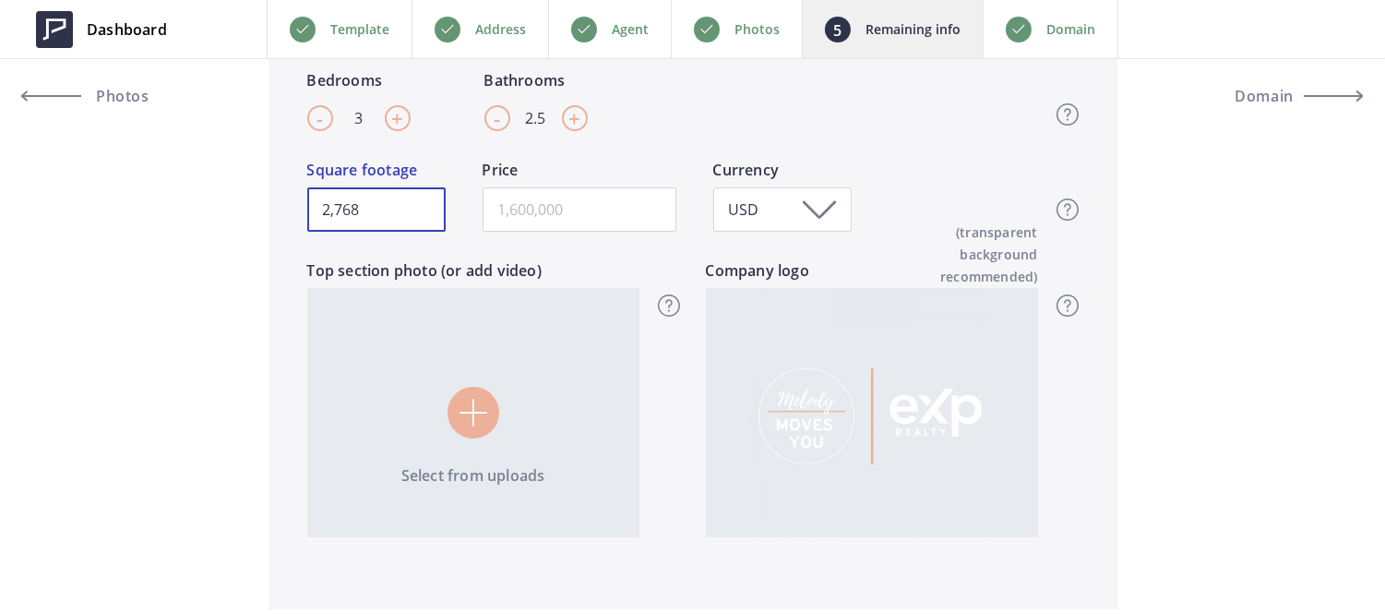
click at [420, 201] on input "2,768" at bounding box center [376, 209] width 138 height 44
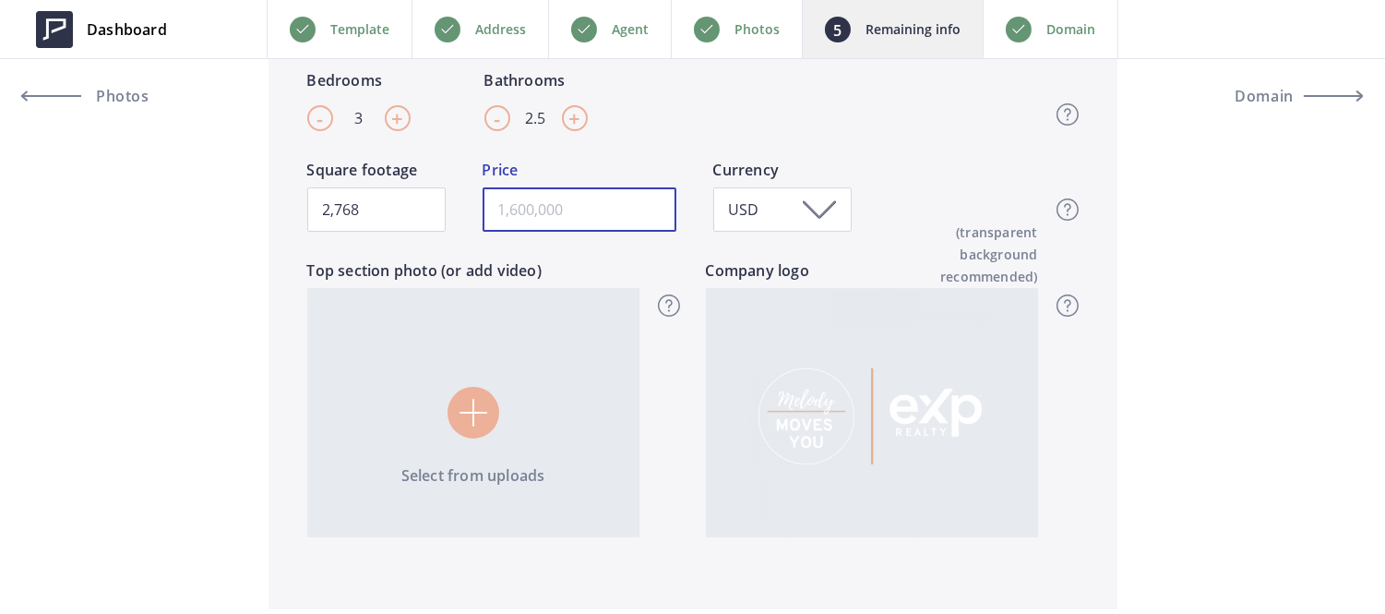
click at [575, 191] on input "text" at bounding box center [580, 209] width 194 height 44
paste input "699,000"
type input "699,000"
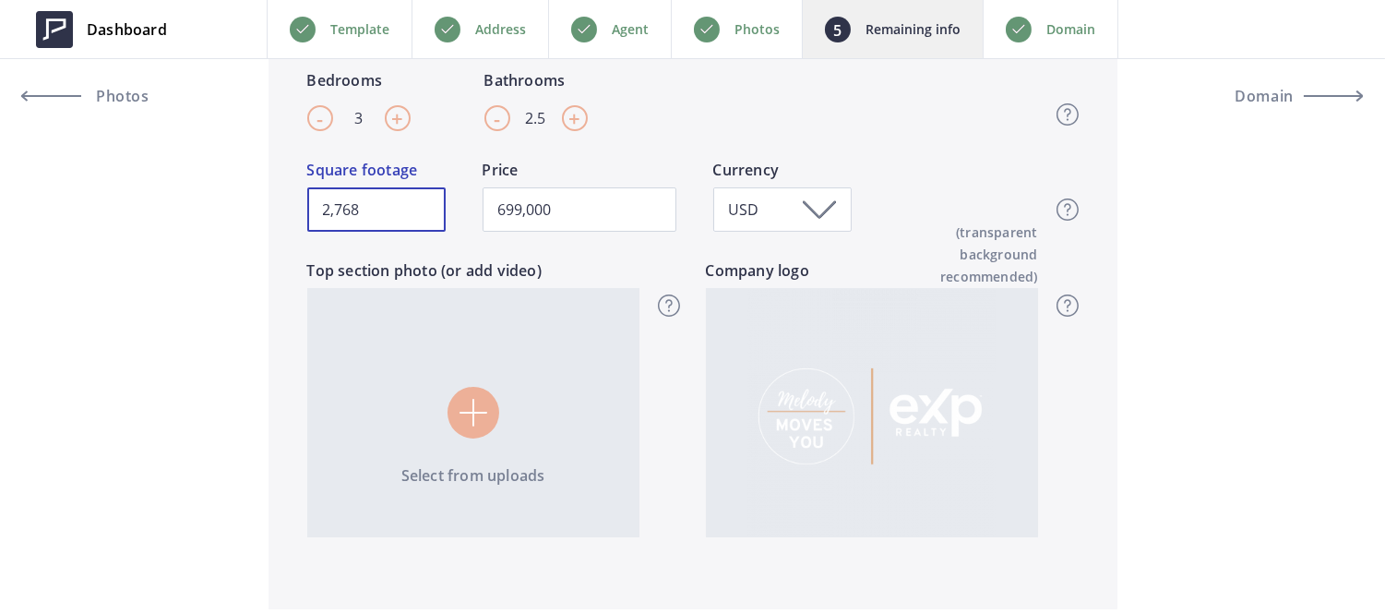
drag, startPoint x: 411, startPoint y: 203, endPoint x: 46, endPoint y: 158, distance: 367.2
type input "699,000"
paste input "2190"
type input "2190"
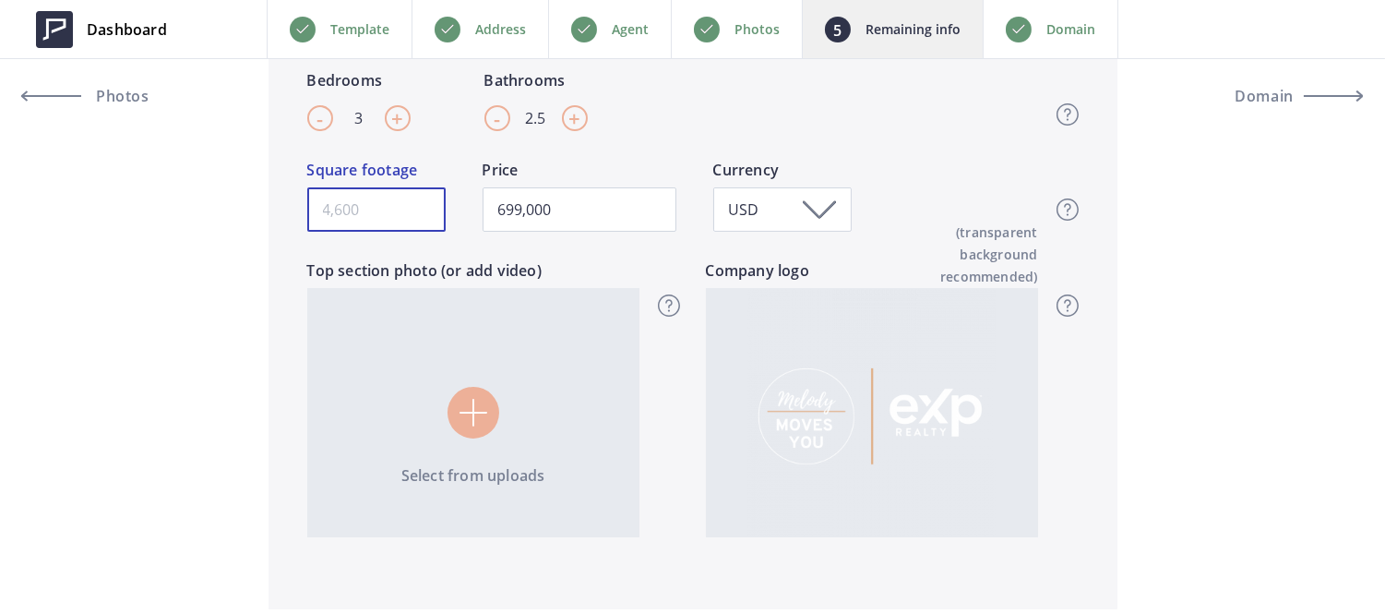
type input "699,000"
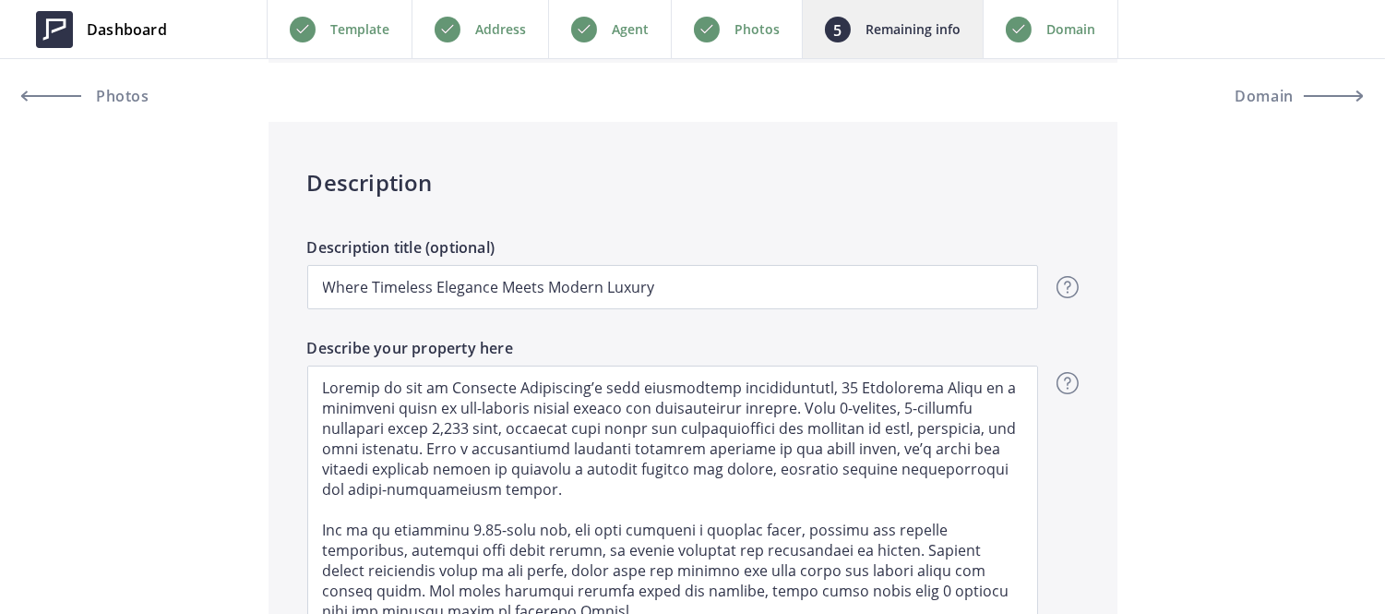
scroll to position [1110, 0]
type input "2190"
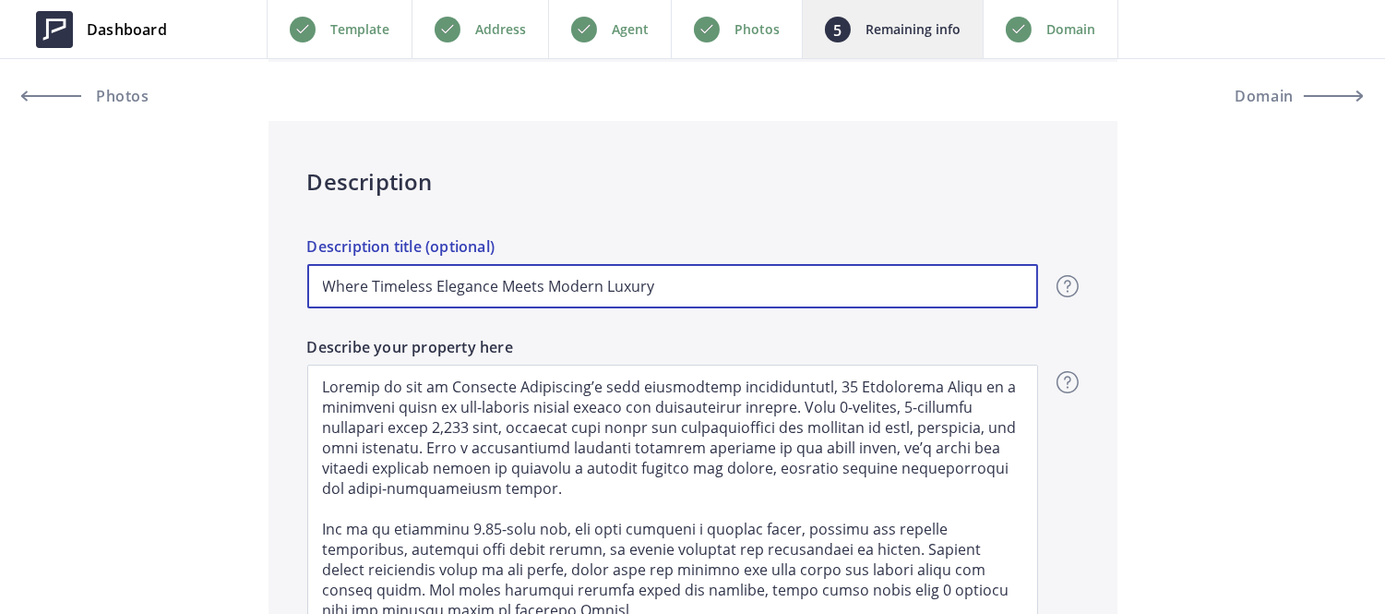
click at [484, 279] on input "Where Timeless Elegance Meets Modern Luxury" at bounding box center [672, 286] width 731 height 44
type input "699,000"
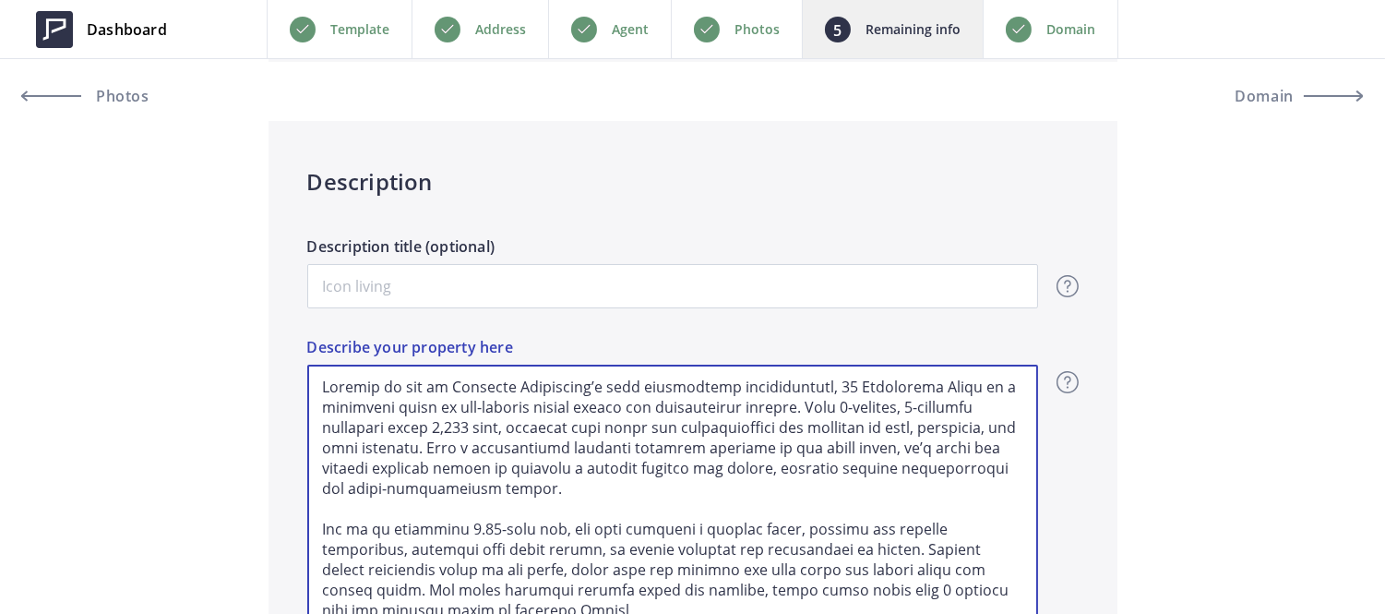
scroll to position [209, 0]
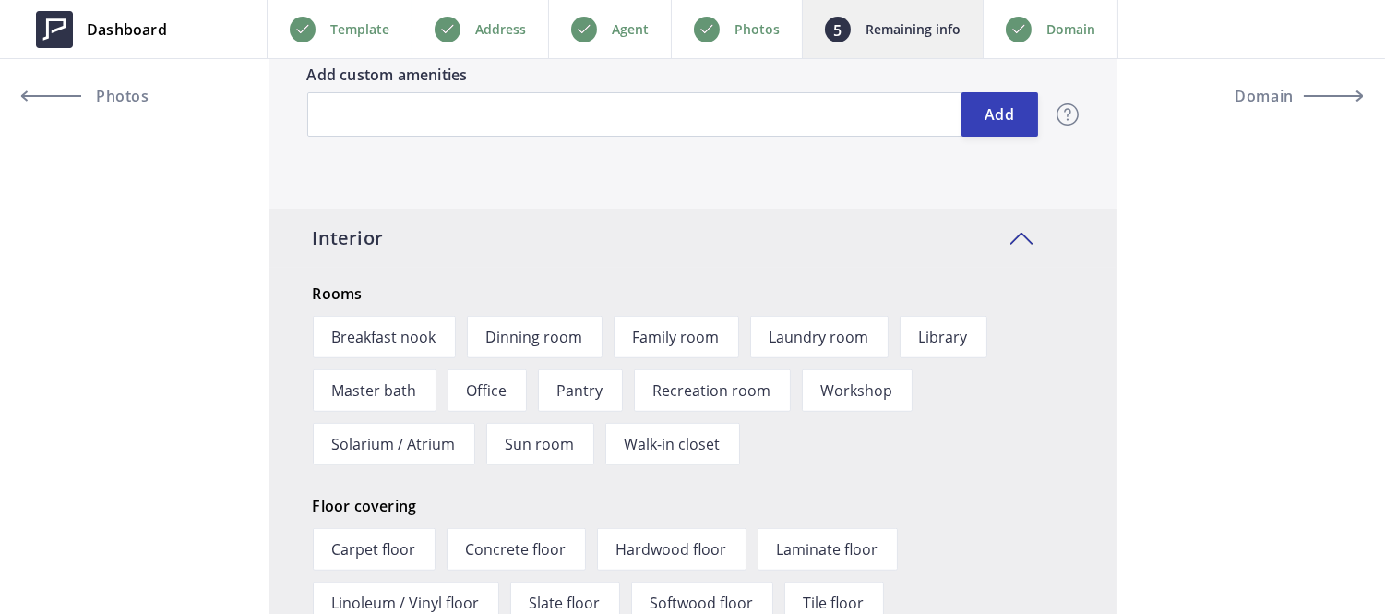
drag, startPoint x: 323, startPoint y: 392, endPoint x: 835, endPoint y: 638, distance: 567.8
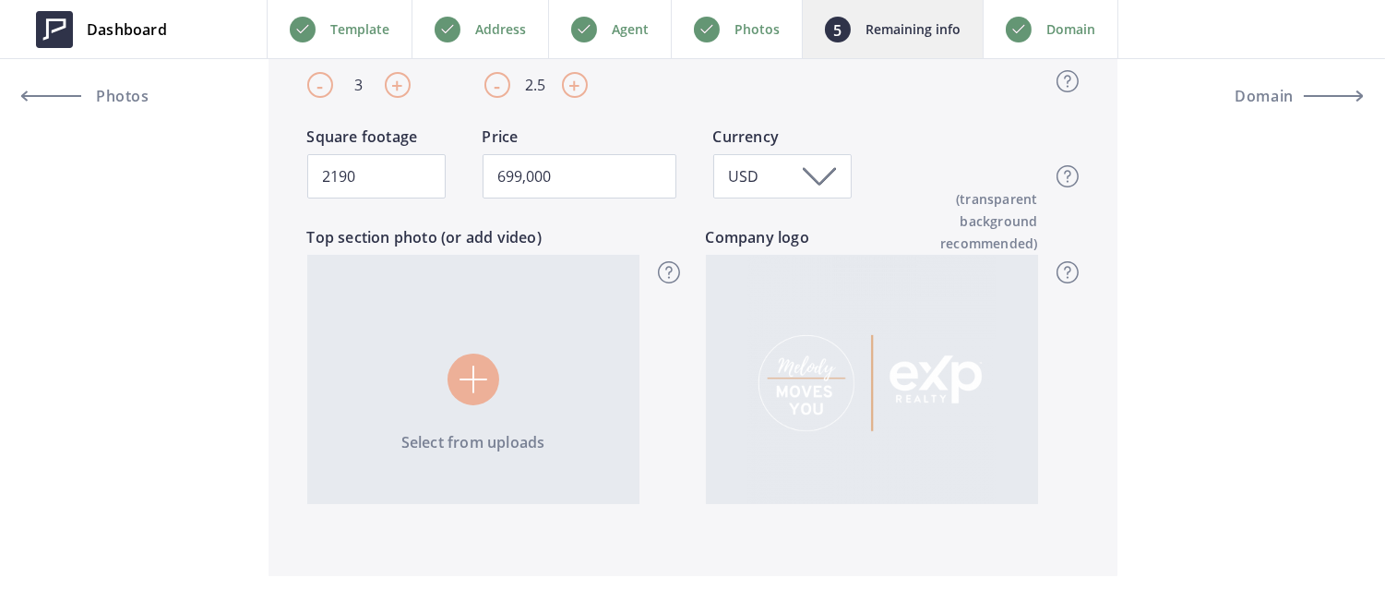
type input "699,000"
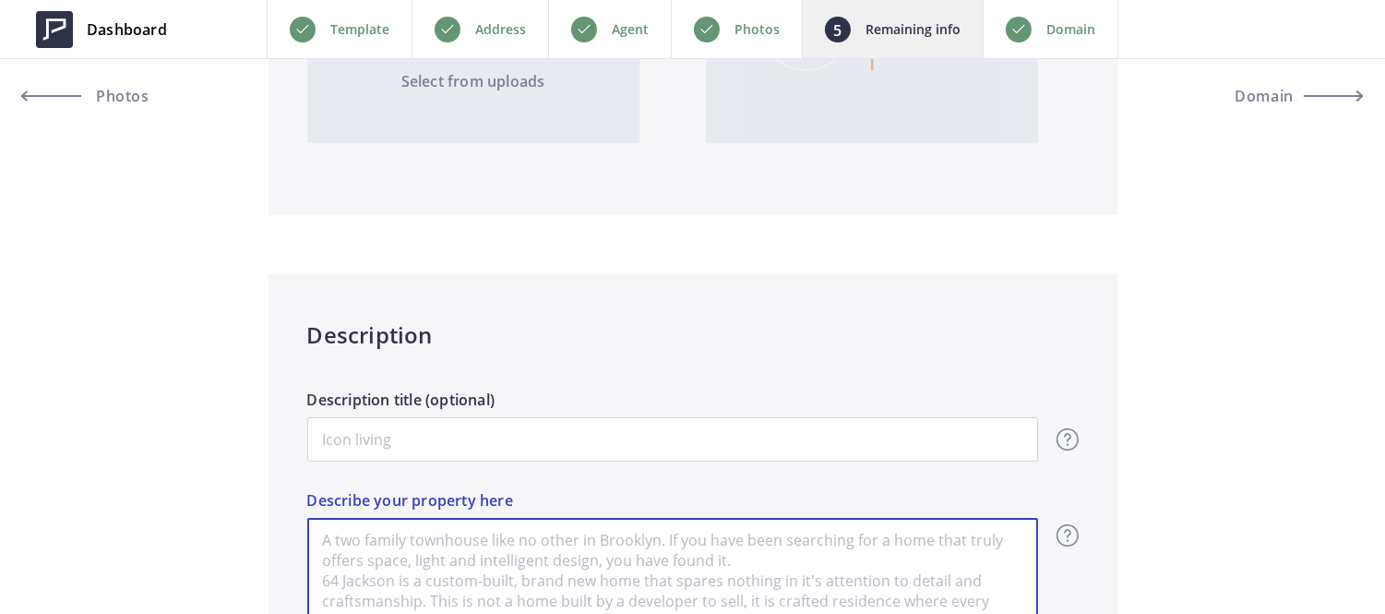
scroll to position [958, 0]
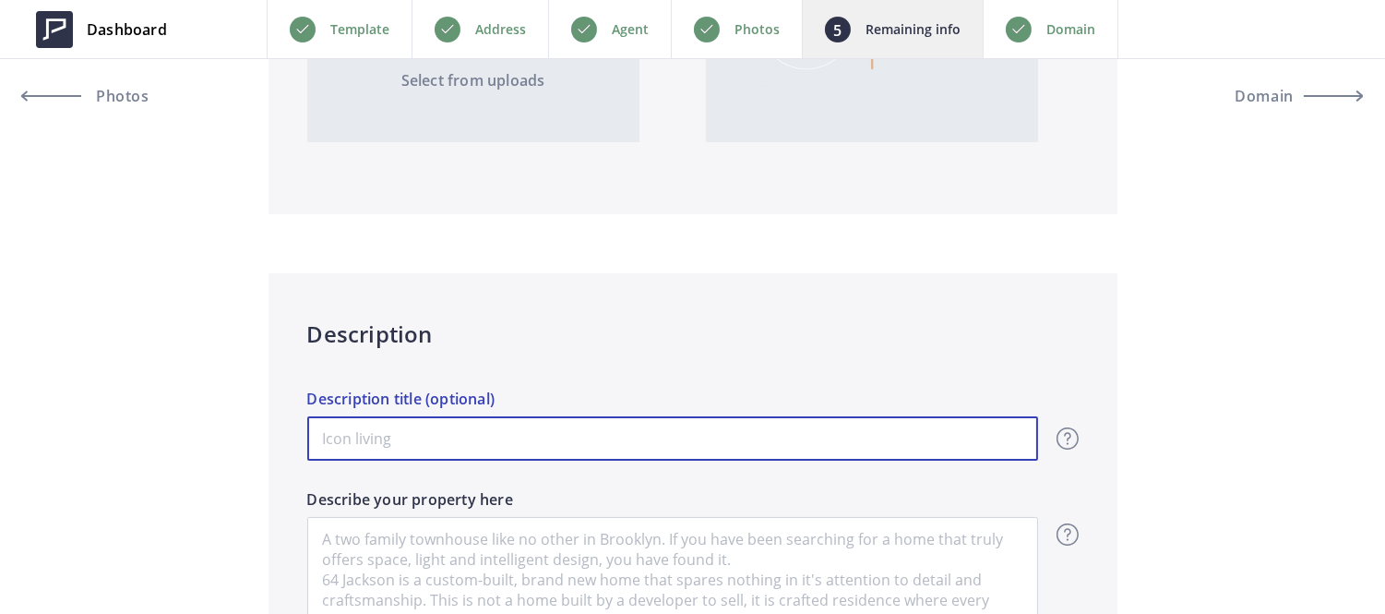
click at [678, 437] on input "Description title (optional)" at bounding box center [672, 438] width 731 height 44
paste input "Welcome to where luxury meets delta living!"
type input "699,000"
type input "Welcome to where luxury meets delta living!"
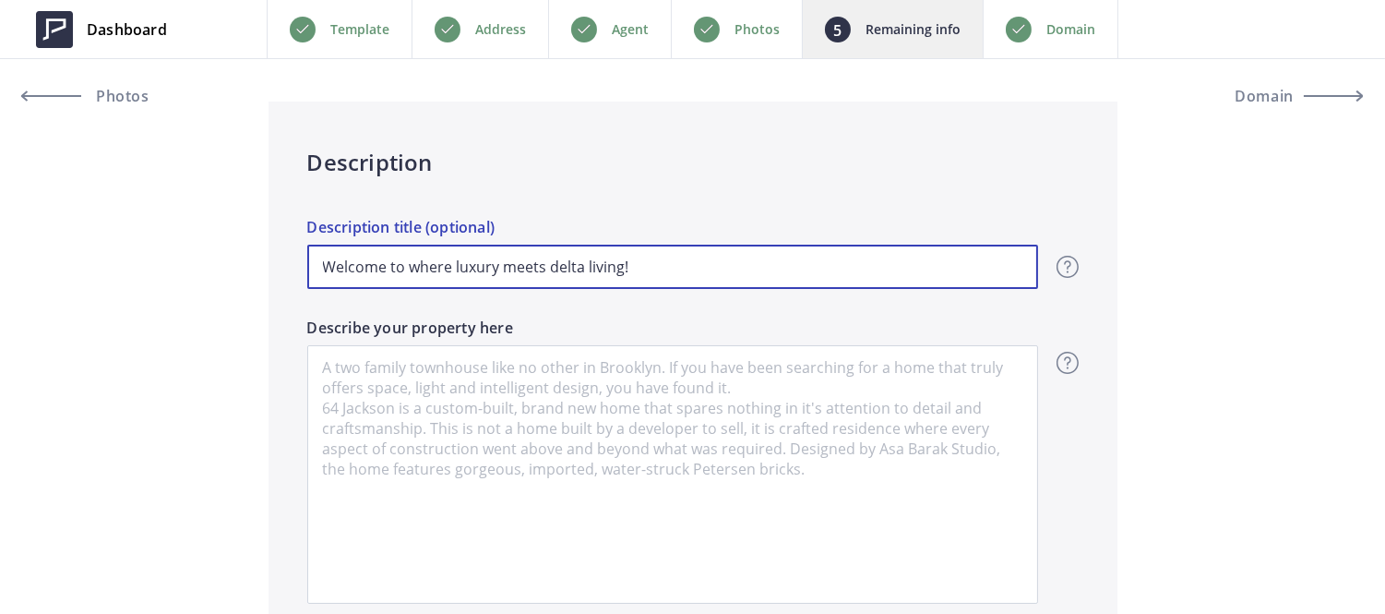
scroll to position [1130, 0]
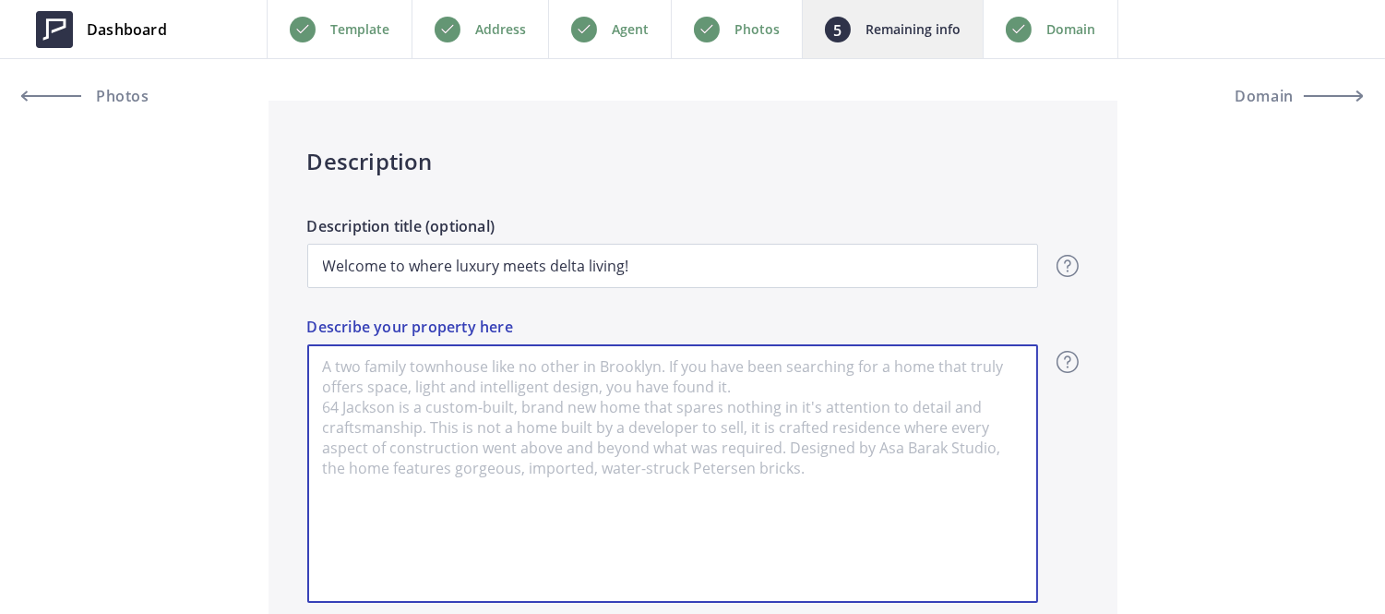
click at [556, 401] on textarea "Describe your property here" at bounding box center [672, 473] width 731 height 258
paste textarea "gorgeous 3 bedroom, 2.5 bathroom home nestled in the desirable Vintage Parkway …"
type input "699,000"
type textarea "gorgeous 3 bedroom, 2.5 bathroom home nestled in the desirable Vintage Parkway …"
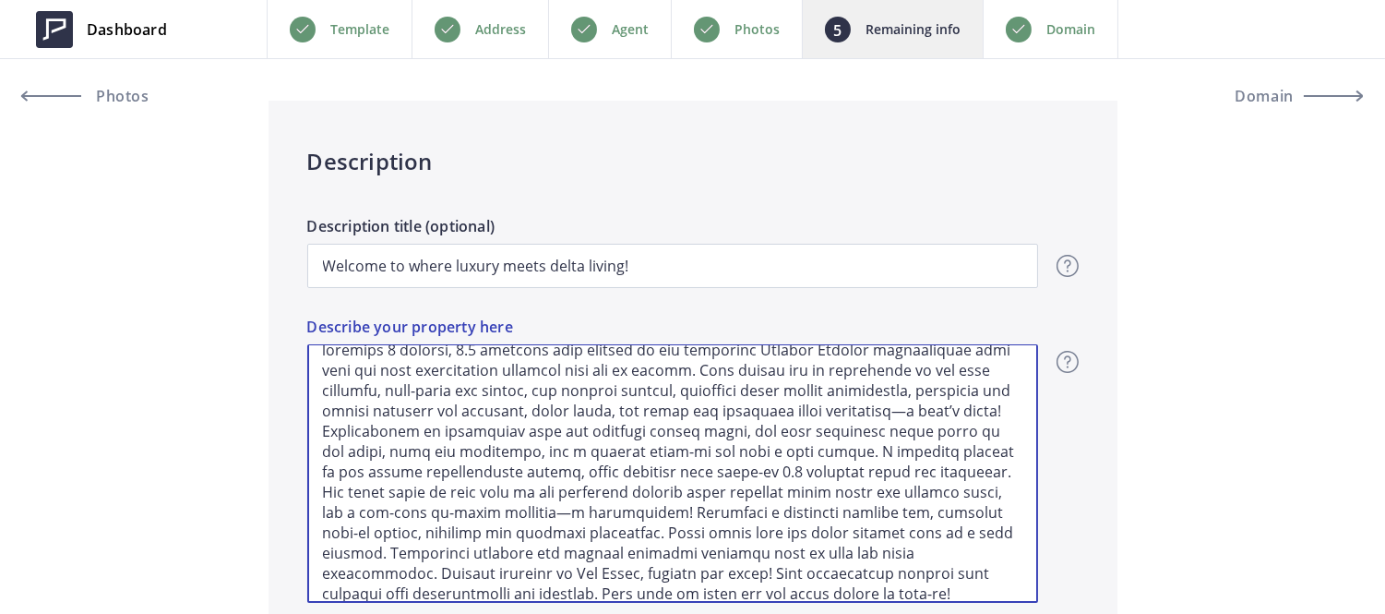
scroll to position [0, 0]
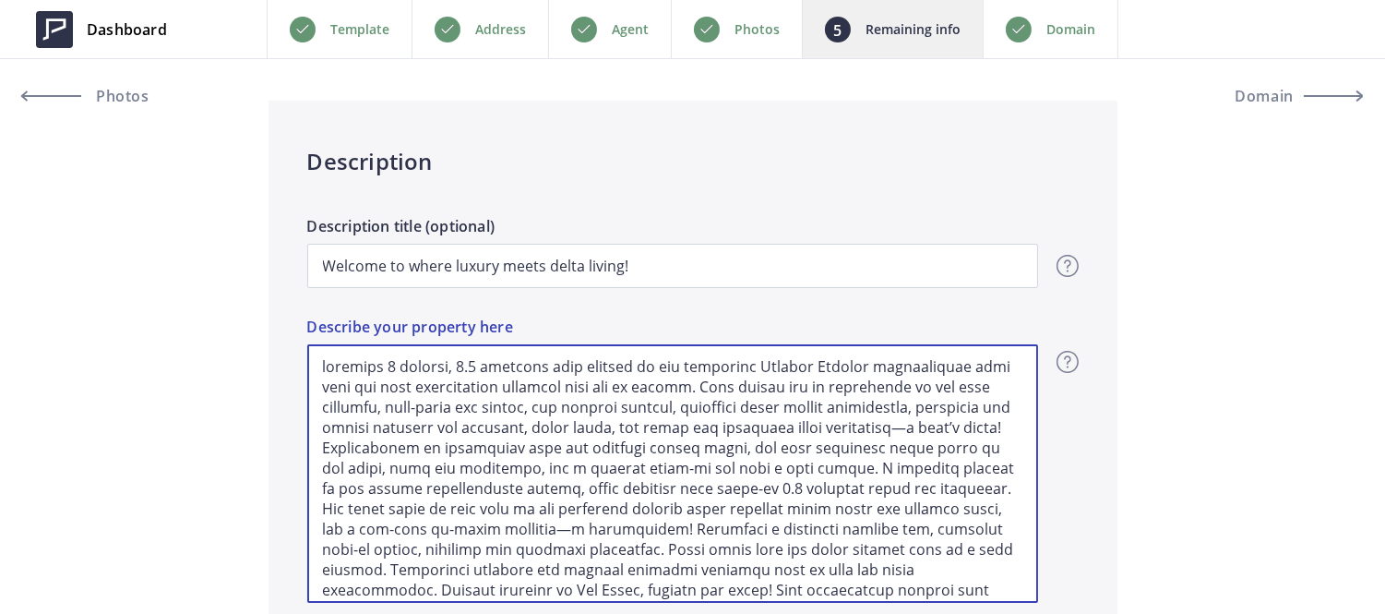
click at [327, 357] on textarea "Describe your property here" at bounding box center [672, 473] width 731 height 258
type input "699,000"
type textarea "Tgorgeous 3 bedroom, 2.5 bathroom home nestled in the desirable Vintage Parkway…"
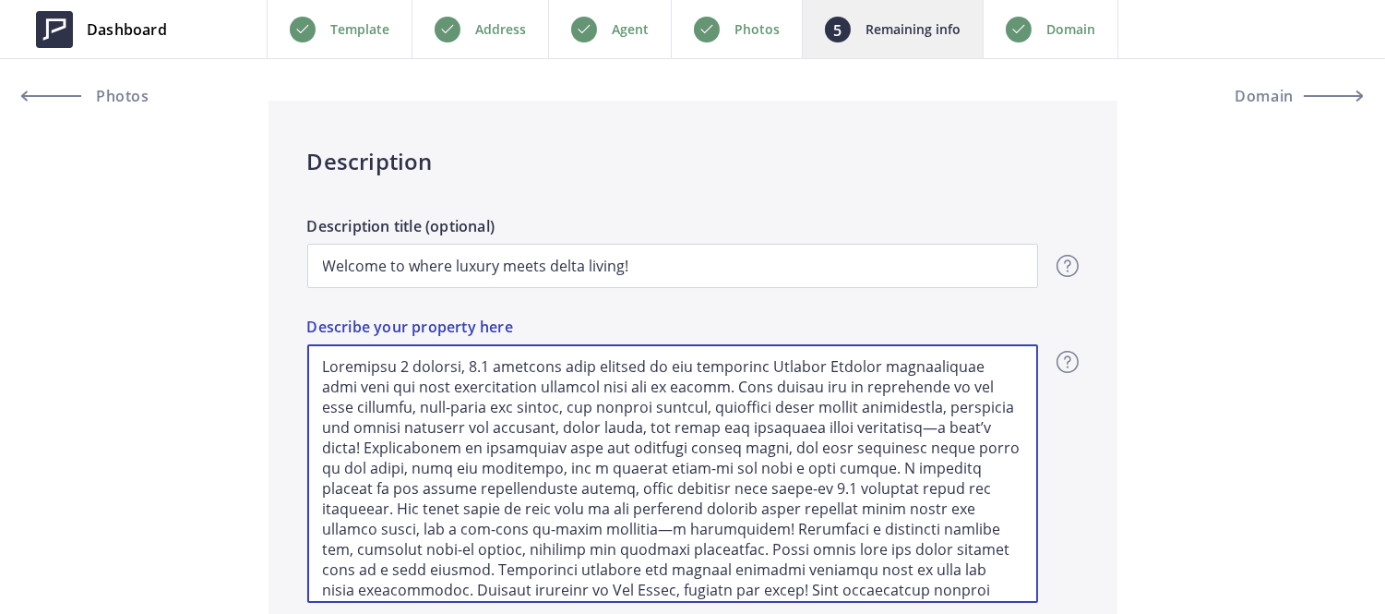
type input "699,000"
type textarea "Thgorgeous 3 bedroom, 2.5 bathroom home nestled in the desirable Vintage Parkwa…"
type input "699,000"
type textarea "Thigorgeous 3 bedroom, 2.5 bathroom home nestled in the desirable Vintage Parkw…"
type input "699,000"
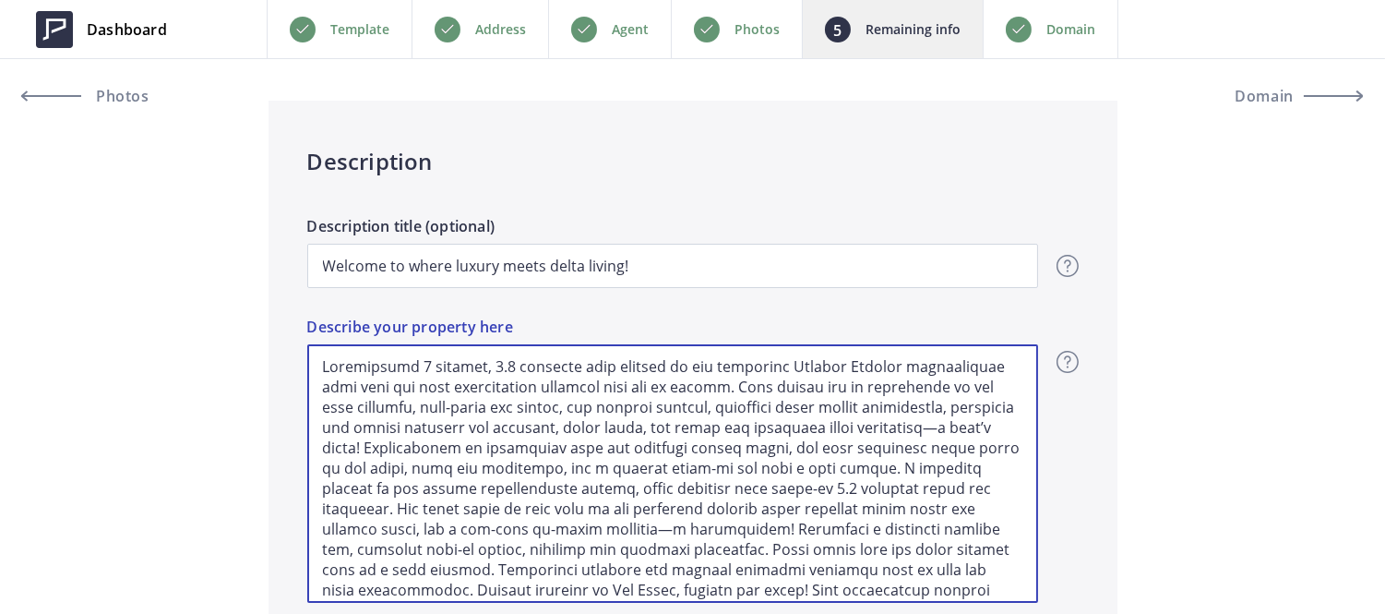
type textarea "Thisgorgeous 3 bedroom, 2.5 bathroom home nestled in the desirable Vintage Park…"
type input "699,000"
type textarea "This gorgeous 3 bedroom, 2.5 bathroom home nestled in the desirable Vintage Par…"
click at [519, 438] on textarea "Describe your property here" at bounding box center [672, 473] width 731 height 258
type input "699,000"
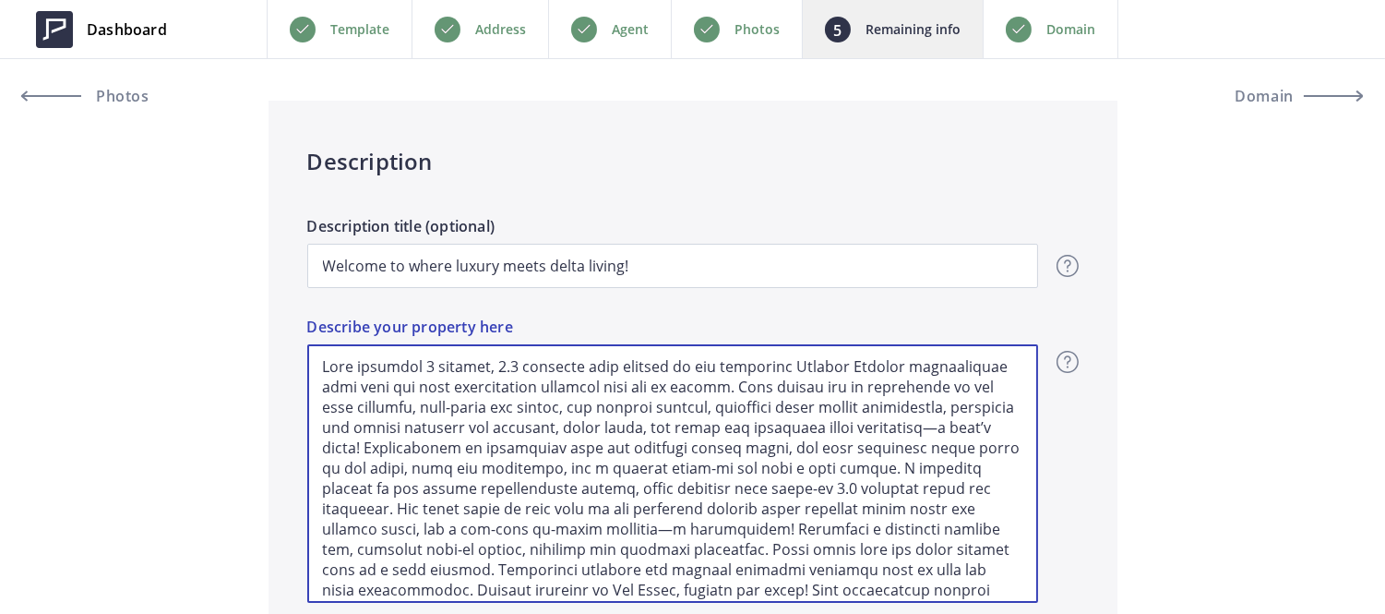
type textarea "This gorgeous 3 bedroom, 2.5 bathroom home nestled in the desirable Vintage Par…"
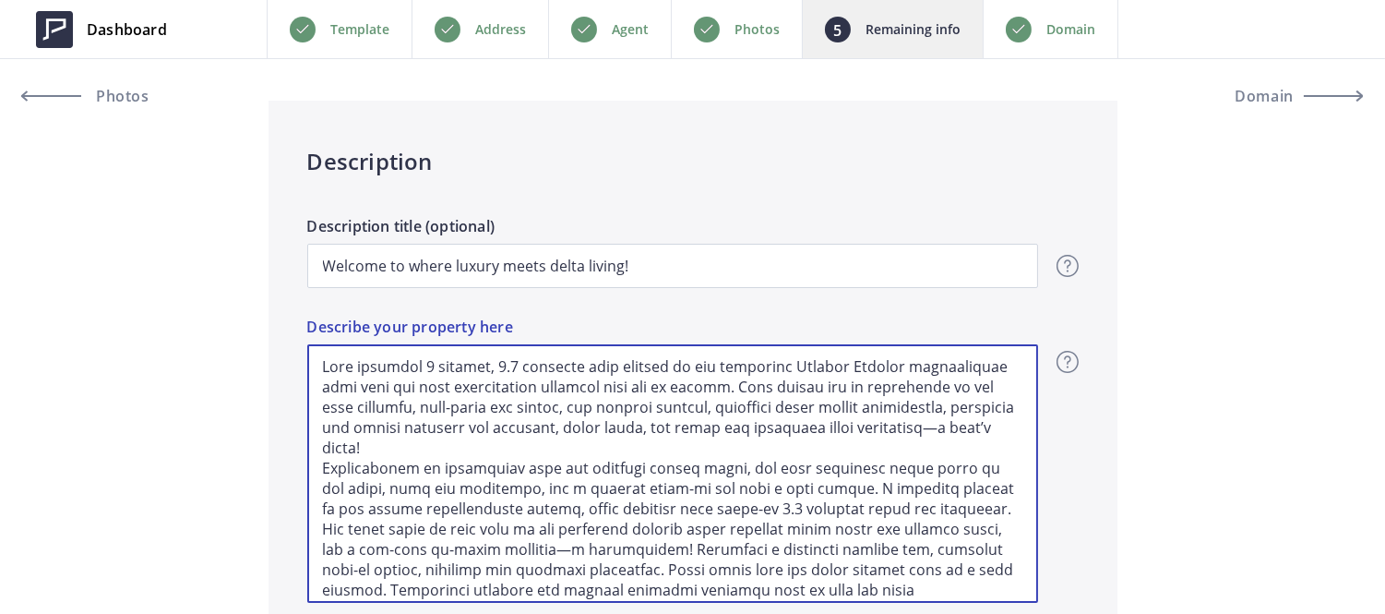
type input "699,000"
type textarea "This gorgeous 3 bedroom, 2.5 bathroom home nestled in the desirable Vintage Par…"
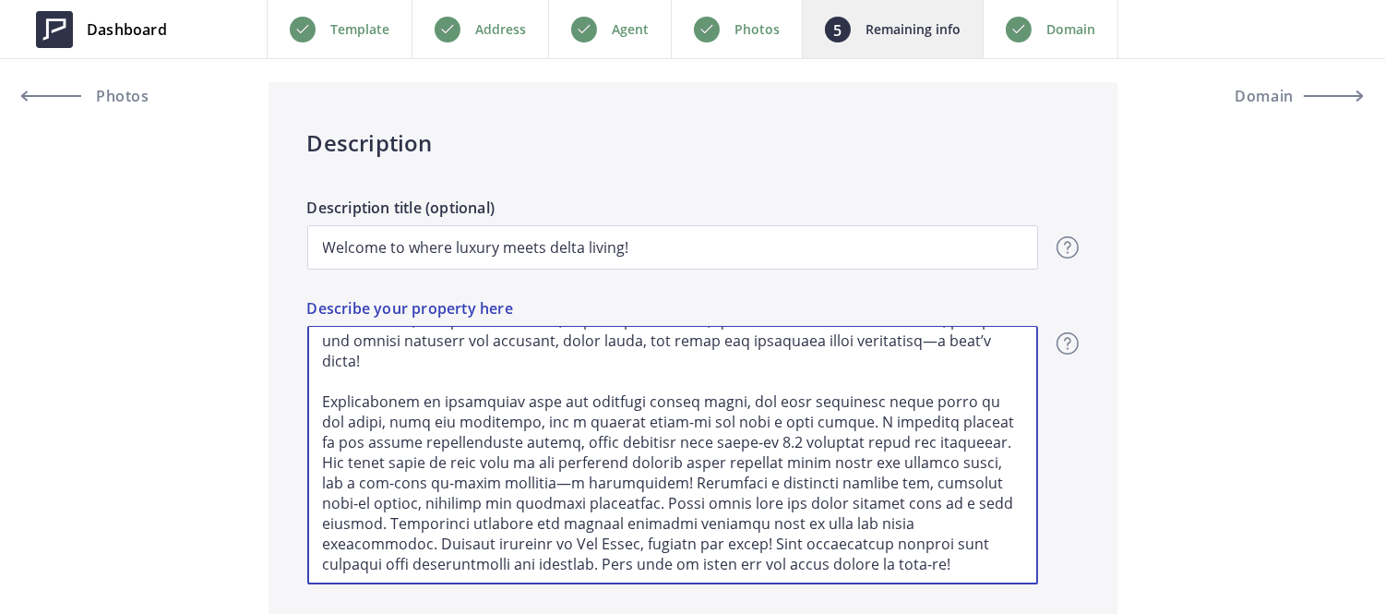
scroll to position [1151, 0]
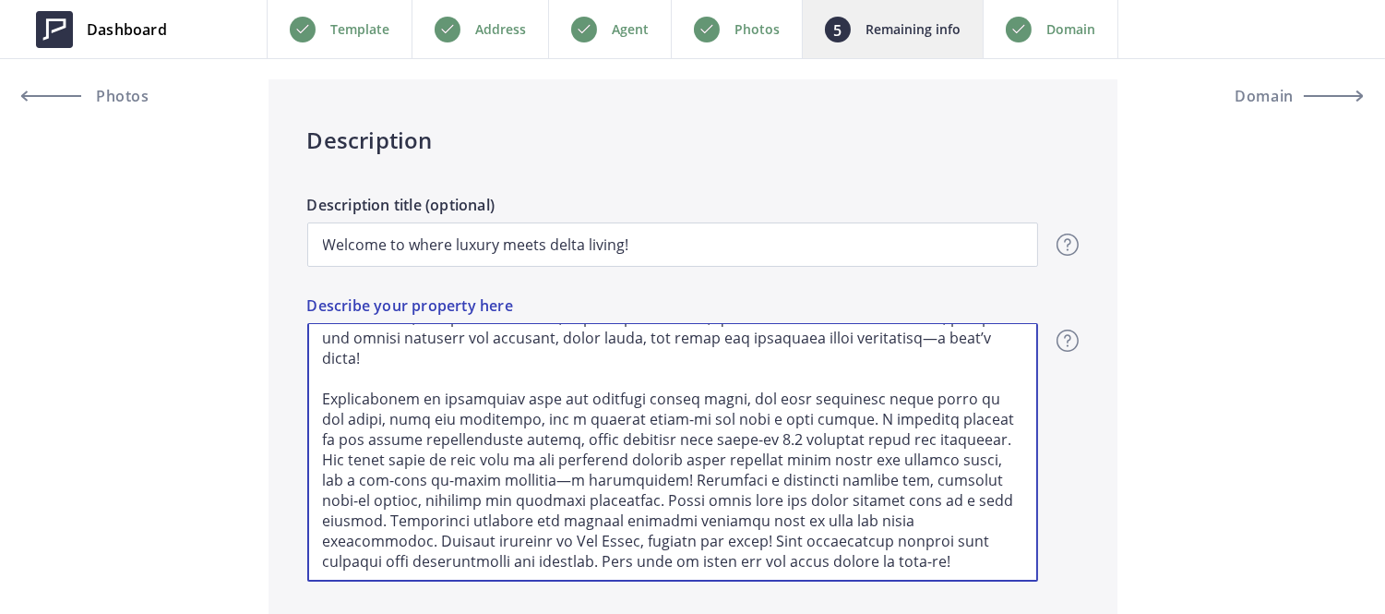
click at [602, 475] on textarea "Describe your property here" at bounding box center [672, 452] width 731 height 258
click at [607, 500] on textarea "Describe your property here" at bounding box center [672, 452] width 731 height 258
type input "699,000"
type textarea "This gorgeous 3 bedroom, 2.5 bathroom home nestled in the desirable Vintage Par…"
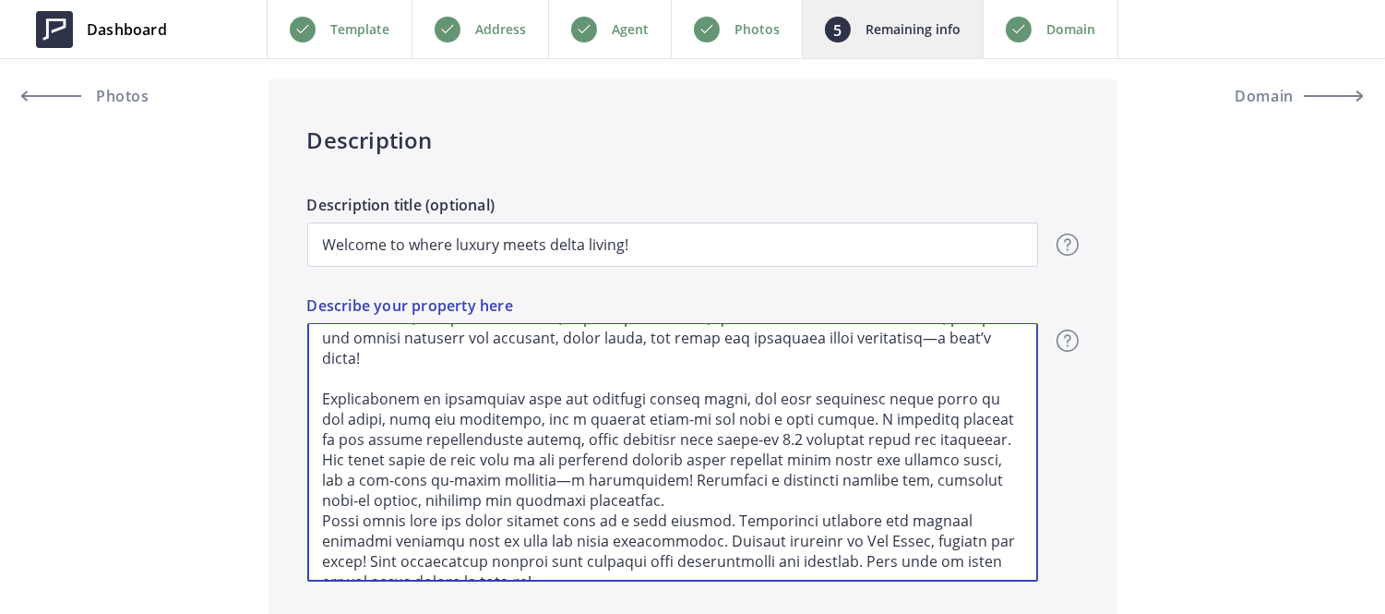
type input "699,000"
type textarea "This gorgeous 3 bedroom, 2.5 bathroom home nestled in the desirable Vintage Par…"
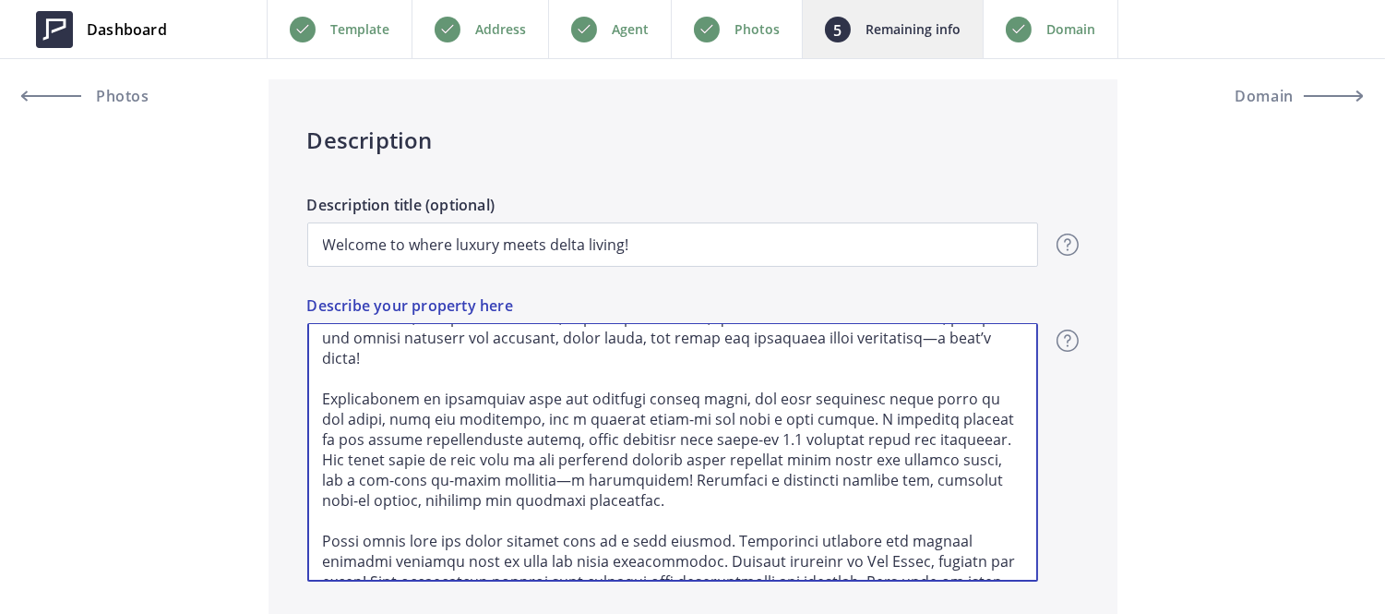
scroll to position [108, 0]
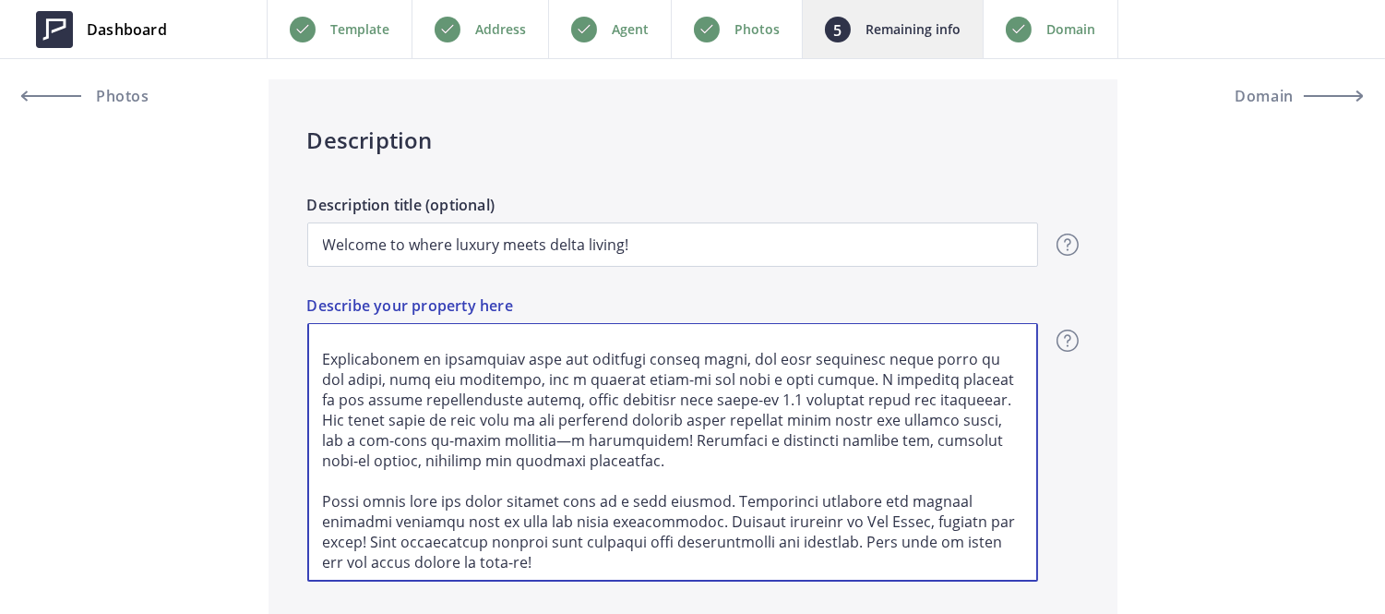
type input "699,000"
type textarea "This gorgeous 3 bedroom, 2.5 bathroom home nestled in the desirable Vintage Par…"
type input "699,000"
type textarea "This gorgeous 3 bedroom, 2.5 bathroom home nestled in the desirable Vintage Par…"
type input "699,000"
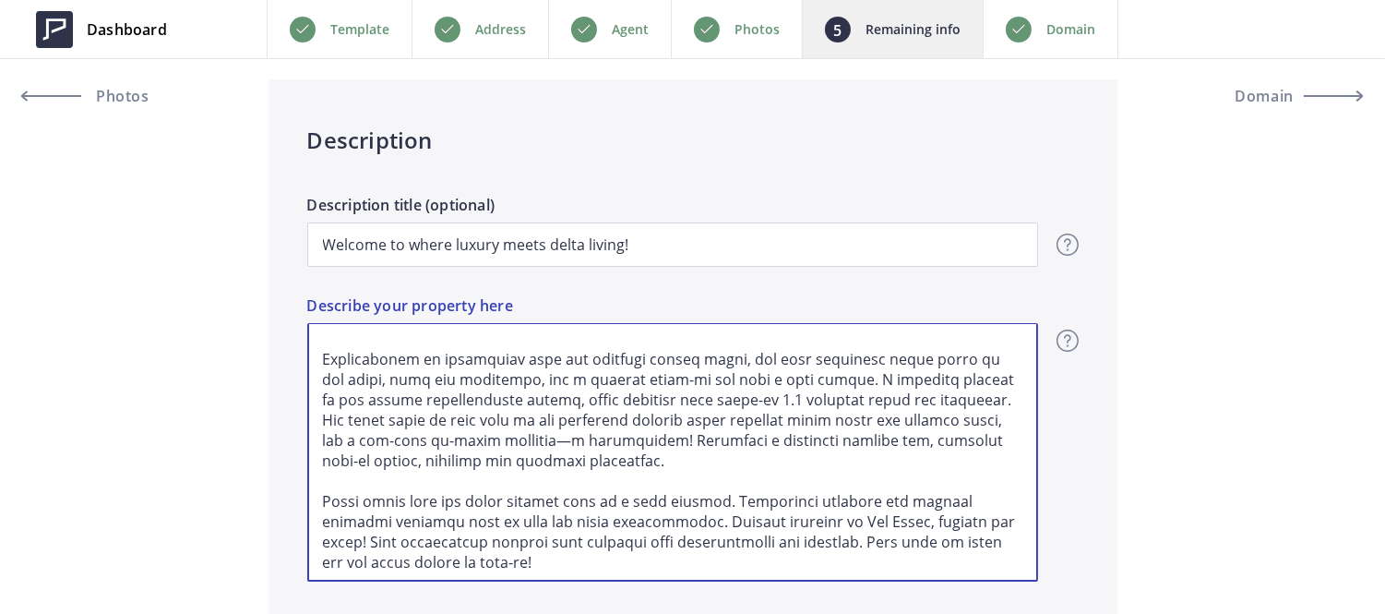
type textarea "This gorgeous 3 bedroom, 2.5 bathroom home nestled in the desirable Vintage Par…"
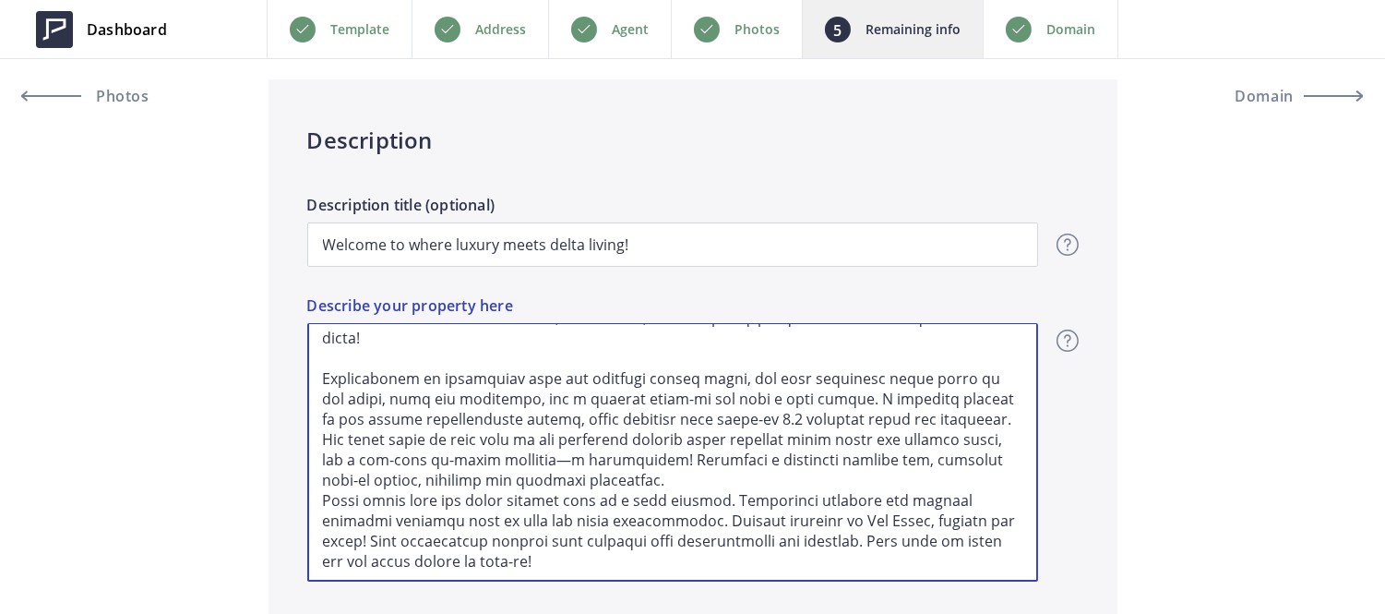
type input "699,000"
type textarea "This gorgeous 3 bedroom, 2.5 bathroom home nestled in the desirable Vintage Par…"
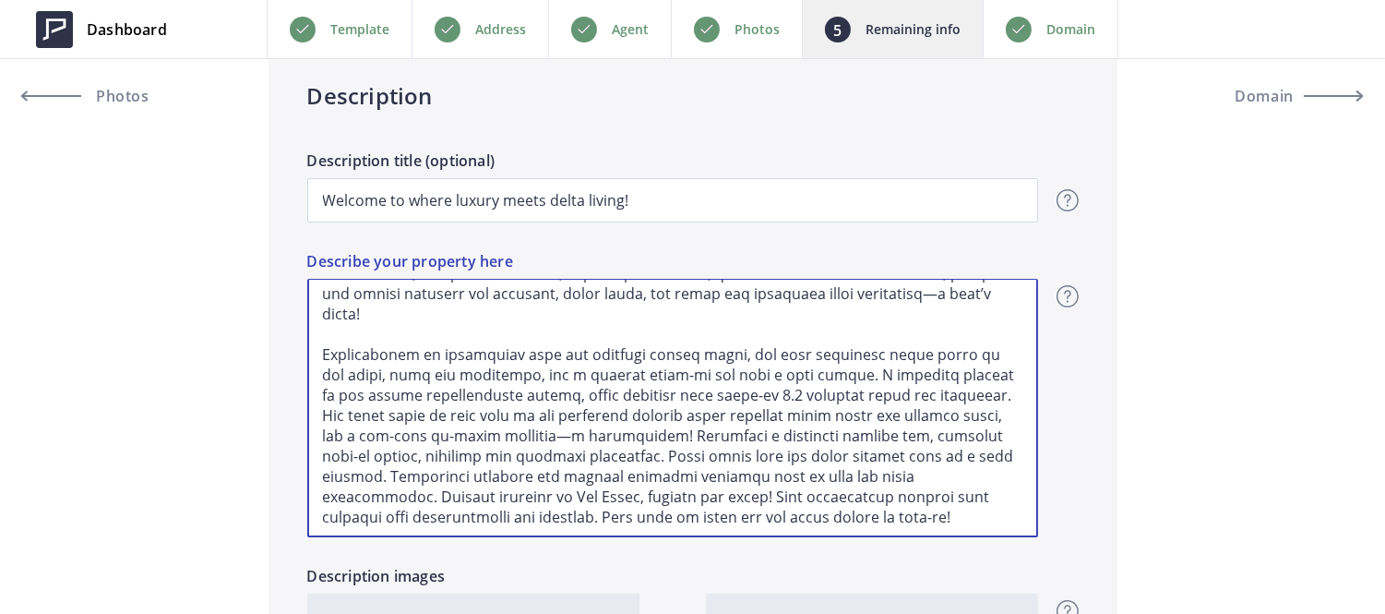
scroll to position [1197, 0]
click at [652, 494] on textarea "Describe your property here" at bounding box center [672, 407] width 731 height 258
type input "699,000"
type textarea "This gorgeous 3 bedroom, 2.5 bathroom home nestled in the desirable Vintage Par…"
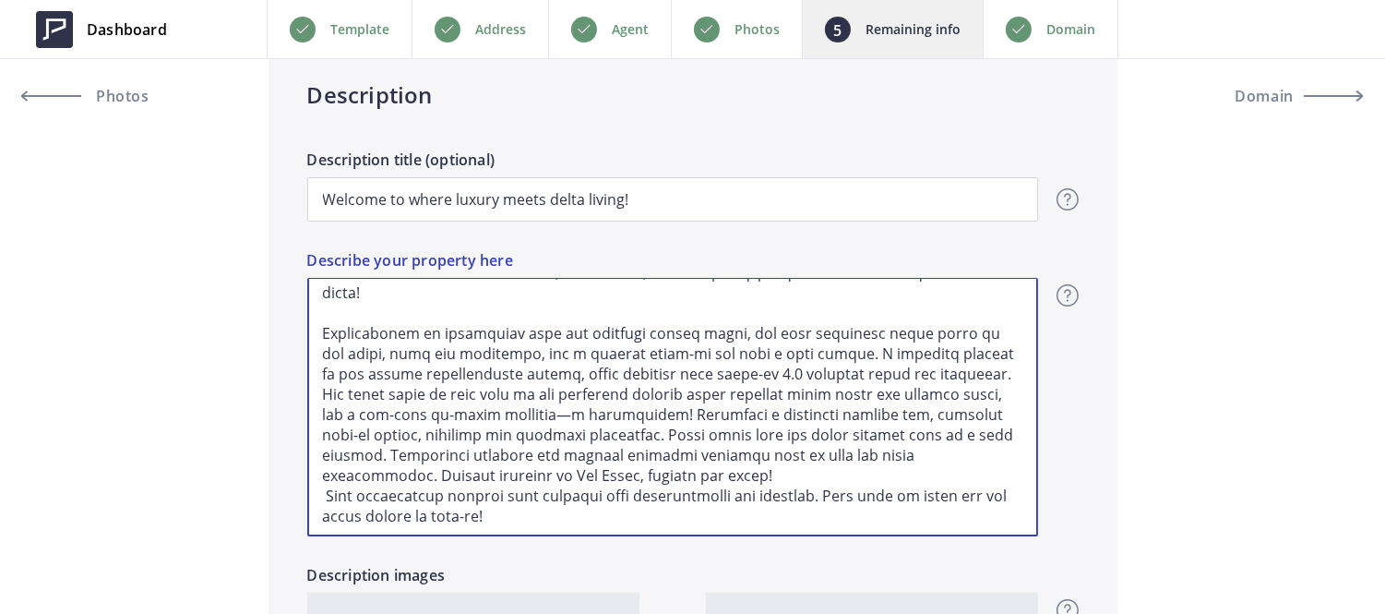
type input "699,000"
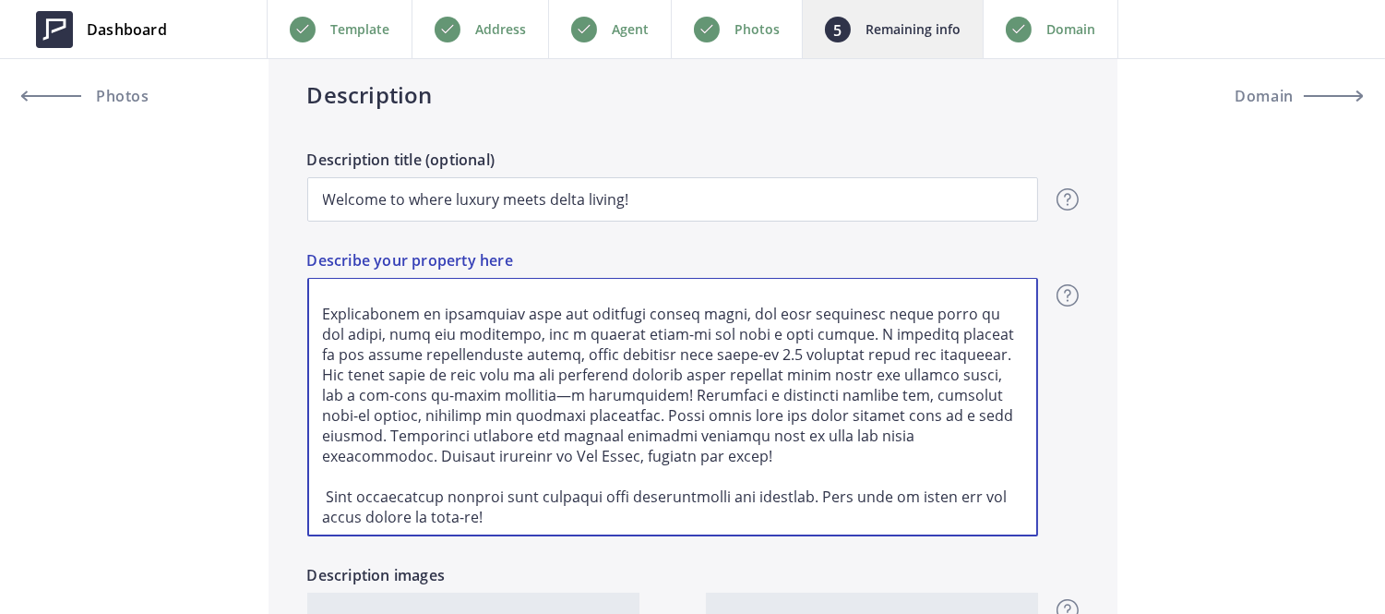
scroll to position [0, 0]
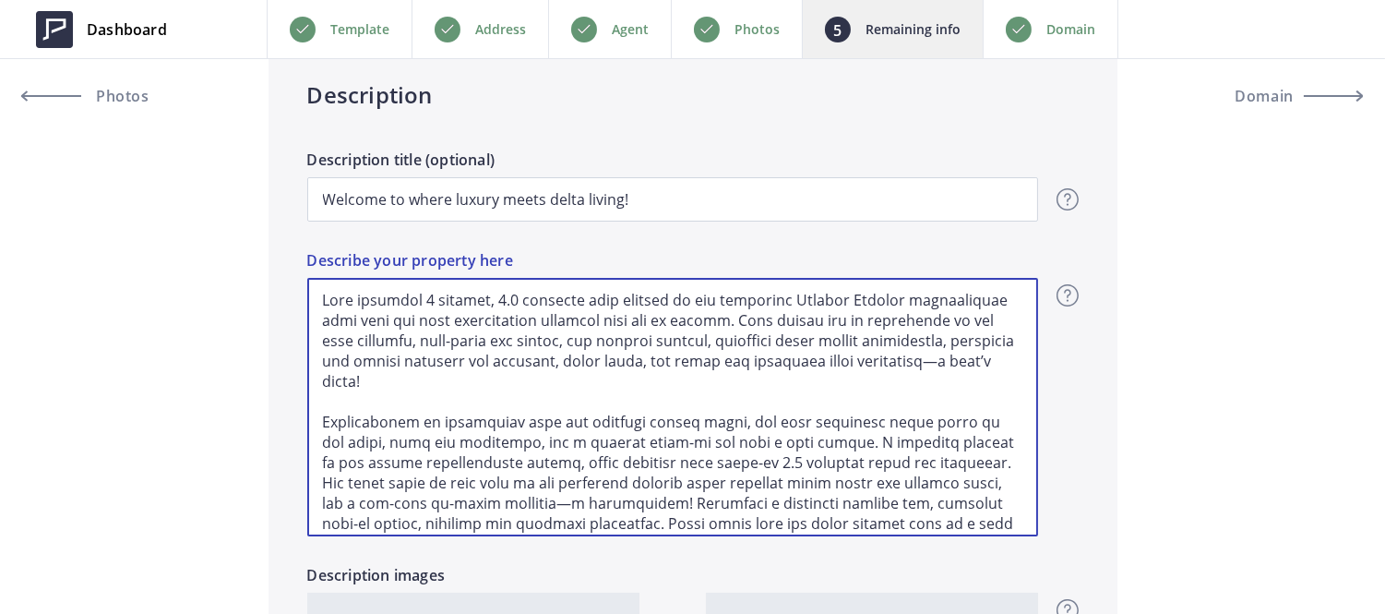
type textarea "This gorgeous 3 bedroom, 2.5 bathroom home nestled in the desirable Vintage Par…"
